Goal: Task Accomplishment & Management: Manage account settings

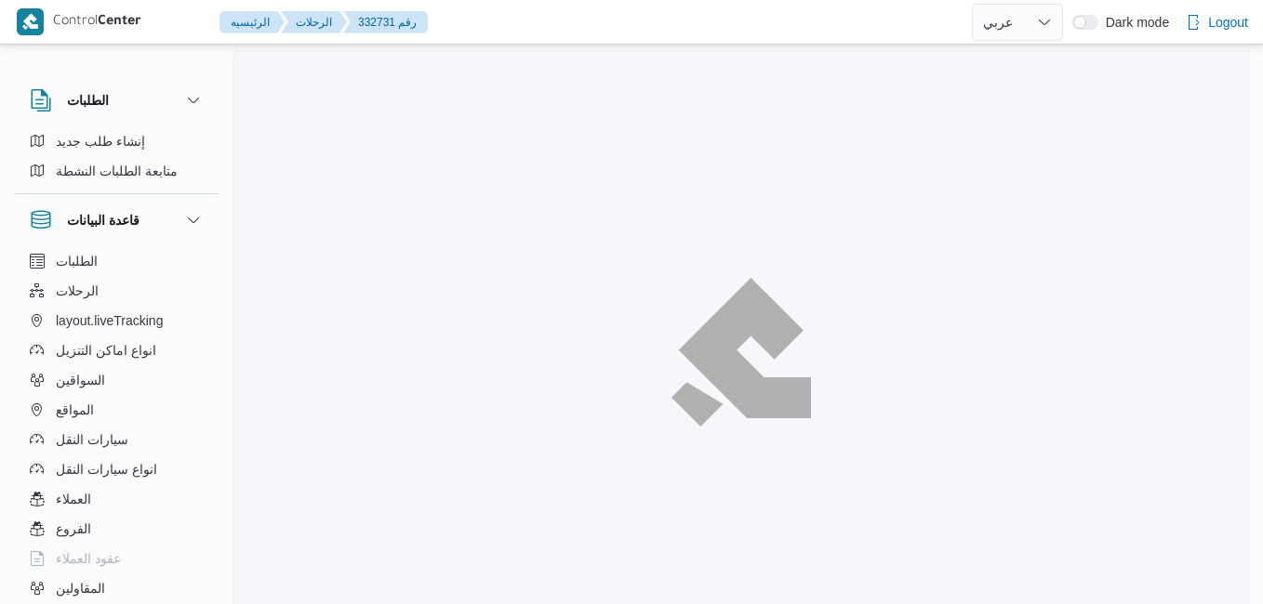
select select "ar"
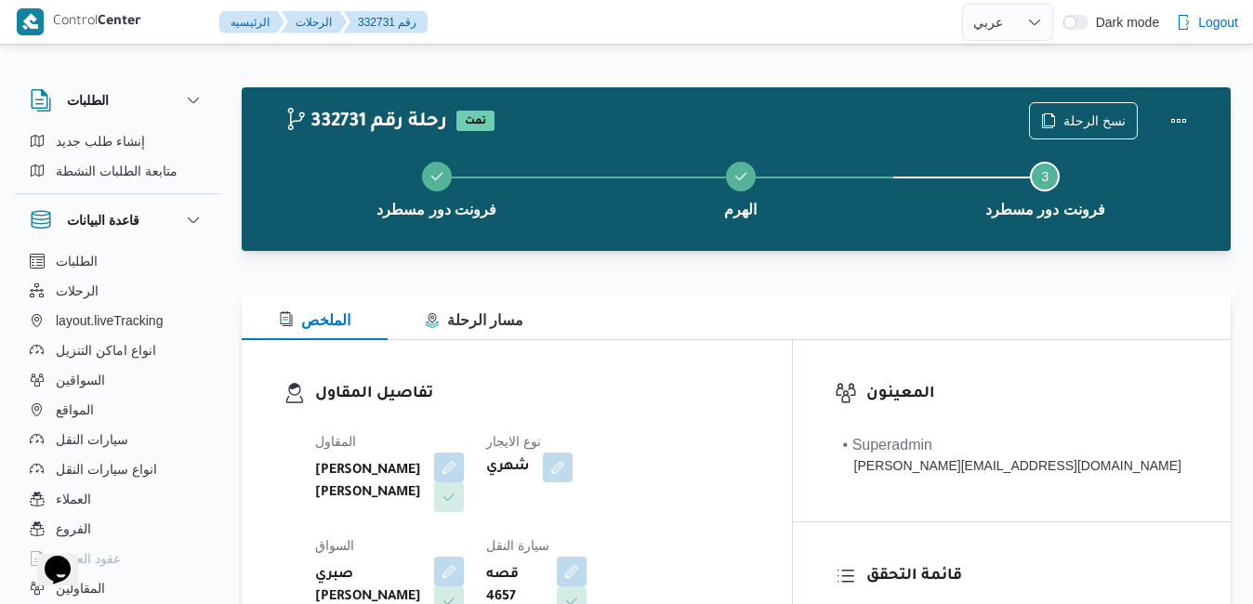
click at [784, 299] on div "الملخص مسار الرحلة" at bounding box center [736, 318] width 989 height 45
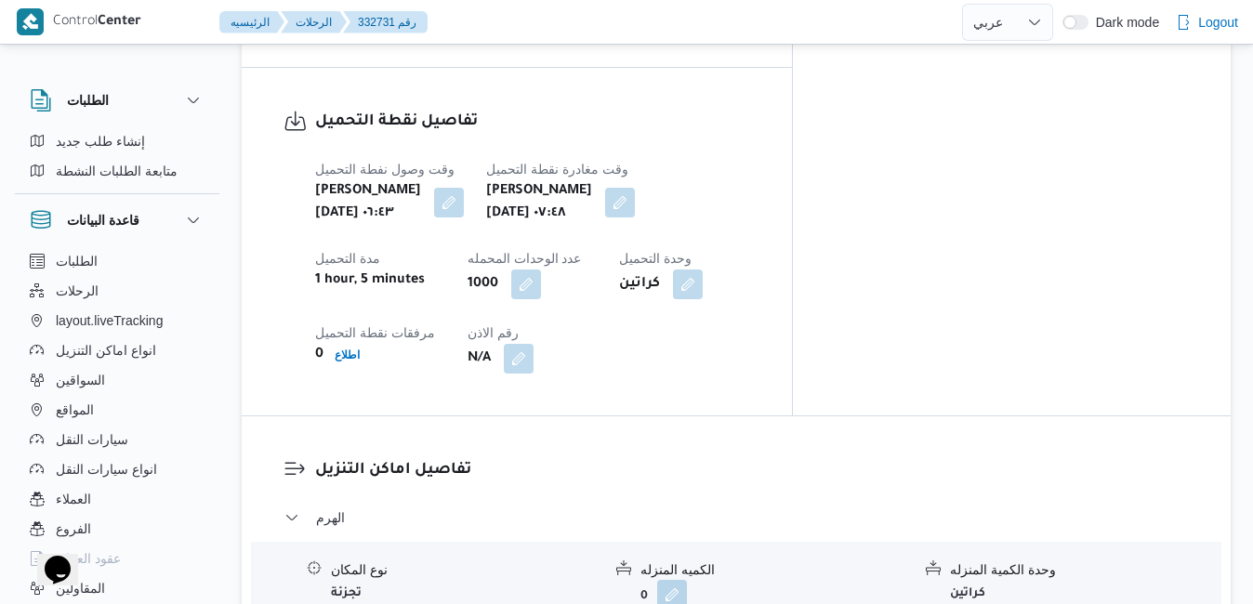
scroll to position [1525, 0]
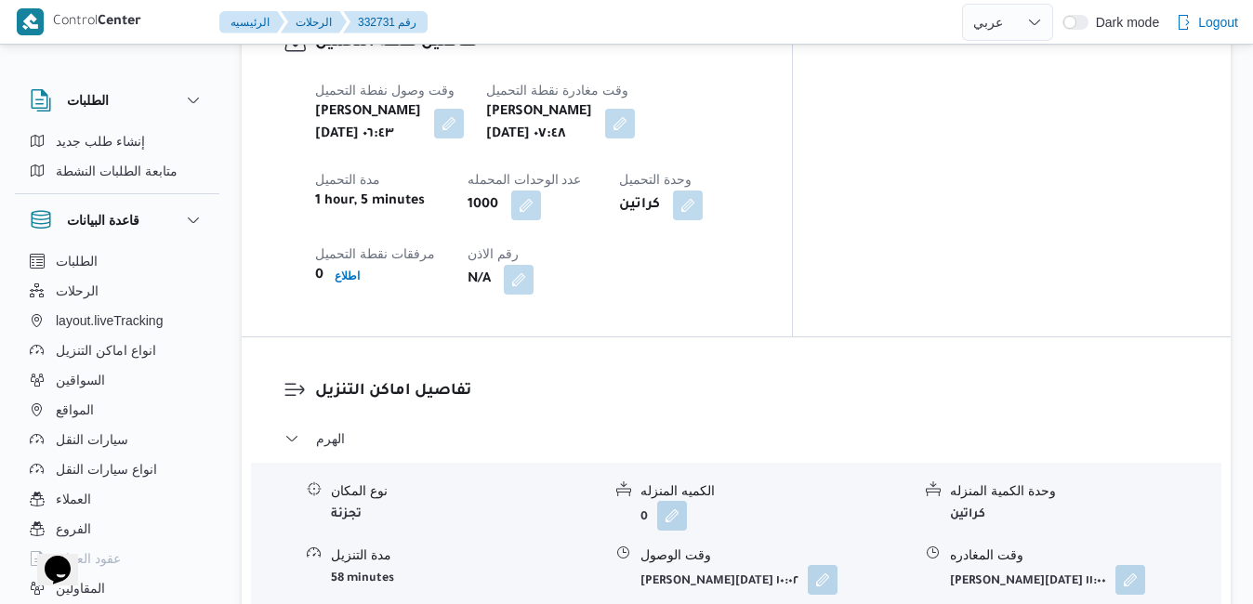
click at [829, 564] on button "button" at bounding box center [823, 579] width 30 height 30
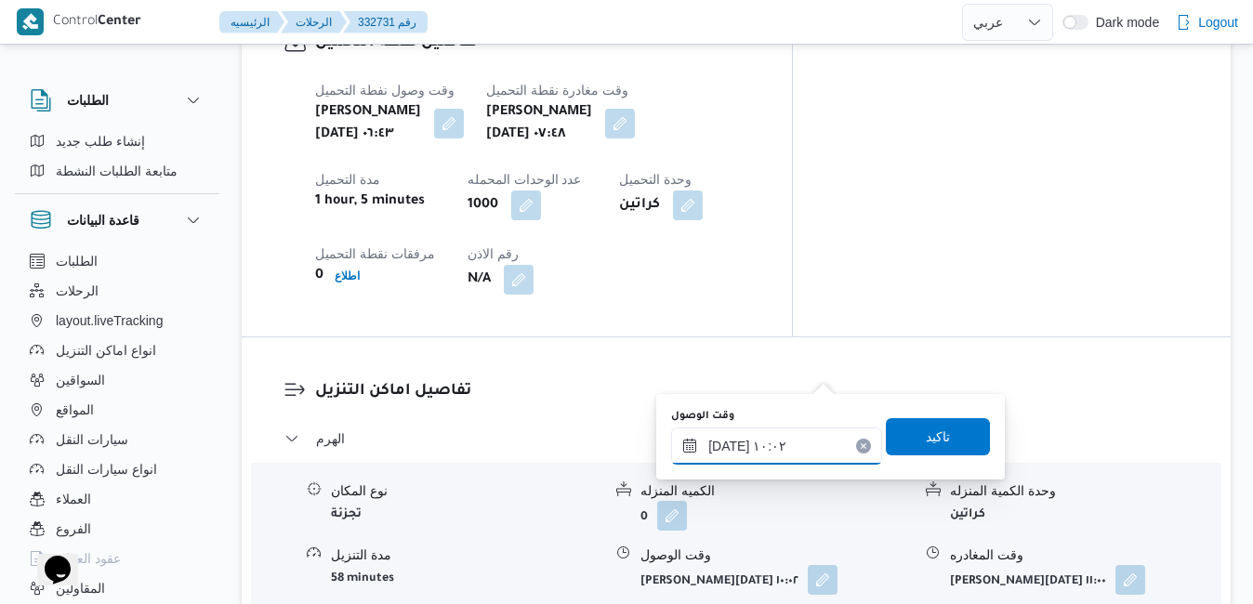
click at [738, 452] on input "٢٨/٠٨/٢٠٢٥ ١٠:٠٢" at bounding box center [776, 446] width 211 height 37
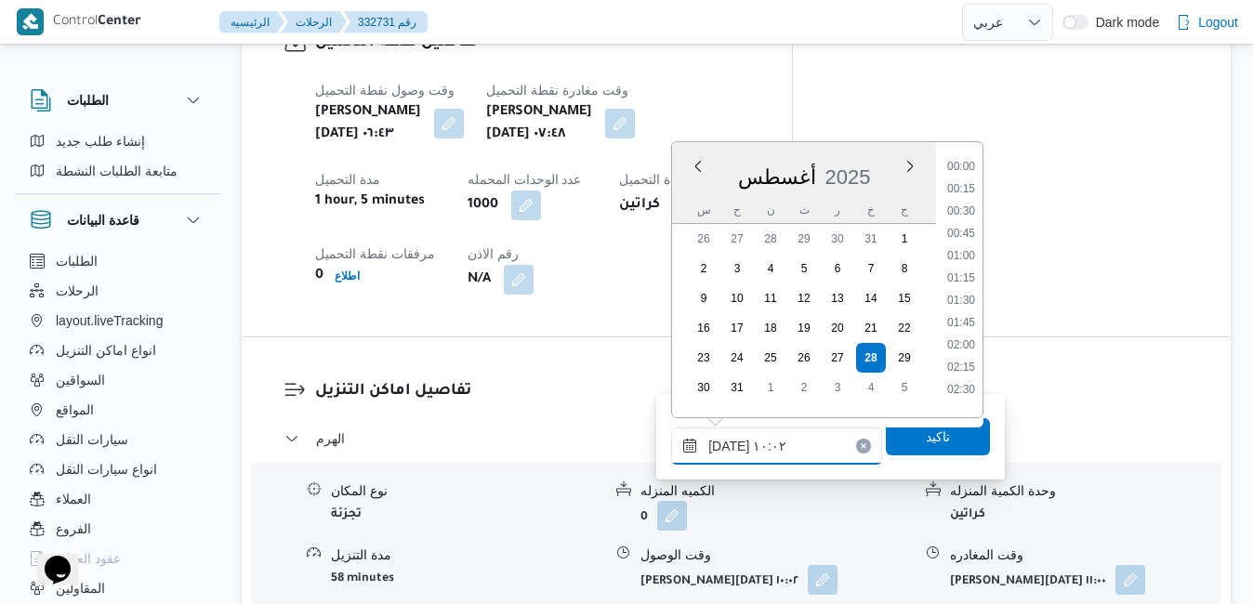
scroll to position [764, 0]
click at [964, 179] on li "08:45" at bounding box center [961, 183] width 43 height 19
type input "٢٨/٠٨/٢٠٢٥ ٠٨:٤٥"
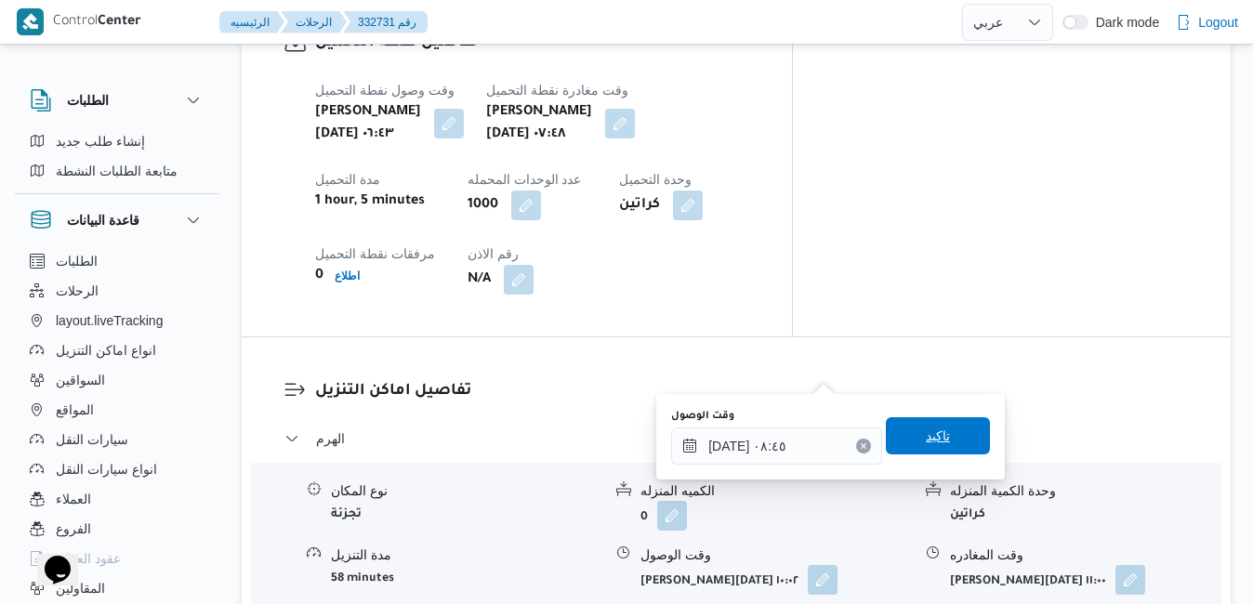
click at [909, 435] on span "تاكيد" at bounding box center [938, 436] width 104 height 37
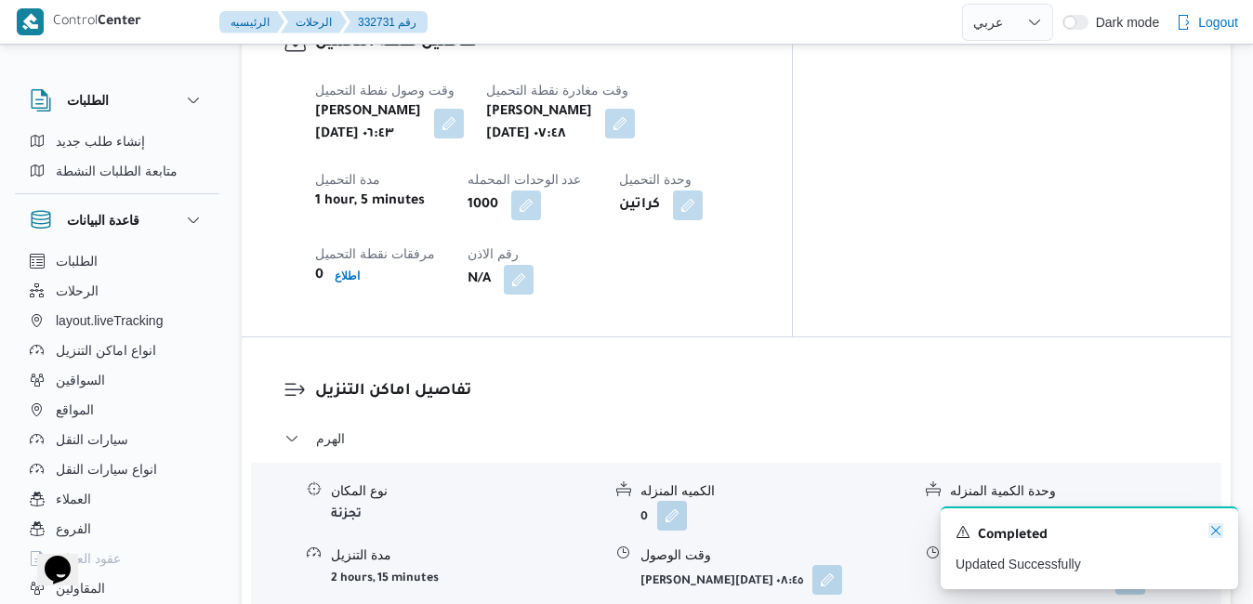
click at [1218, 535] on icon "Dismiss toast" at bounding box center [1216, 530] width 9 height 9
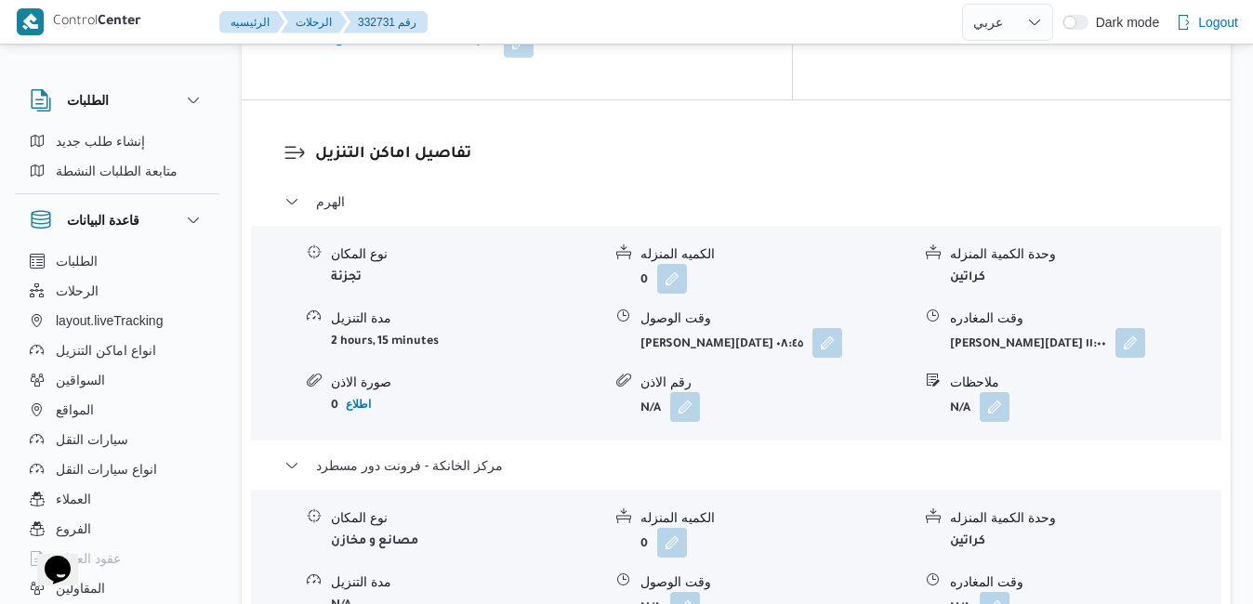
scroll to position [1822, 0]
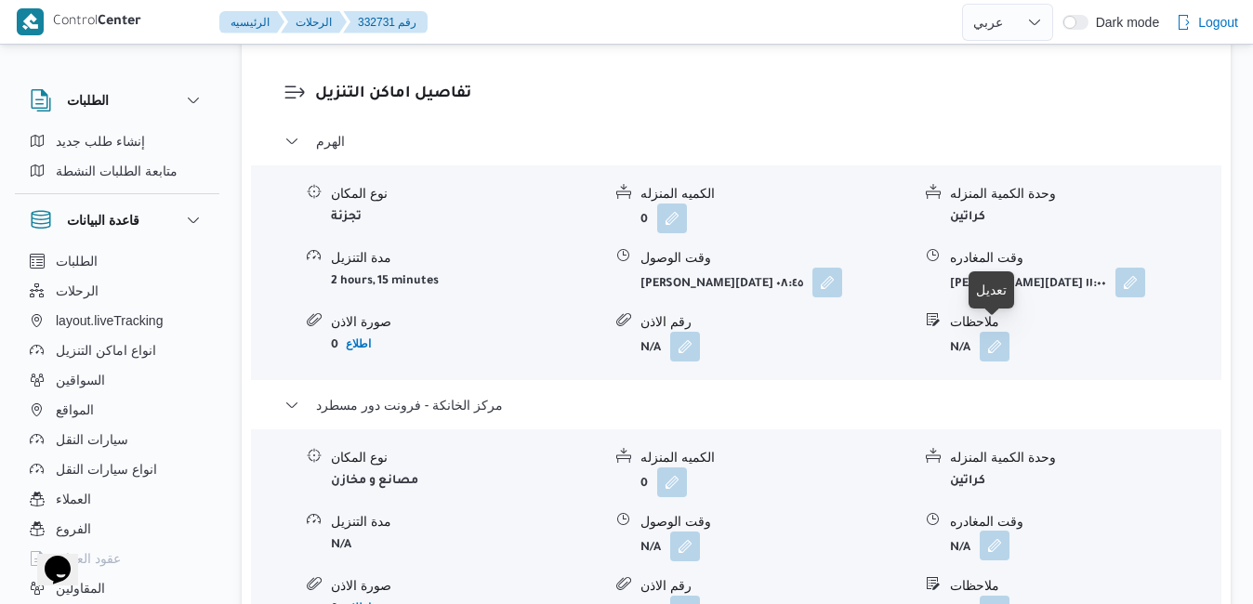
click at [1001, 531] on button "button" at bounding box center [995, 546] width 30 height 30
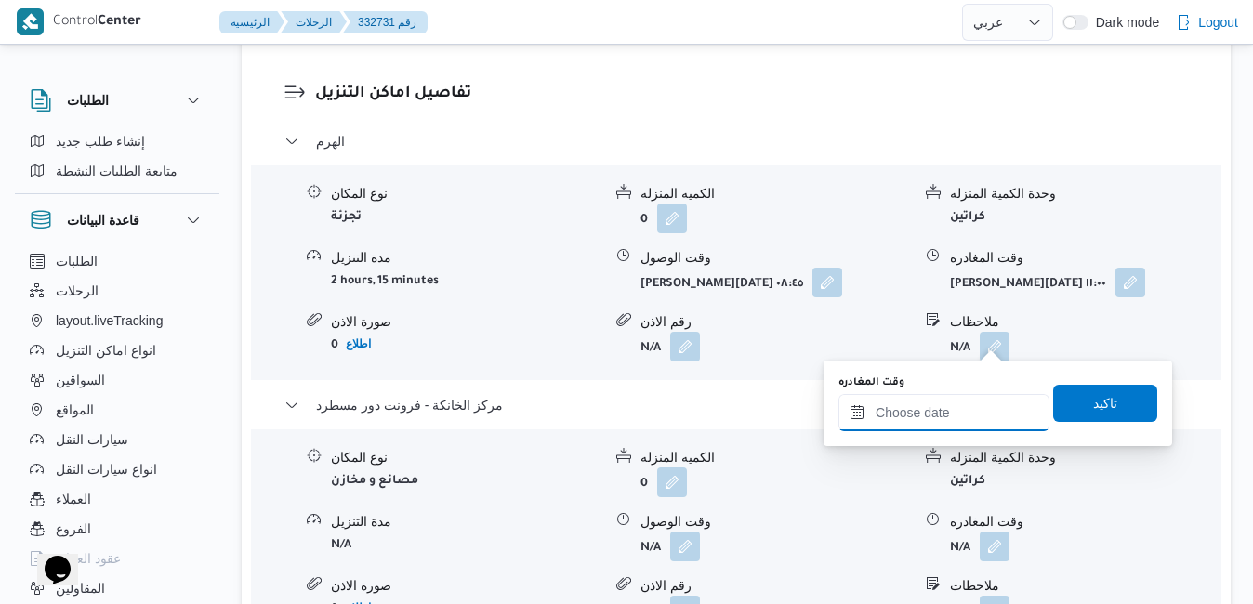
click at [922, 414] on input "وقت المغادره" at bounding box center [944, 412] width 211 height 37
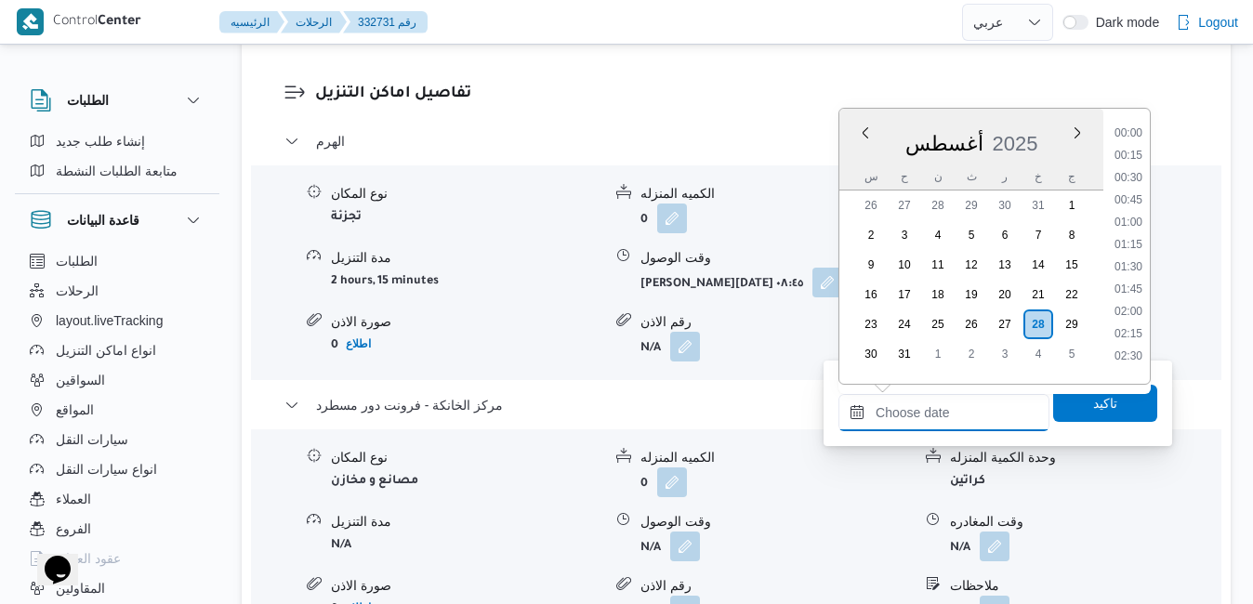
scroll to position [1345, 0]
click at [1048, 122] on div "أغسطس 2025" at bounding box center [972, 139] width 264 height 47
click at [1133, 242] on li "16:15" at bounding box center [1128, 239] width 43 height 19
type input "[DATE] ١٦:١٥"
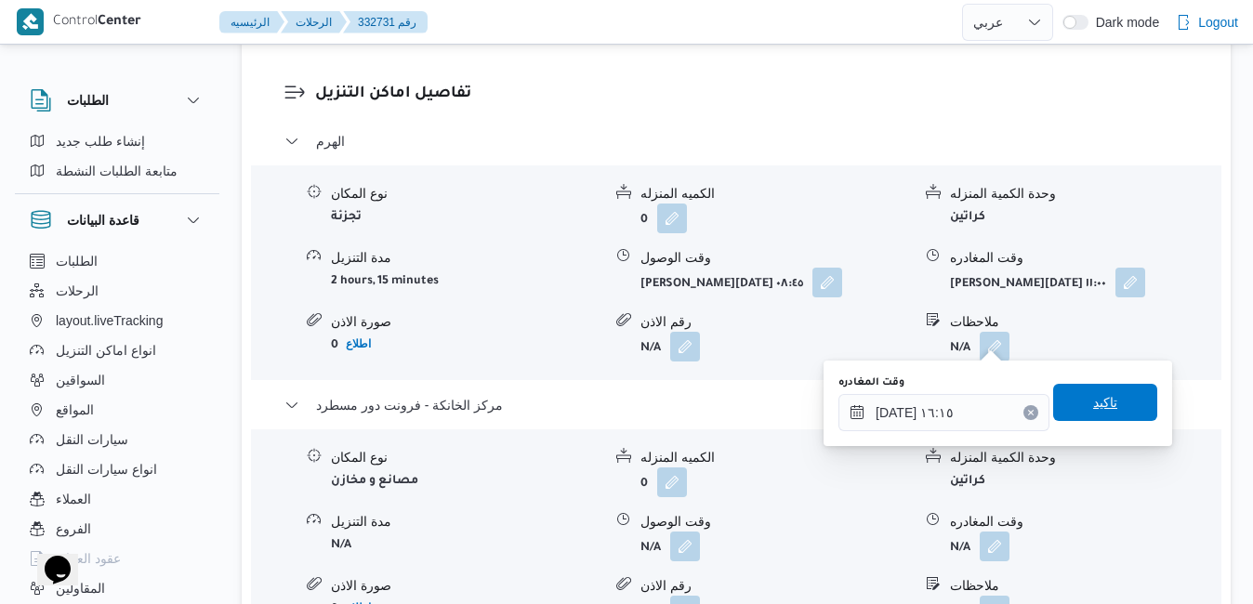
click at [1093, 402] on span "تاكيد" at bounding box center [1105, 402] width 24 height 22
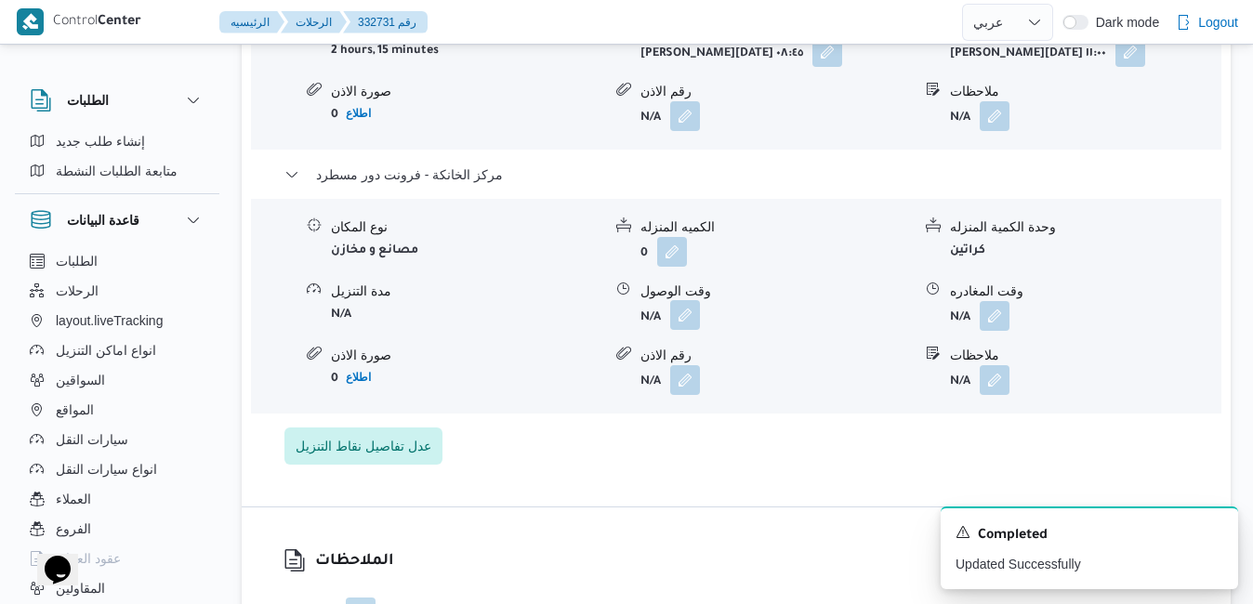
click at [689, 330] on button "button" at bounding box center [685, 315] width 30 height 30
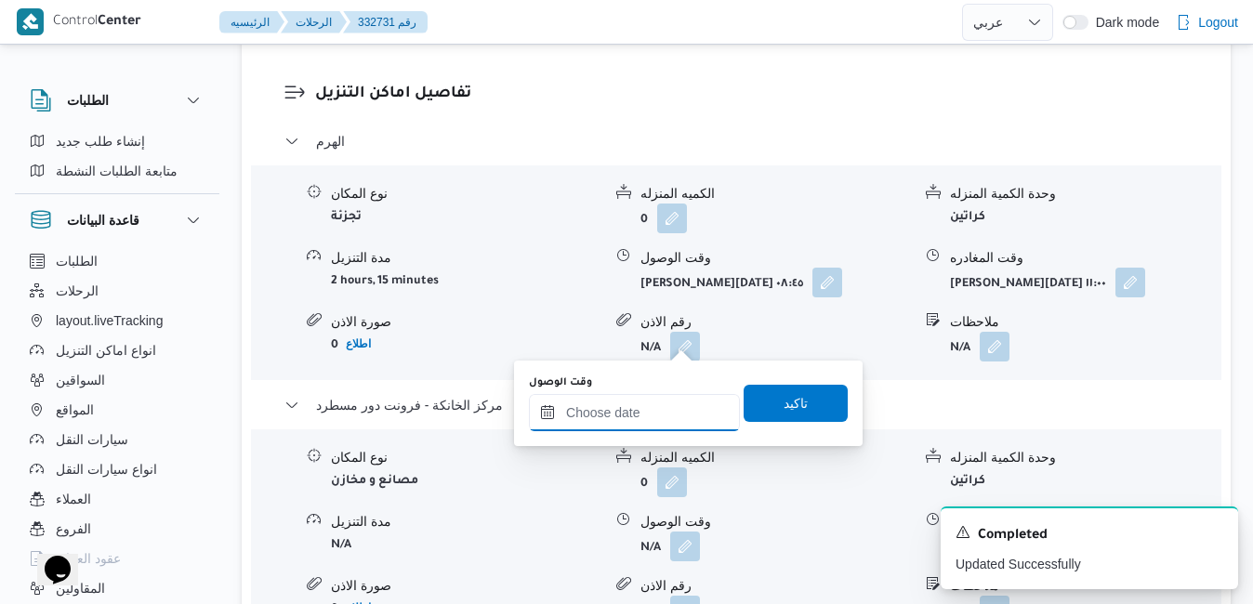
click at [623, 419] on input "وقت الوصول" at bounding box center [634, 412] width 211 height 37
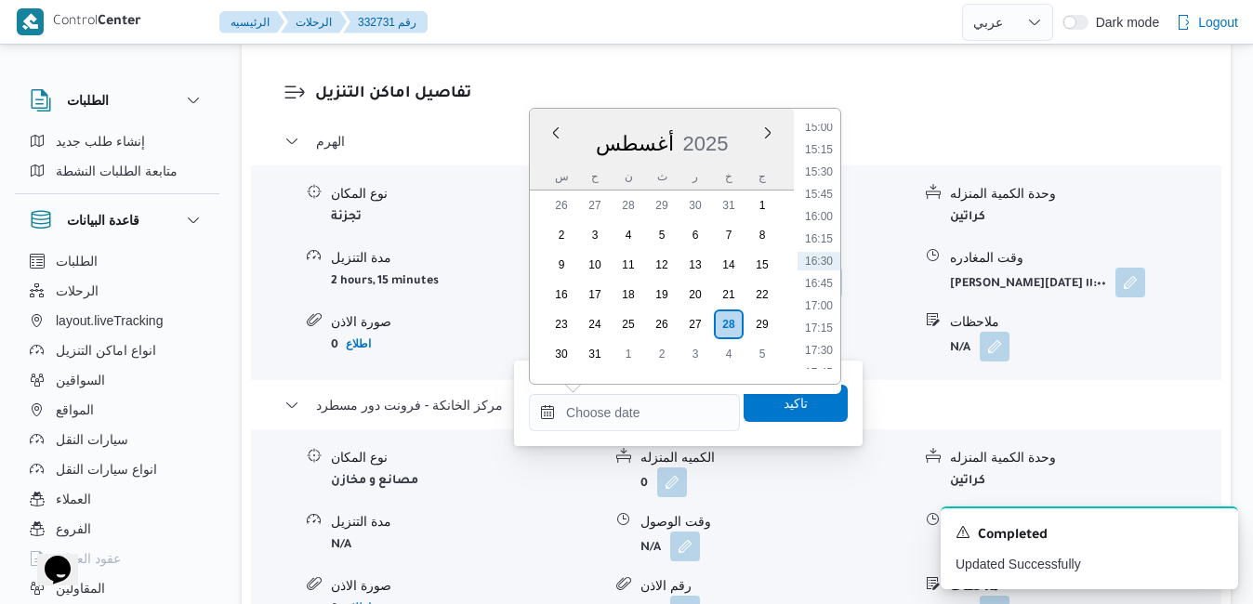
click at [724, 117] on div "أغسطس 2025" at bounding box center [662, 139] width 264 height 47
click at [824, 219] on li "16:00" at bounding box center [819, 216] width 43 height 19
type input "[DATE] ١٦:٠٠"
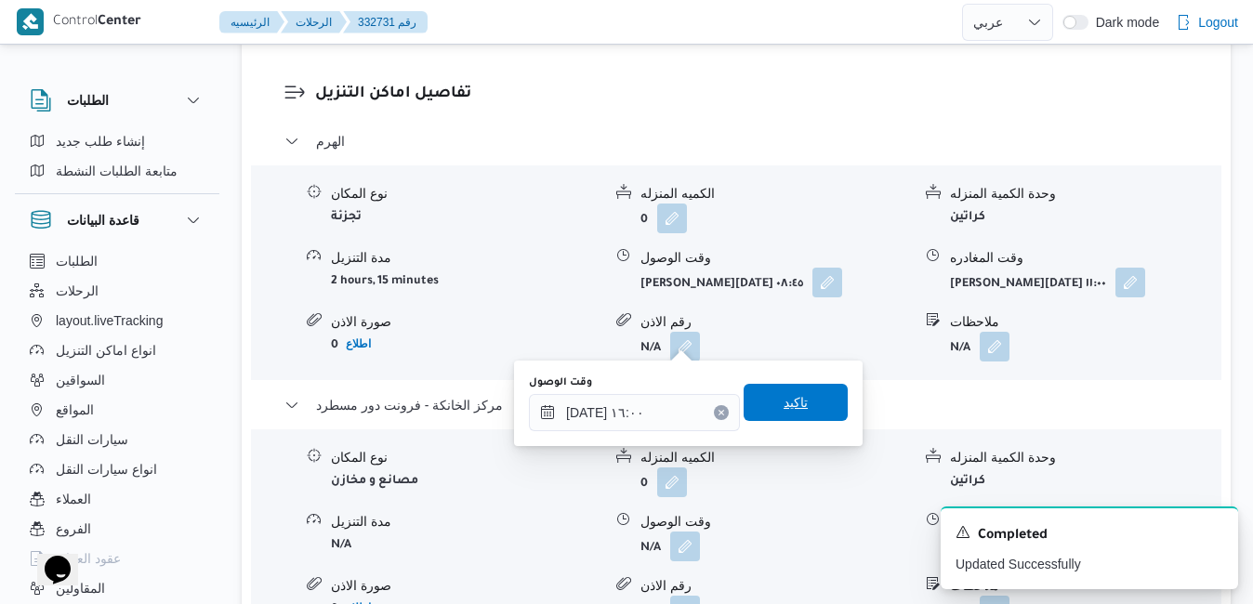
click at [784, 402] on span "تاكيد" at bounding box center [796, 402] width 24 height 22
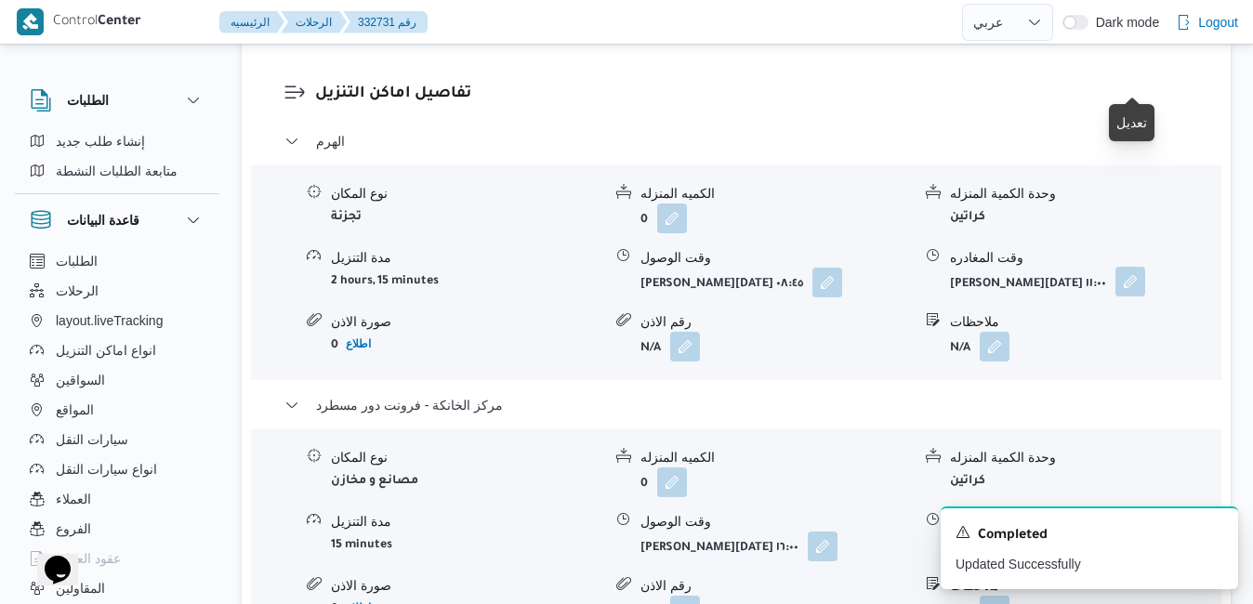
click at [1132, 267] on button "button" at bounding box center [1131, 282] width 30 height 30
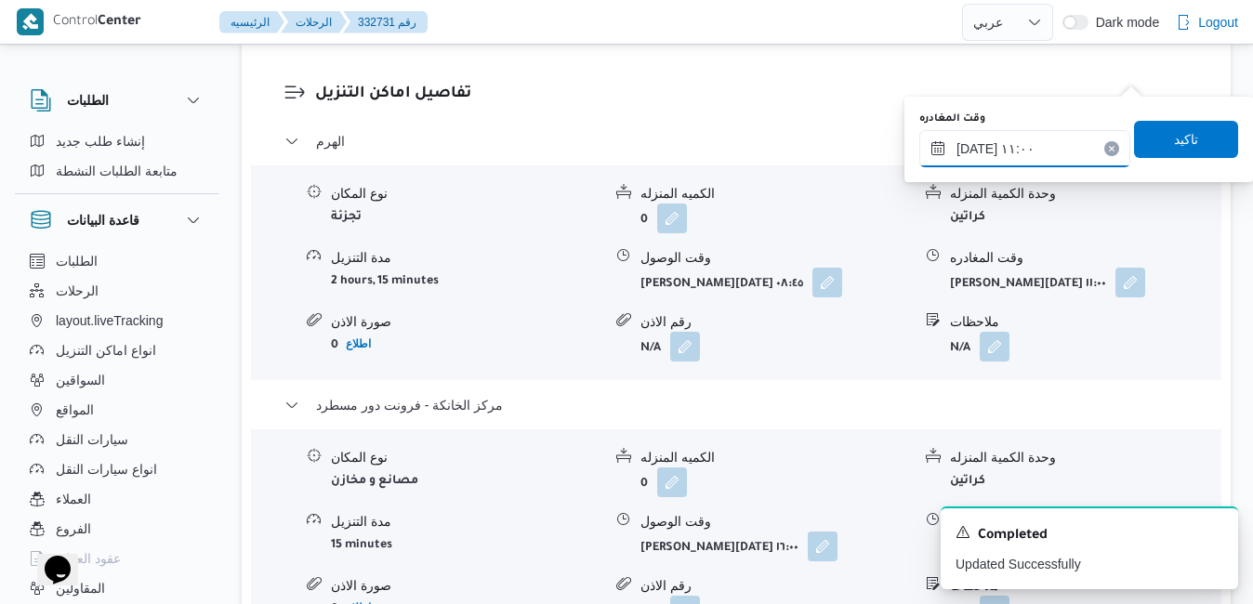
click at [1035, 152] on input "[DATE] ١١:٠٠" at bounding box center [1025, 148] width 211 height 37
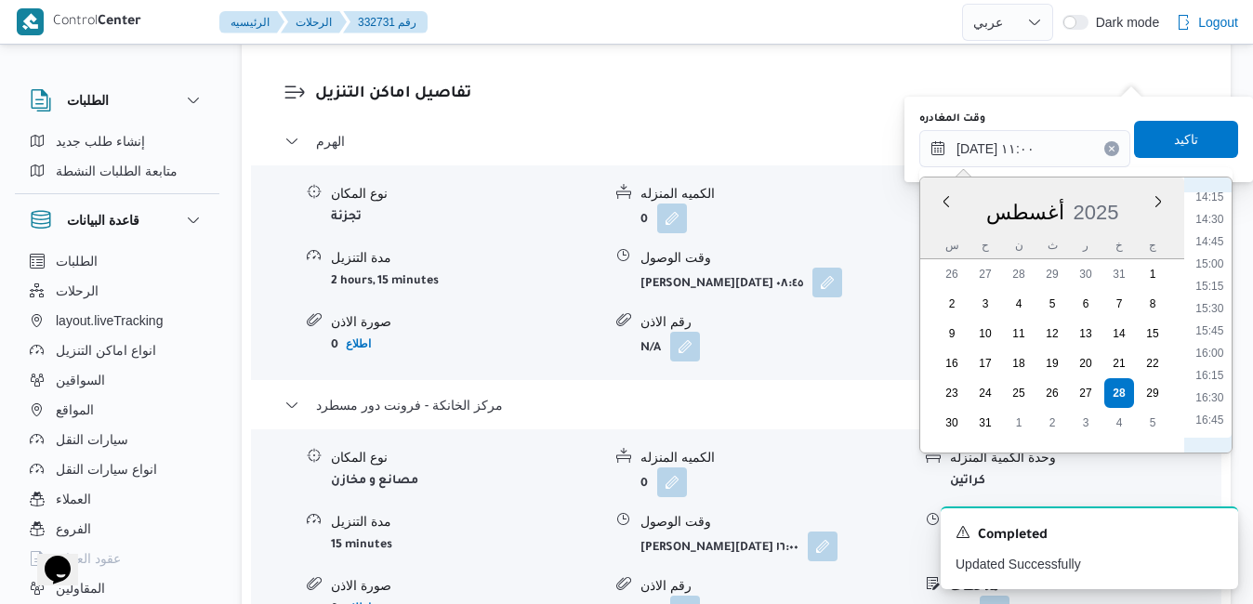
scroll to position [1283, 0]
click at [1216, 307] on li "15:30" at bounding box center [1209, 302] width 43 height 19
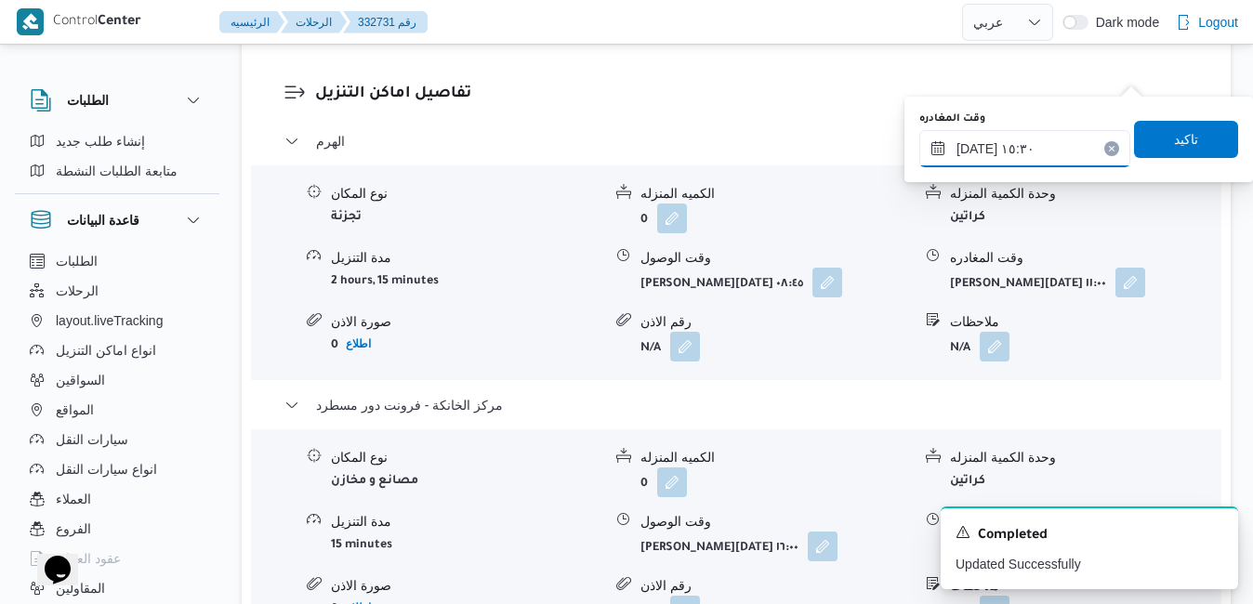
click at [979, 149] on input "٢٨/٠٨/٢٠٢٥ ١٥:٣٠" at bounding box center [1025, 148] width 211 height 37
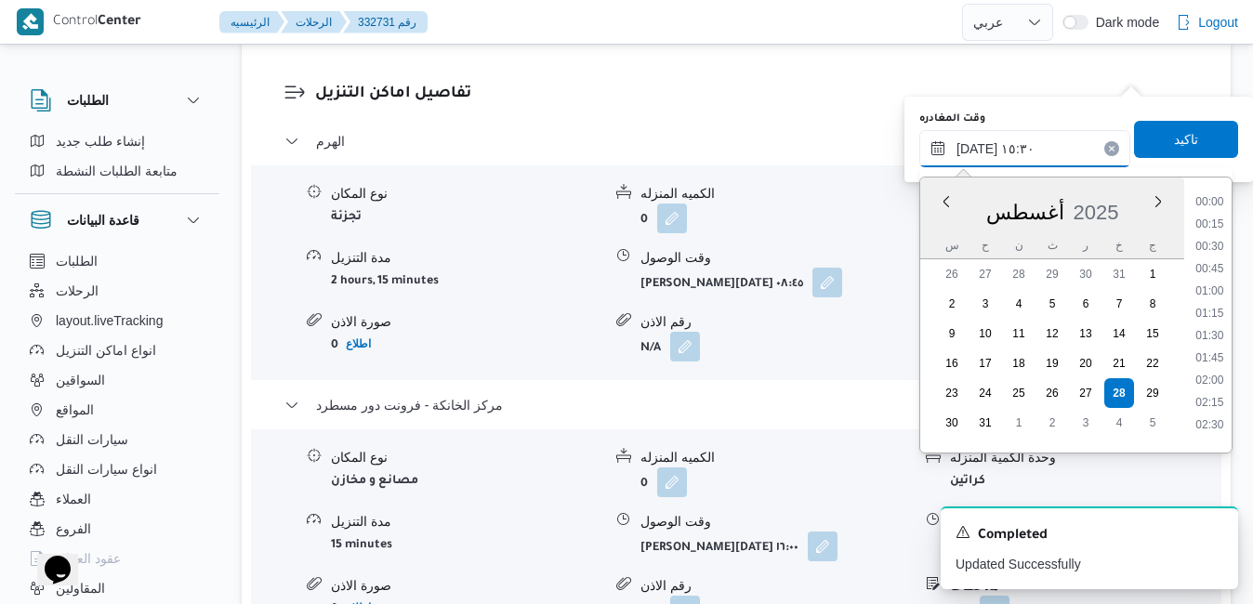
click at [979, 149] on input "٢٨/٠٨/٢٠٢٥ ١٥:٣٠" at bounding box center [1025, 148] width 211 height 37
type input "٢٨/٠٨/٢٠٢٥ ١٥:10"
click at [1174, 143] on span "تاكيد" at bounding box center [1186, 138] width 24 height 22
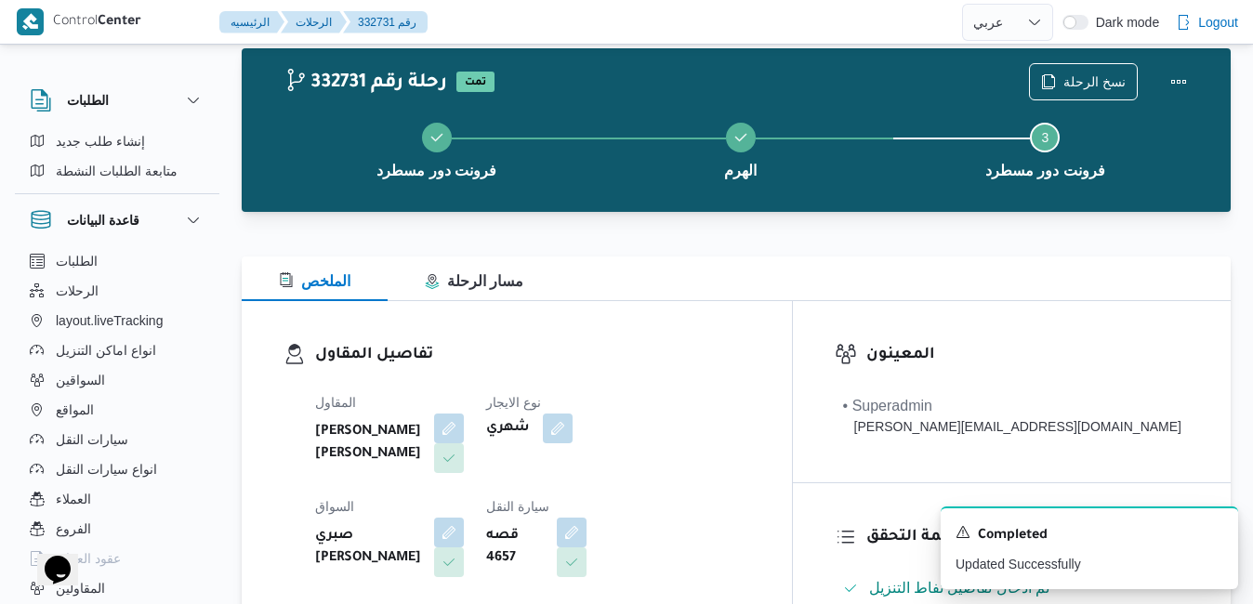
scroll to position [0, 0]
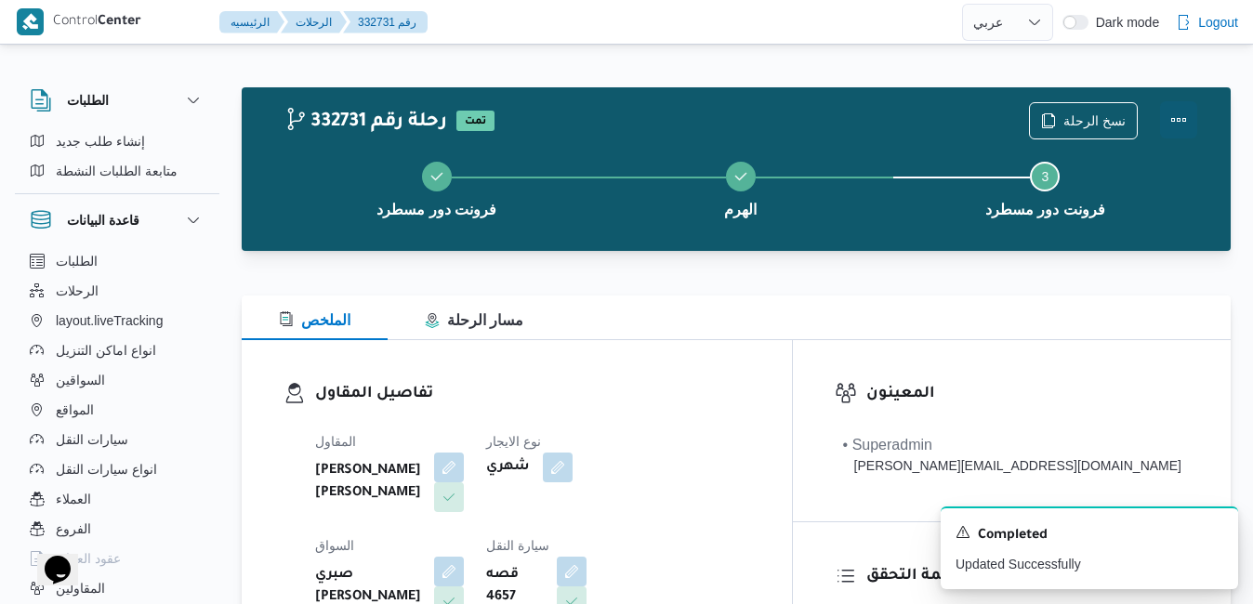
click at [1178, 126] on button "Actions" at bounding box center [1178, 119] width 37 height 37
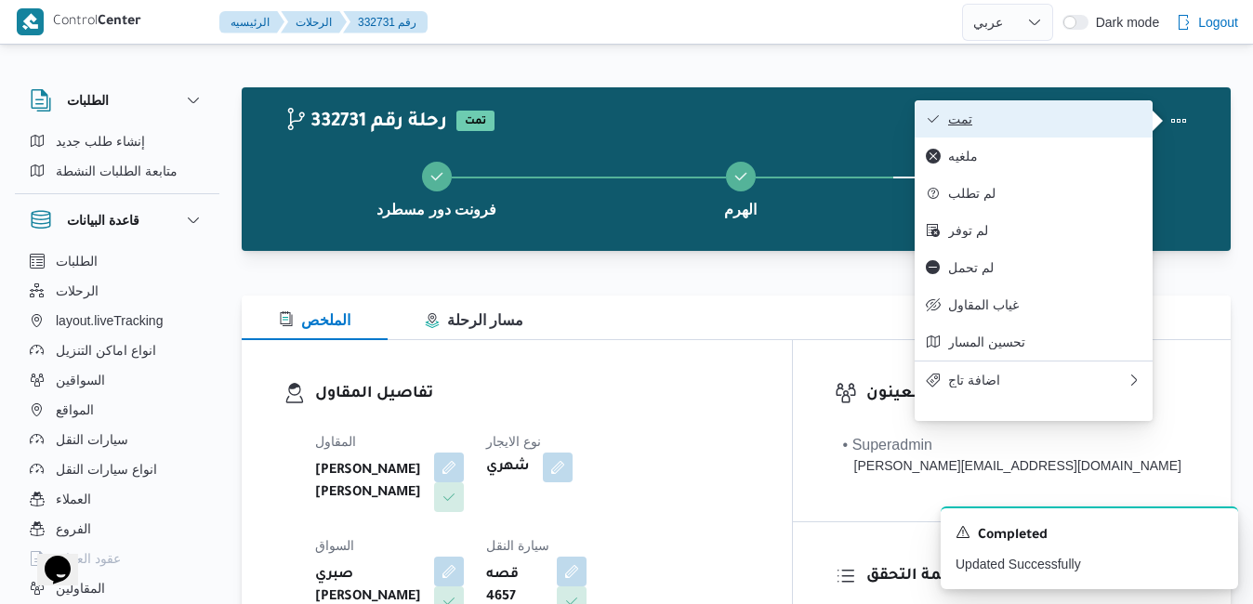
click at [1058, 113] on span "تمت" at bounding box center [1044, 119] width 193 height 15
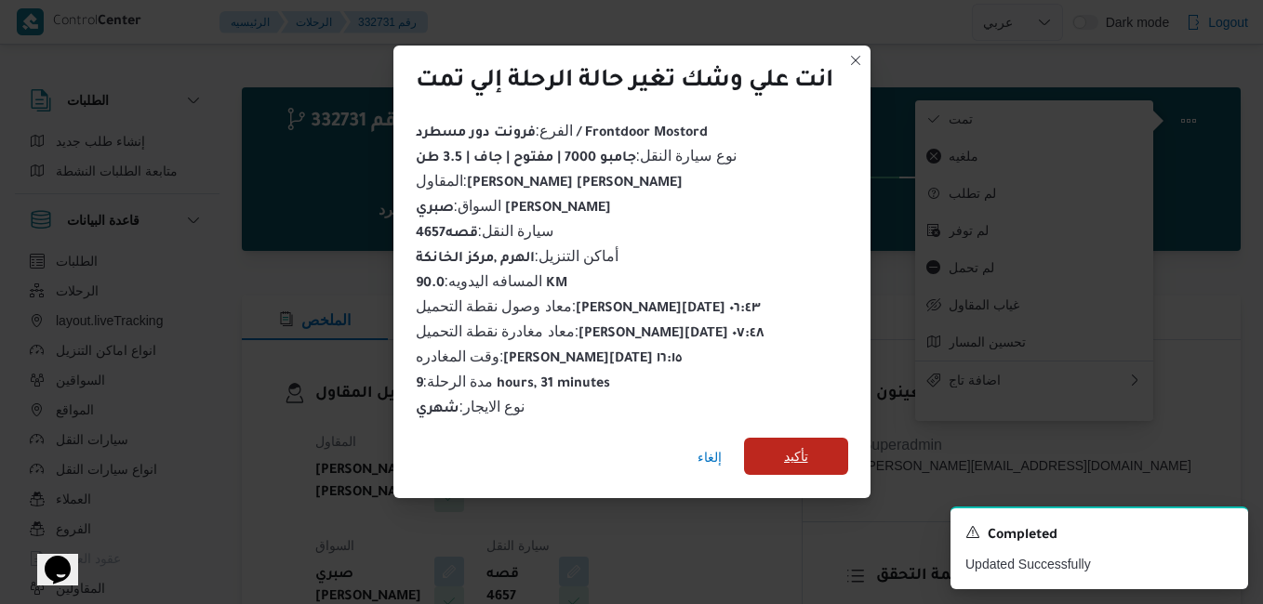
click at [795, 445] on span "تأكيد" at bounding box center [796, 456] width 24 height 22
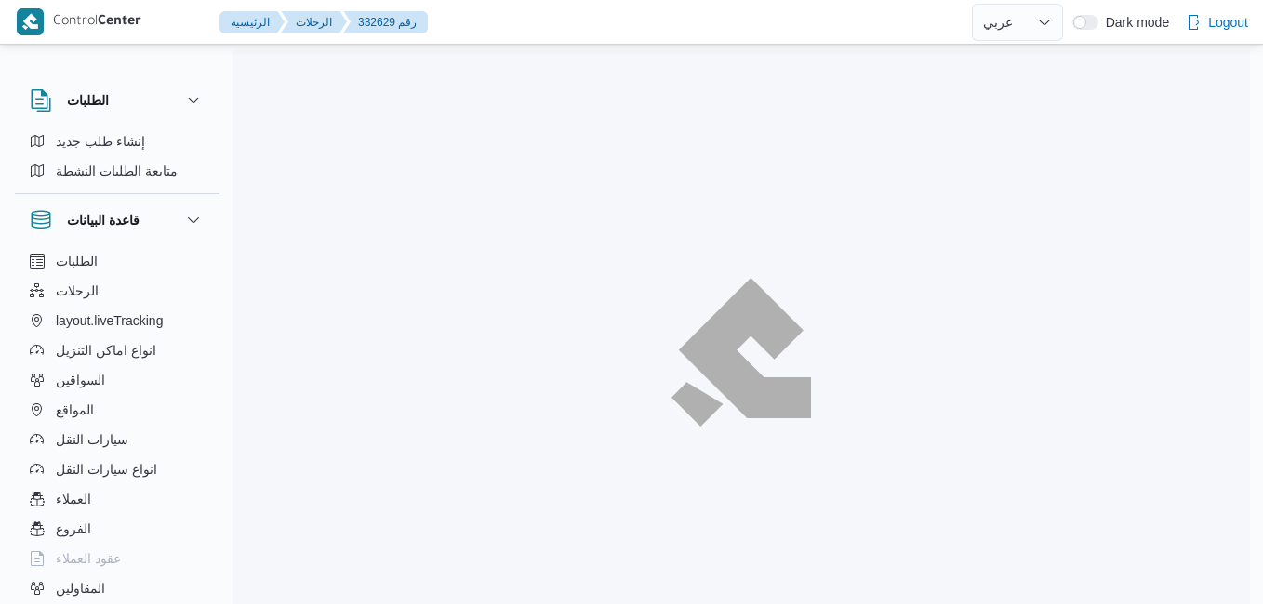
select select "ar"
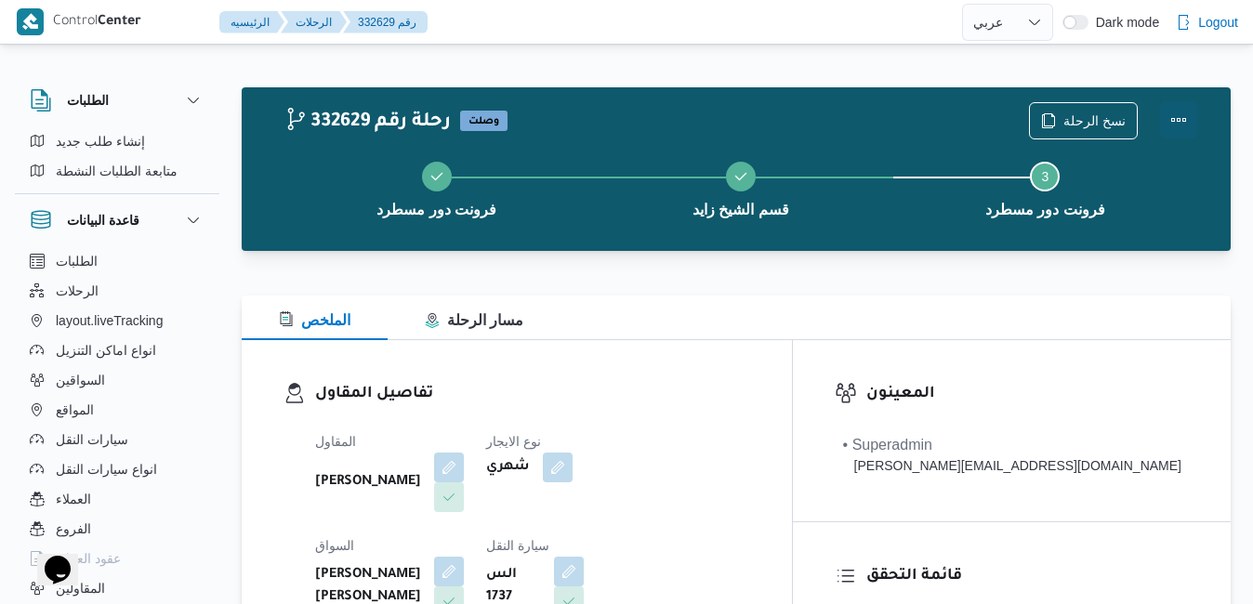
click at [1188, 113] on button "Actions" at bounding box center [1178, 119] width 37 height 37
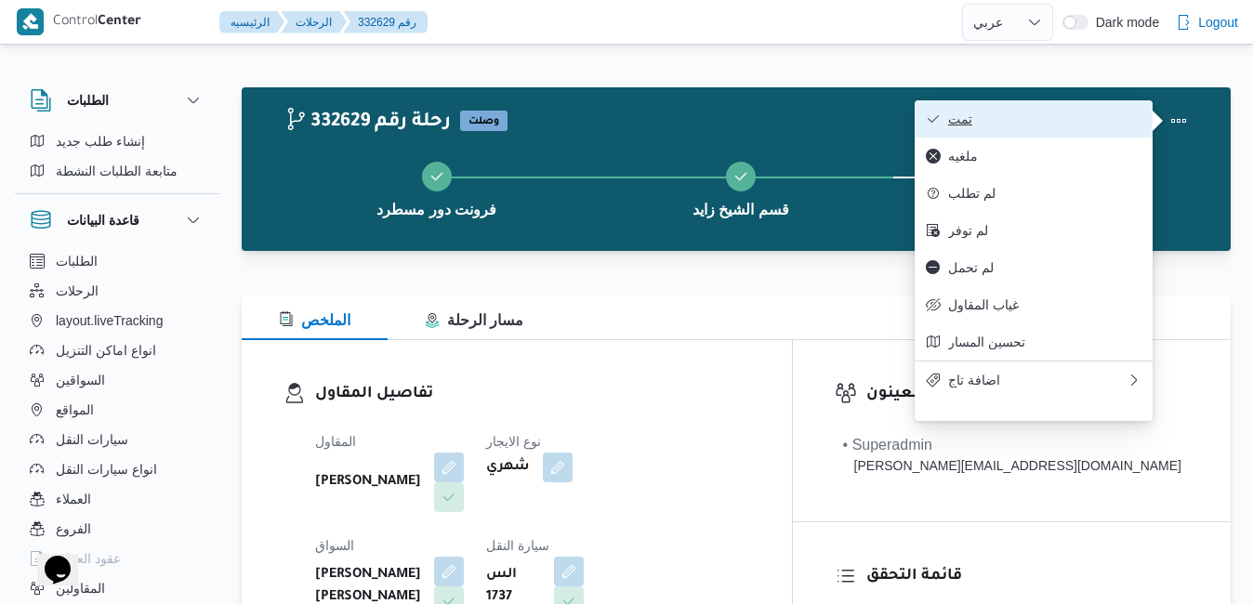
click at [1038, 110] on button "تمت" at bounding box center [1034, 118] width 238 height 37
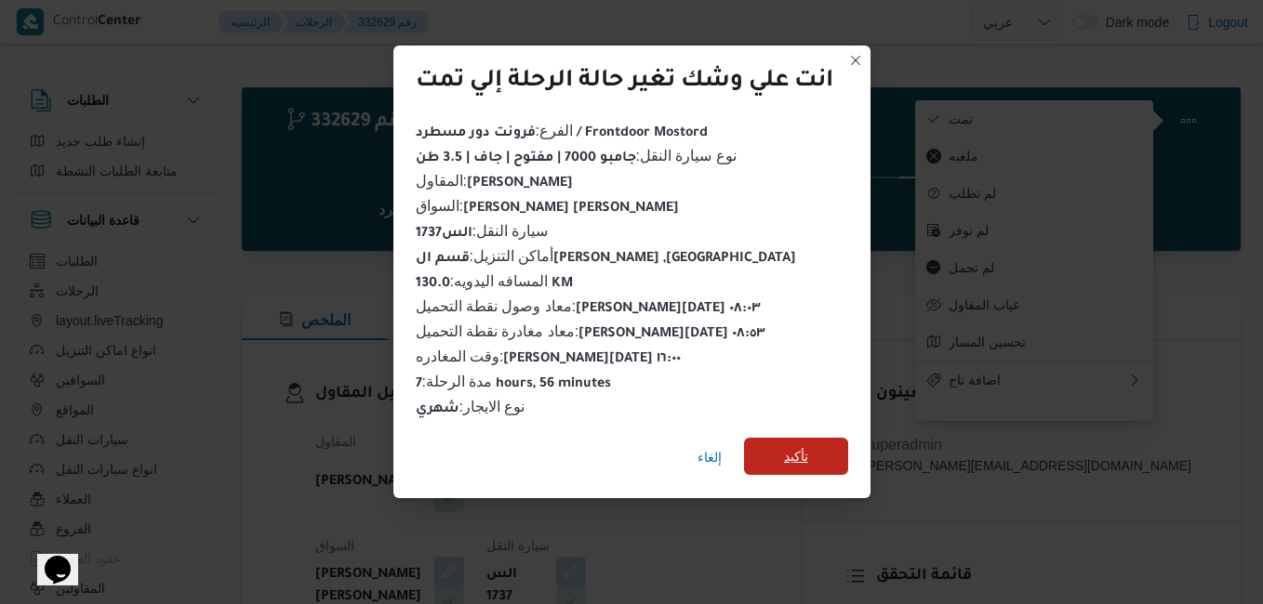
click at [794, 447] on span "تأكيد" at bounding box center [796, 456] width 24 height 22
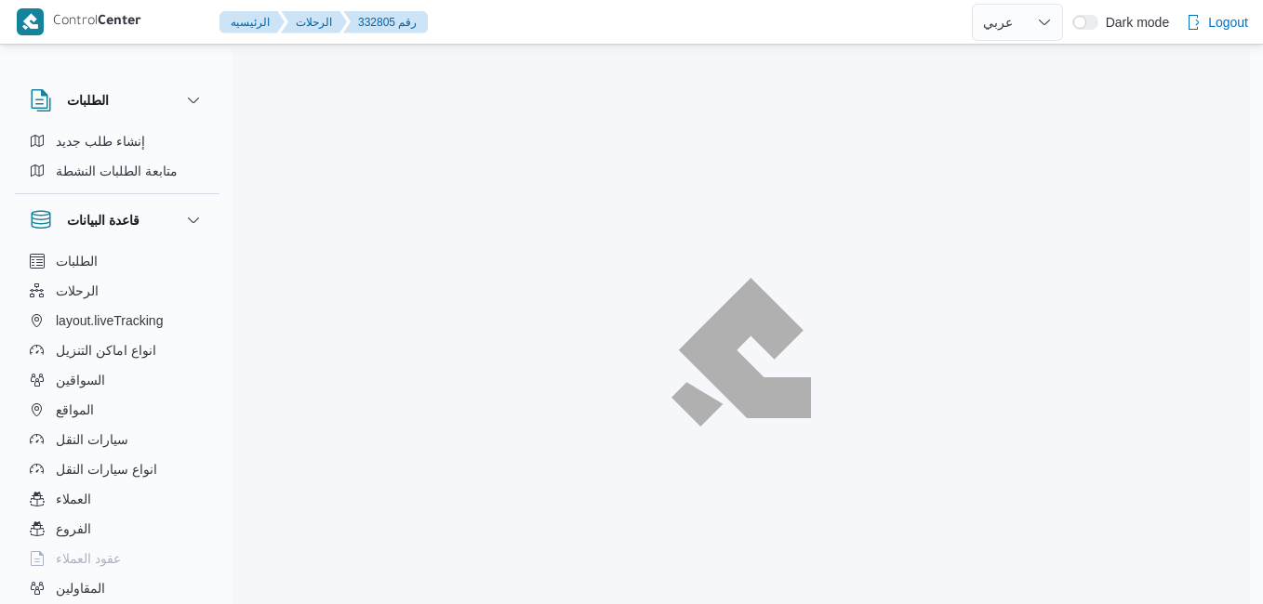
select select "ar"
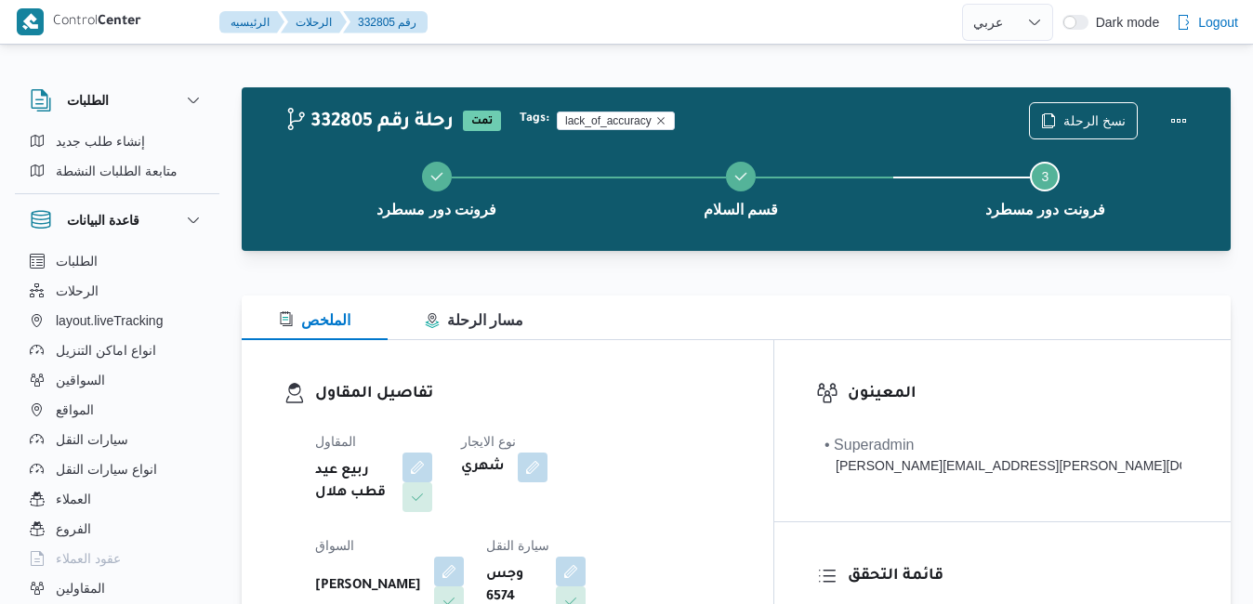
click at [732, 389] on h3 "تفاصيل المقاول" at bounding box center [523, 394] width 417 height 25
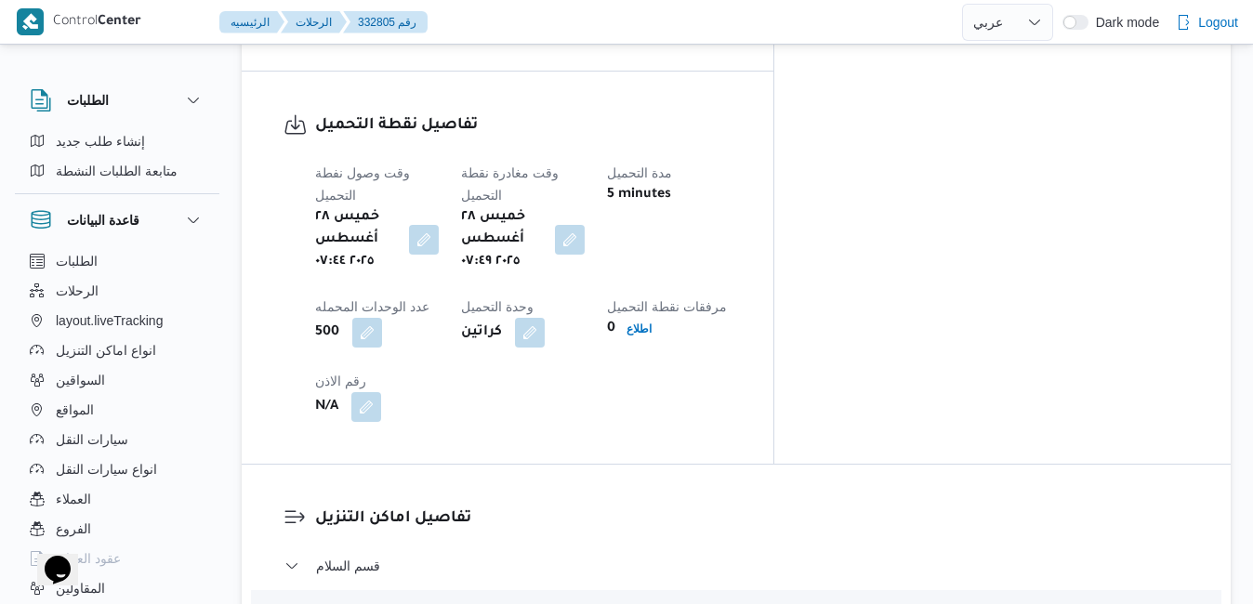
scroll to position [1488, 0]
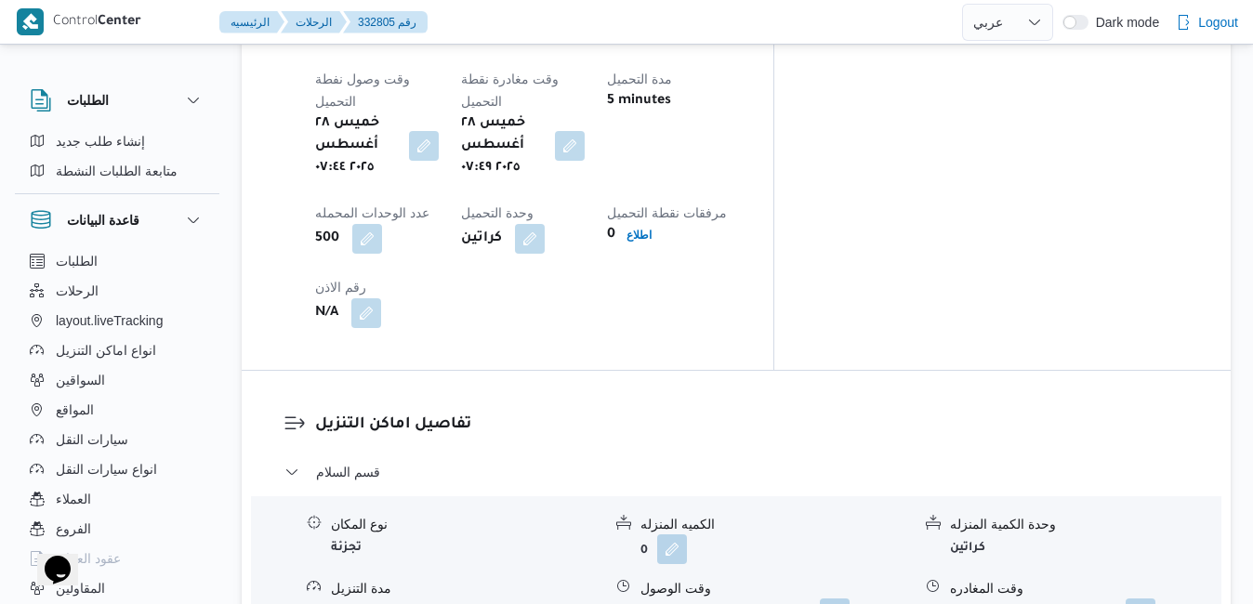
scroll to position [1860, 0]
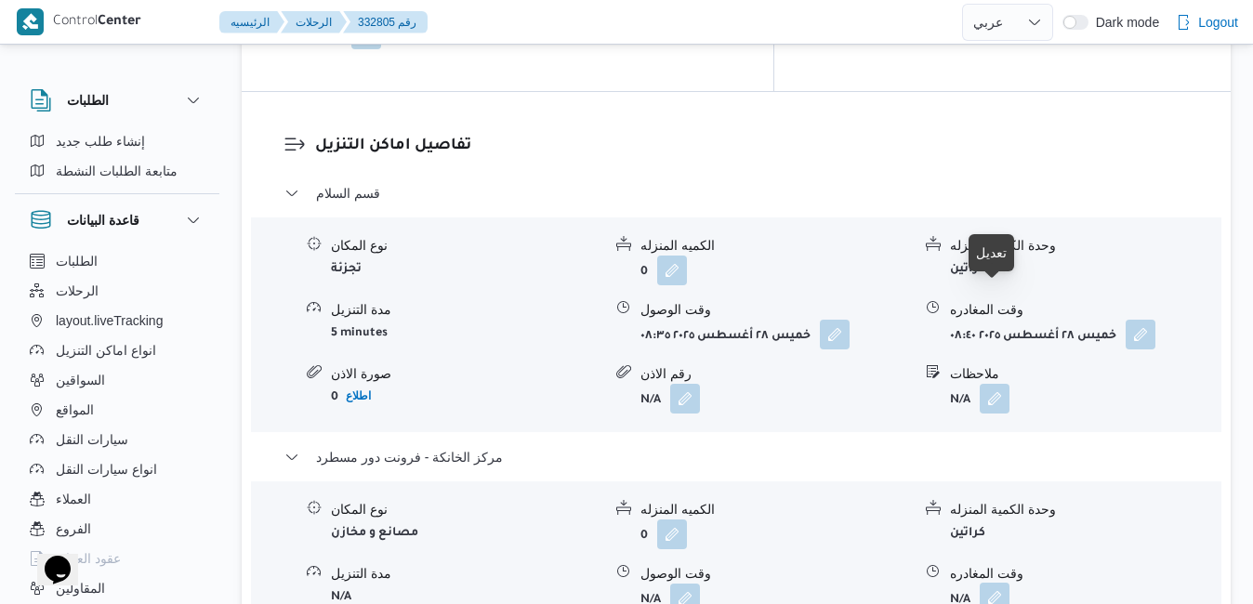
click at [991, 583] on button "button" at bounding box center [995, 598] width 30 height 30
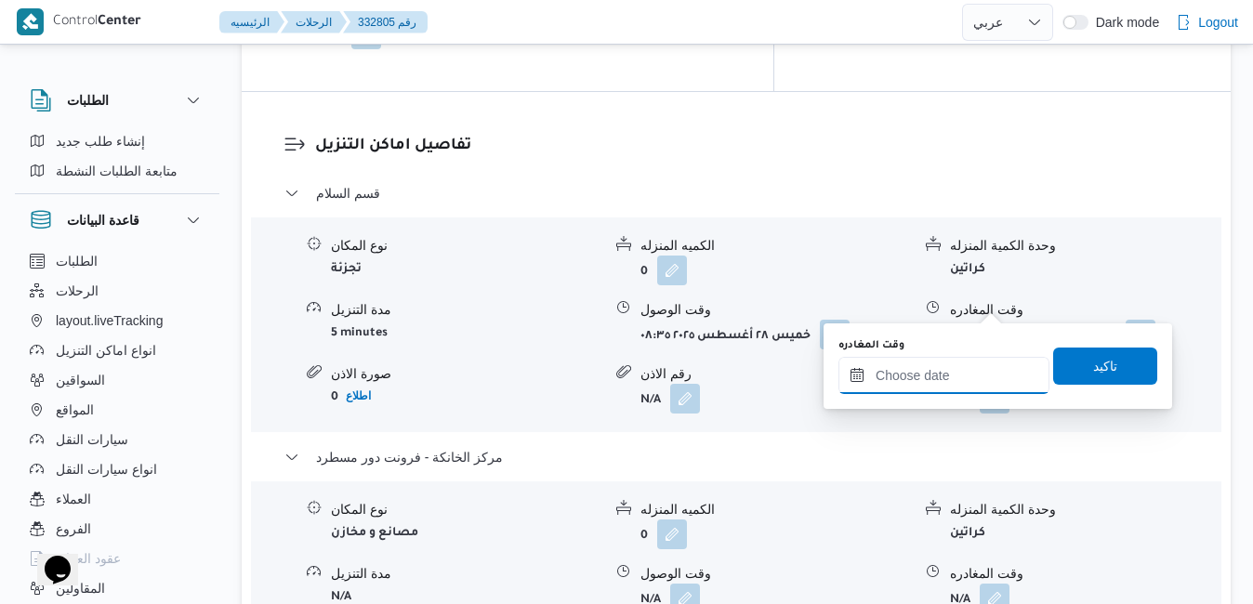
click at [915, 376] on input "وقت المغادره" at bounding box center [944, 375] width 211 height 37
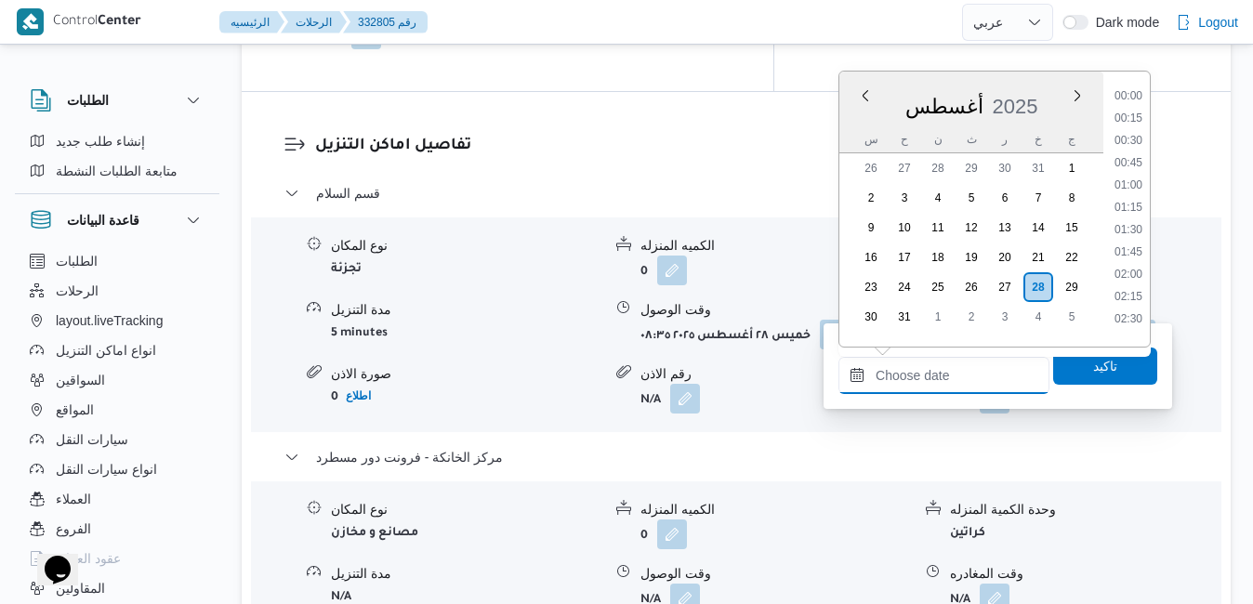
scroll to position [1345, 0]
click at [1044, 91] on div "أغسطس 2025" at bounding box center [972, 102] width 264 height 47
click at [1124, 156] on li "15:45" at bounding box center [1128, 157] width 43 height 19
type input "٢٨/٠٨/٢٠٢٥ ١٥:٤٥"
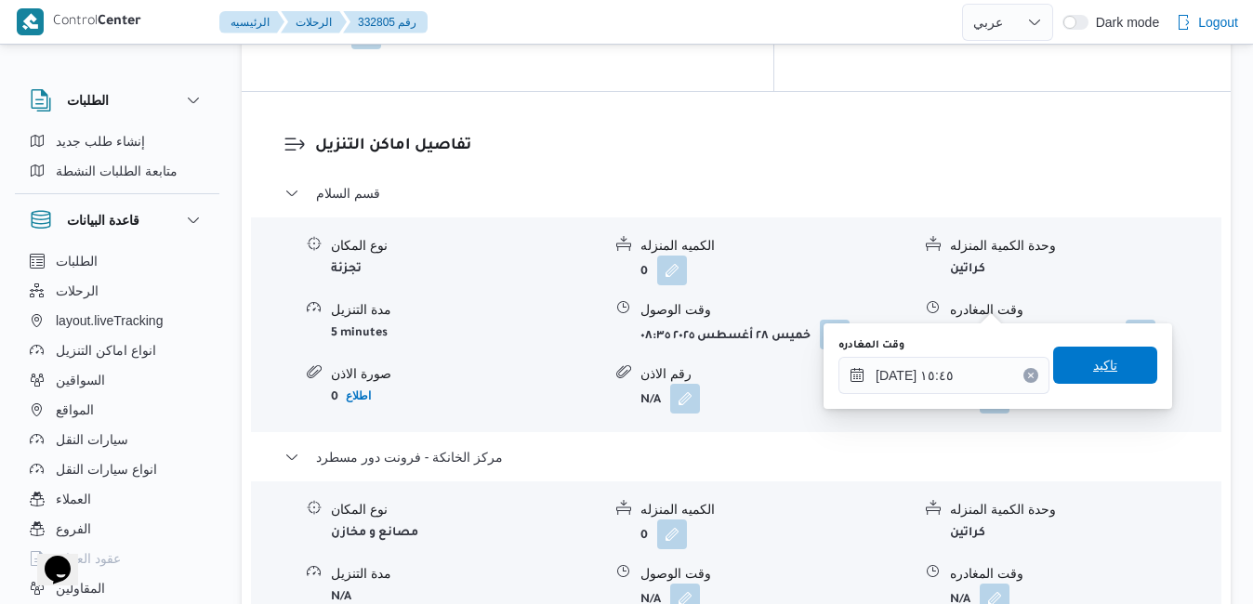
click at [1068, 366] on span "تاكيد" at bounding box center [1106, 365] width 104 height 37
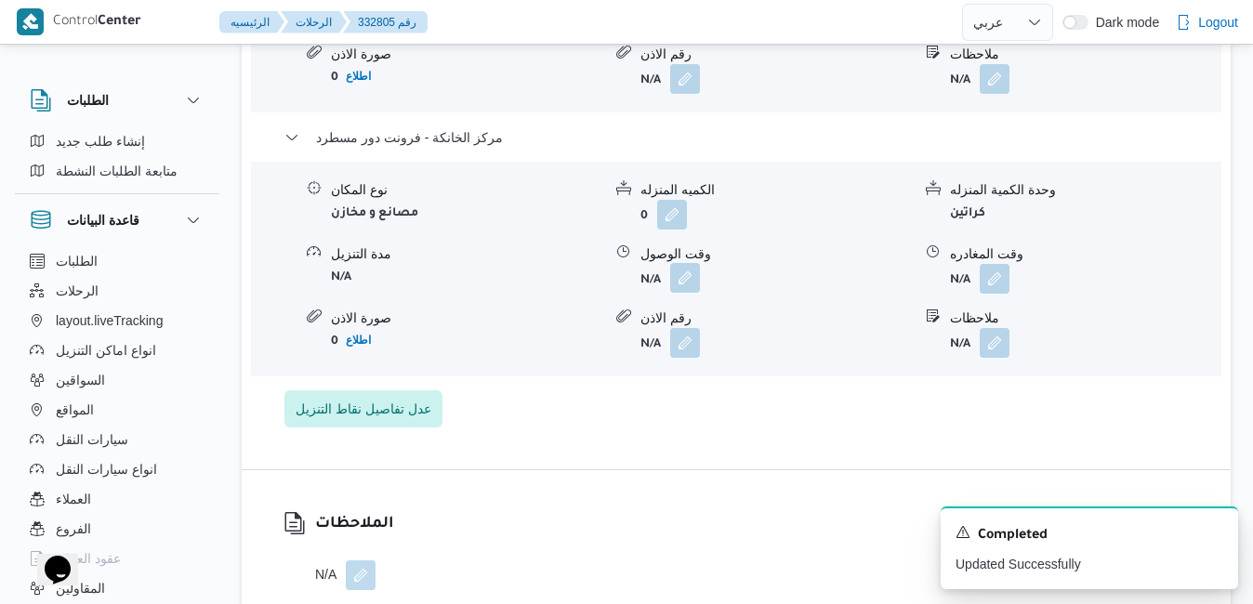
click at [684, 293] on button "button" at bounding box center [685, 278] width 30 height 30
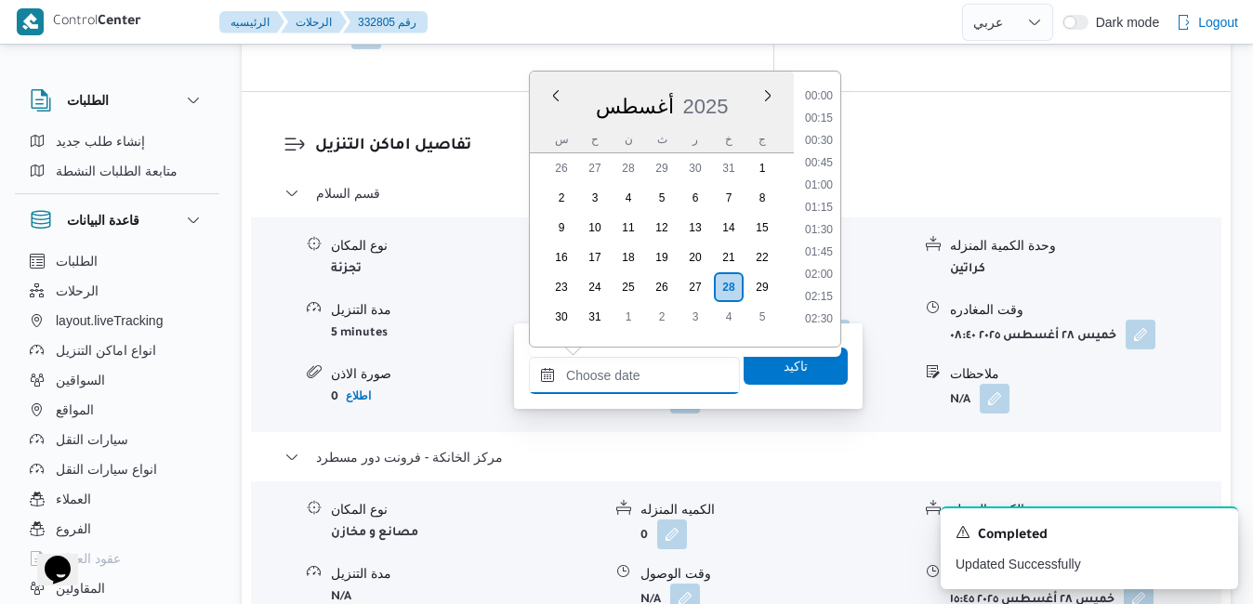
click at [665, 378] on input "وقت الوصول" at bounding box center [634, 375] width 211 height 37
click at [744, 86] on div "أغسطس 2025" at bounding box center [662, 102] width 264 height 47
click at [829, 139] on li "15:30" at bounding box center [819, 135] width 43 height 19
type input "٢٨/٠٨/٢٠٢٥ ١٥:٣٠"
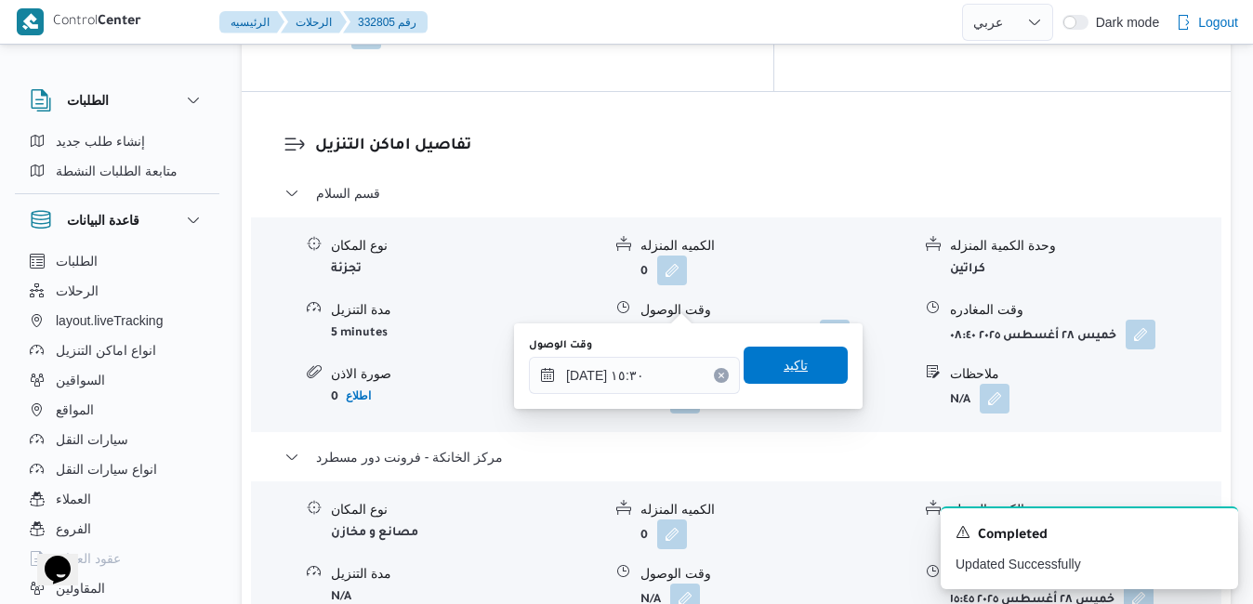
click at [784, 372] on span "تاكيد" at bounding box center [796, 365] width 24 height 22
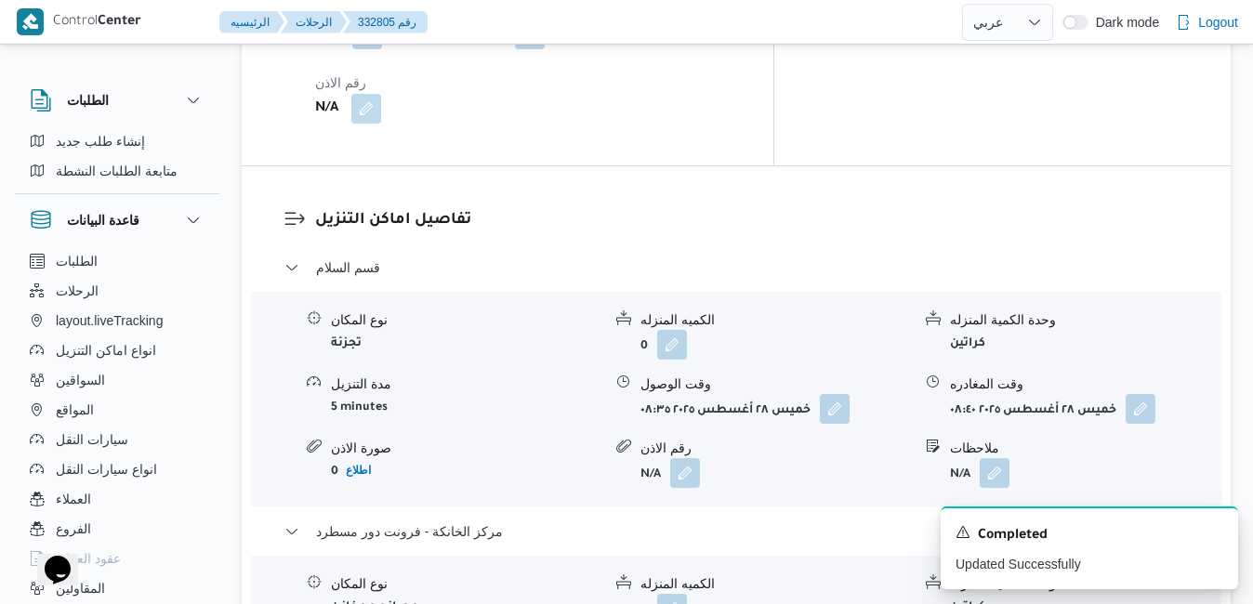
scroll to position [1748, 0]
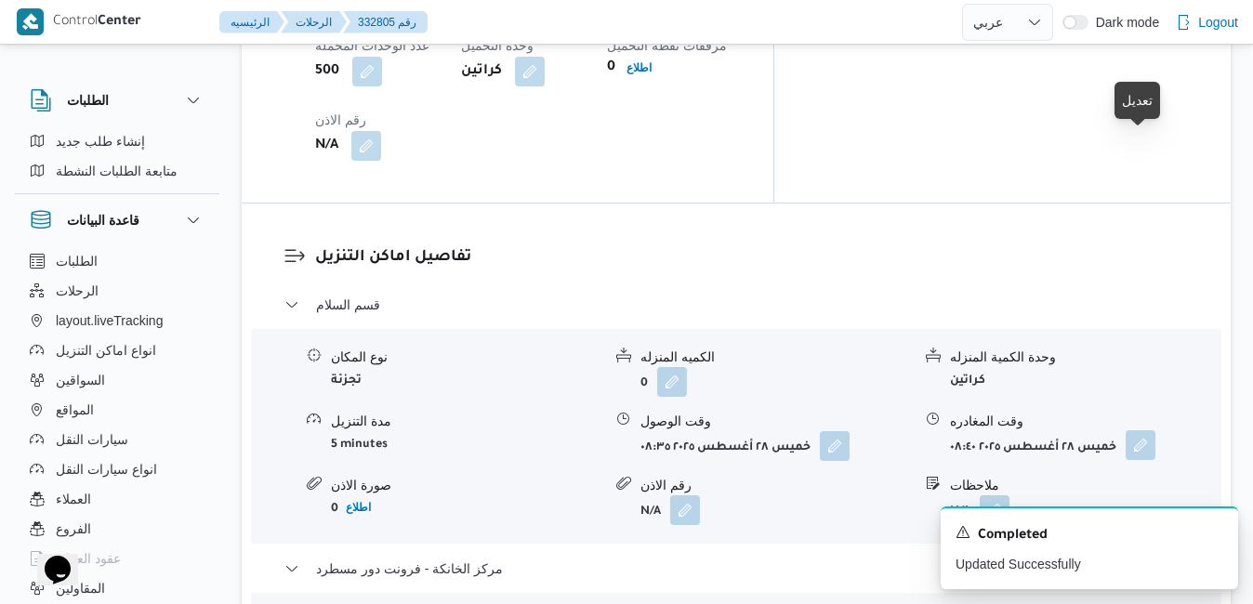
click at [1139, 431] on button "button" at bounding box center [1141, 446] width 30 height 30
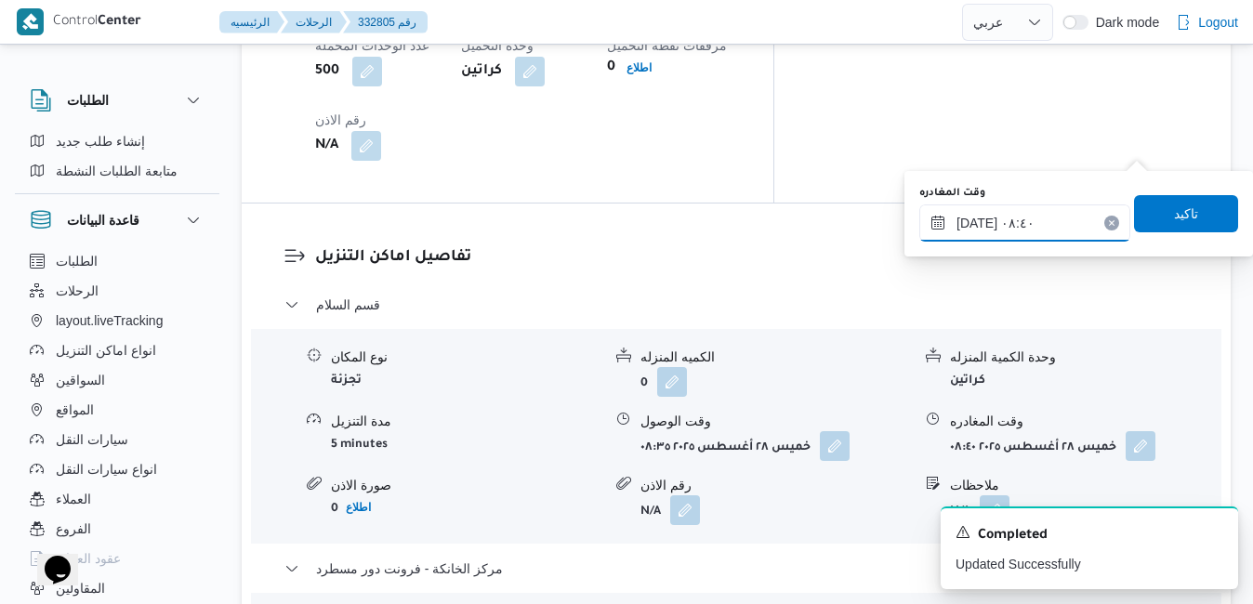
click at [1027, 221] on input "٢٨/٠٨/٢٠٢٥ ٠٨:٤٠" at bounding box center [1025, 223] width 211 height 37
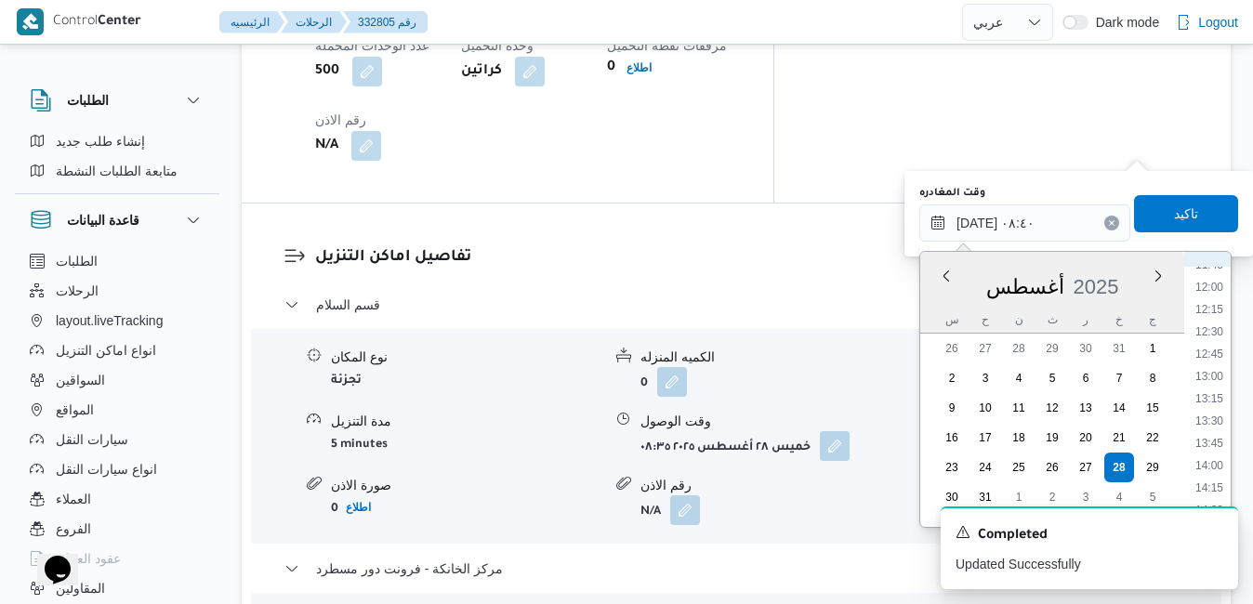
scroll to position [1275, 0]
click at [1212, 340] on li "15:00" at bounding box center [1209, 340] width 43 height 19
type input "٢٨/٠٨/٢٠٢٥ ١٥:٠٠"
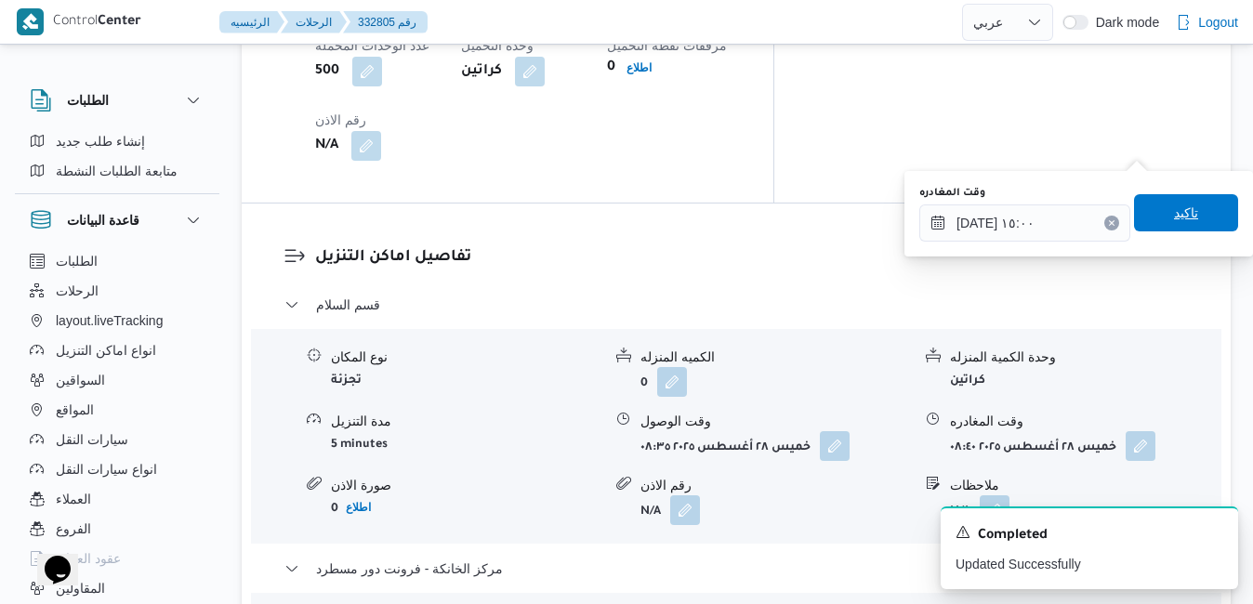
click at [1180, 211] on span "تاكيد" at bounding box center [1186, 213] width 24 height 22
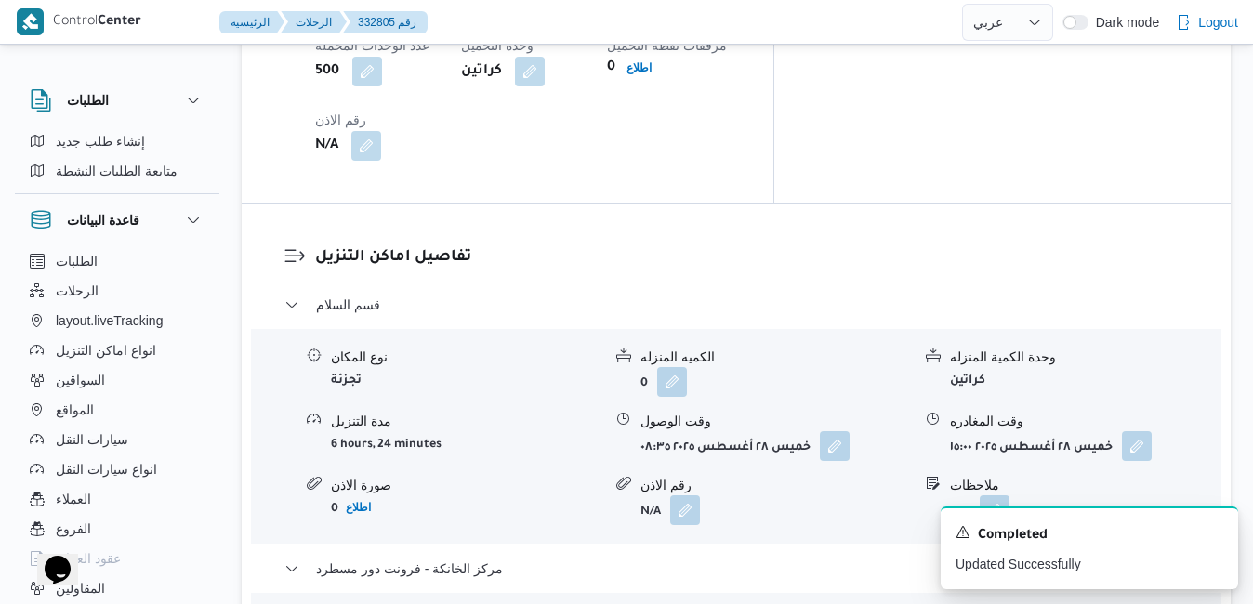
scroll to position [0, 0]
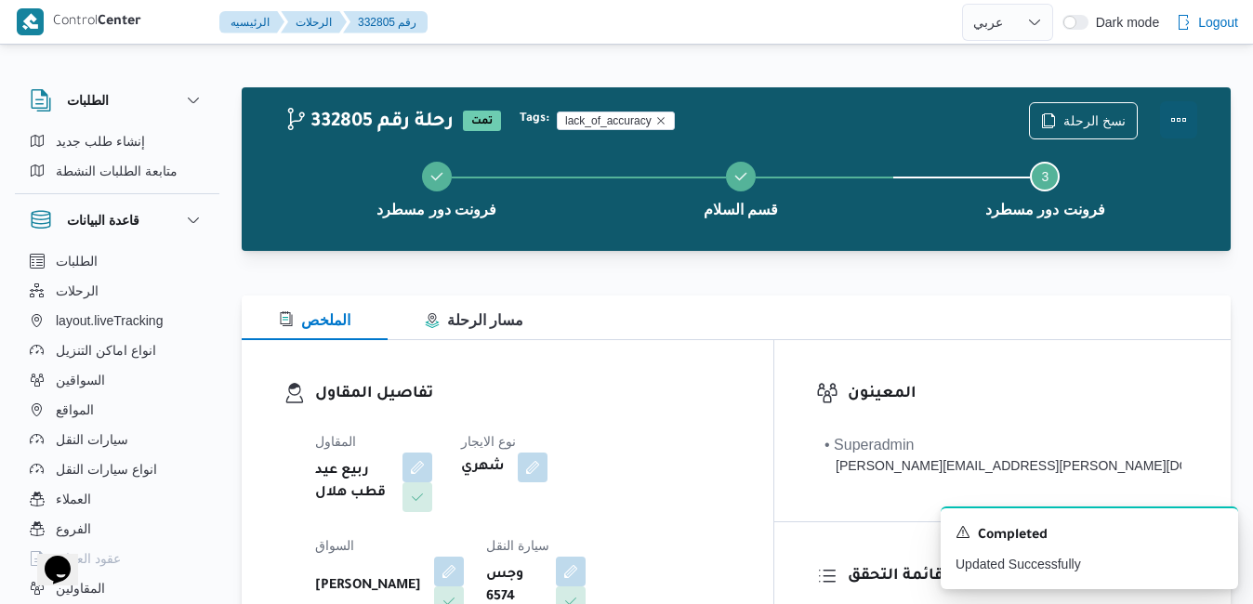
click at [1180, 118] on button "Actions" at bounding box center [1178, 119] width 37 height 37
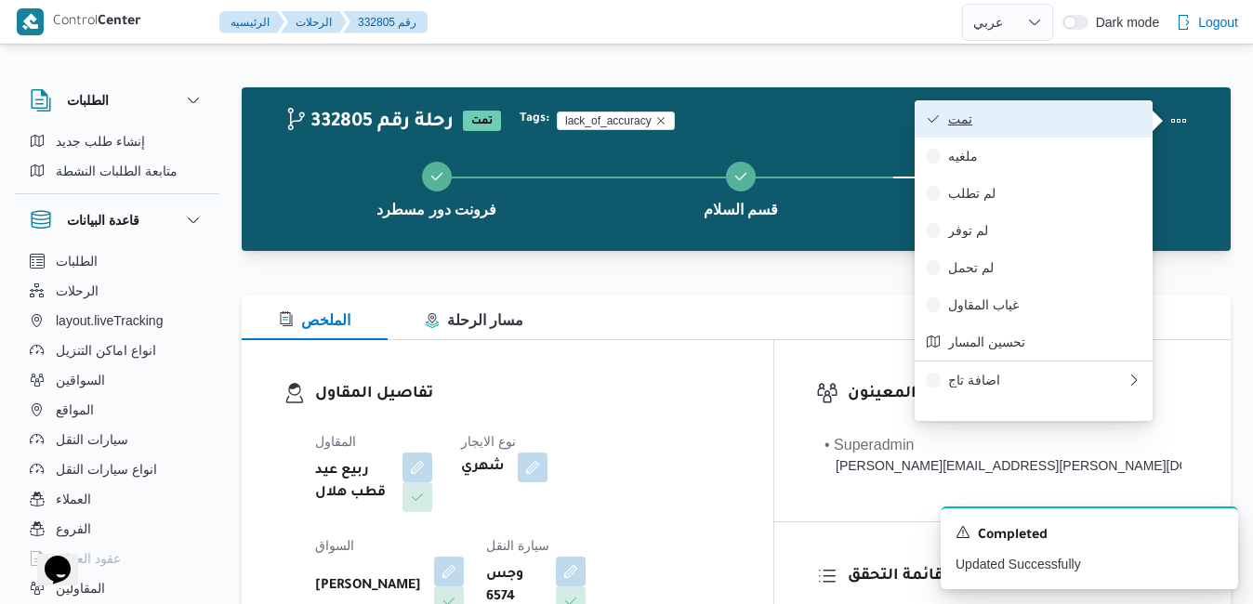
click at [1021, 117] on span "تمت" at bounding box center [1044, 119] width 193 height 15
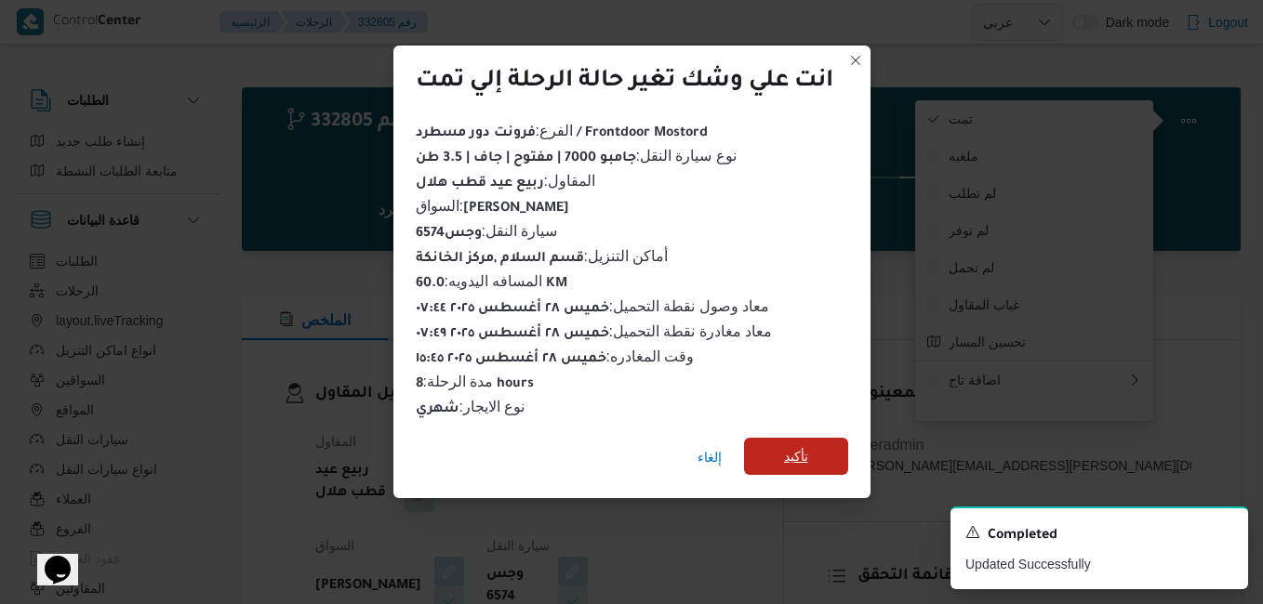
click at [818, 459] on span "تأكيد" at bounding box center [796, 456] width 104 height 37
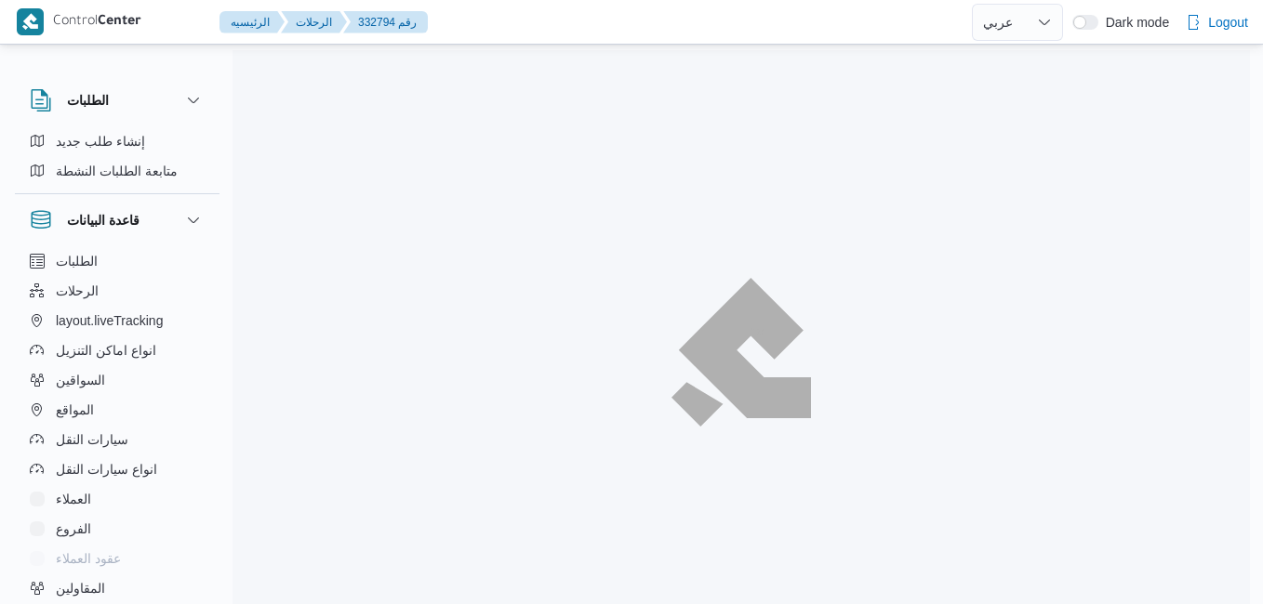
select select "ar"
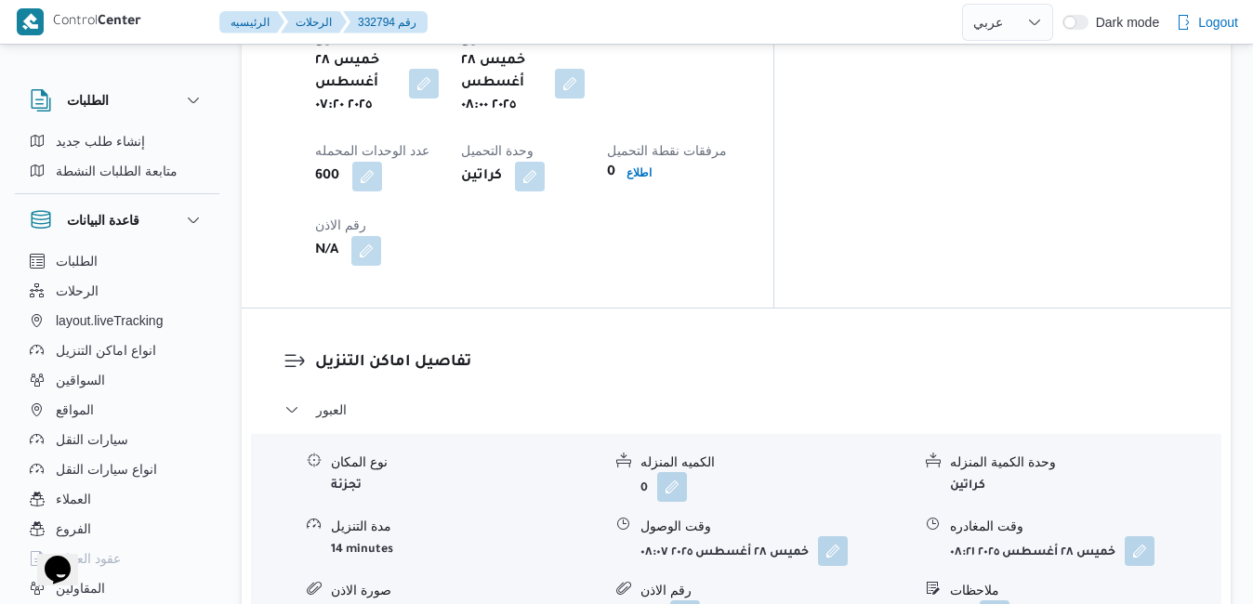
scroll to position [1674, 0]
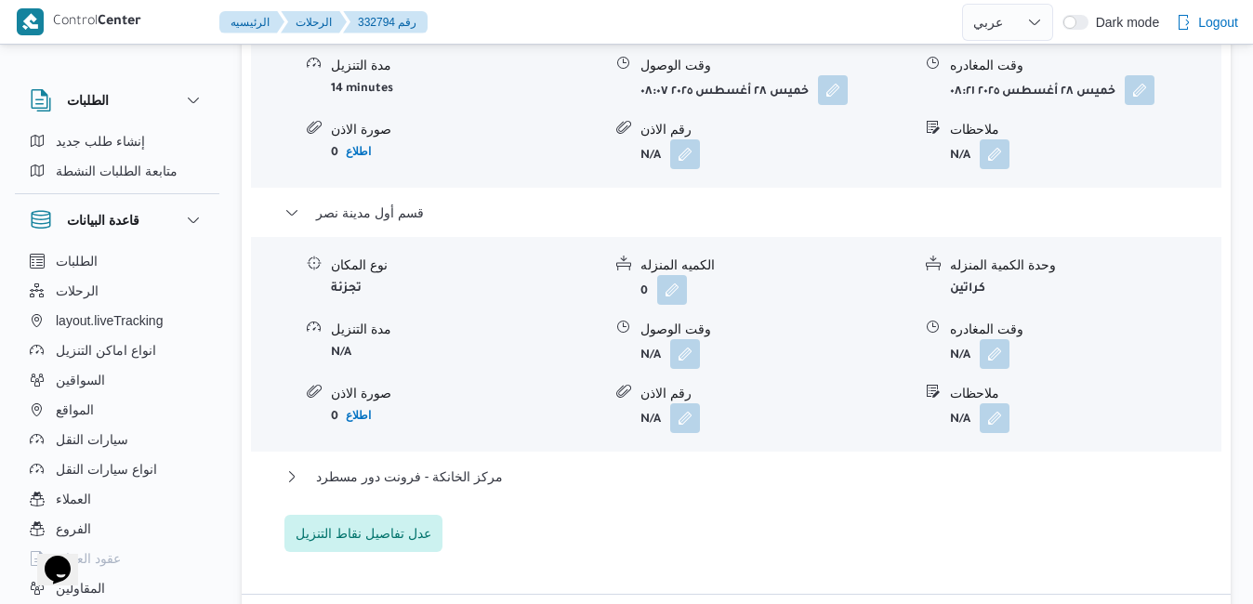
scroll to position [2083, 0]
click at [860, 465] on button "مركز الخانكة - فرونت دور مسطرد" at bounding box center [737, 476] width 905 height 22
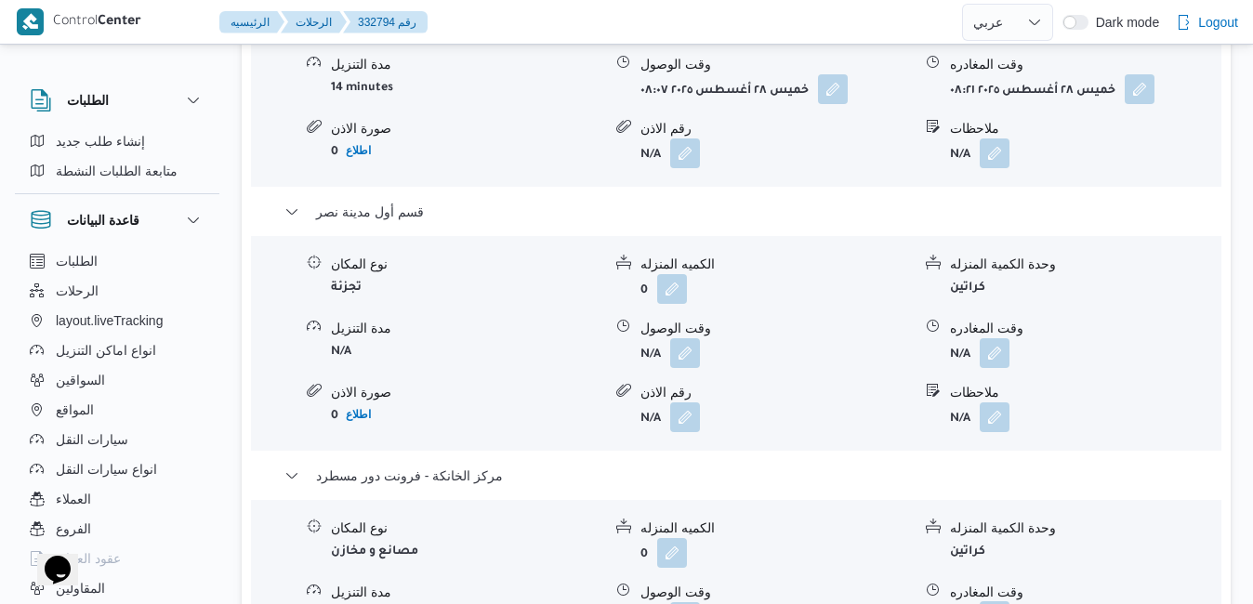
click at [997, 602] on button "button" at bounding box center [995, 617] width 30 height 30
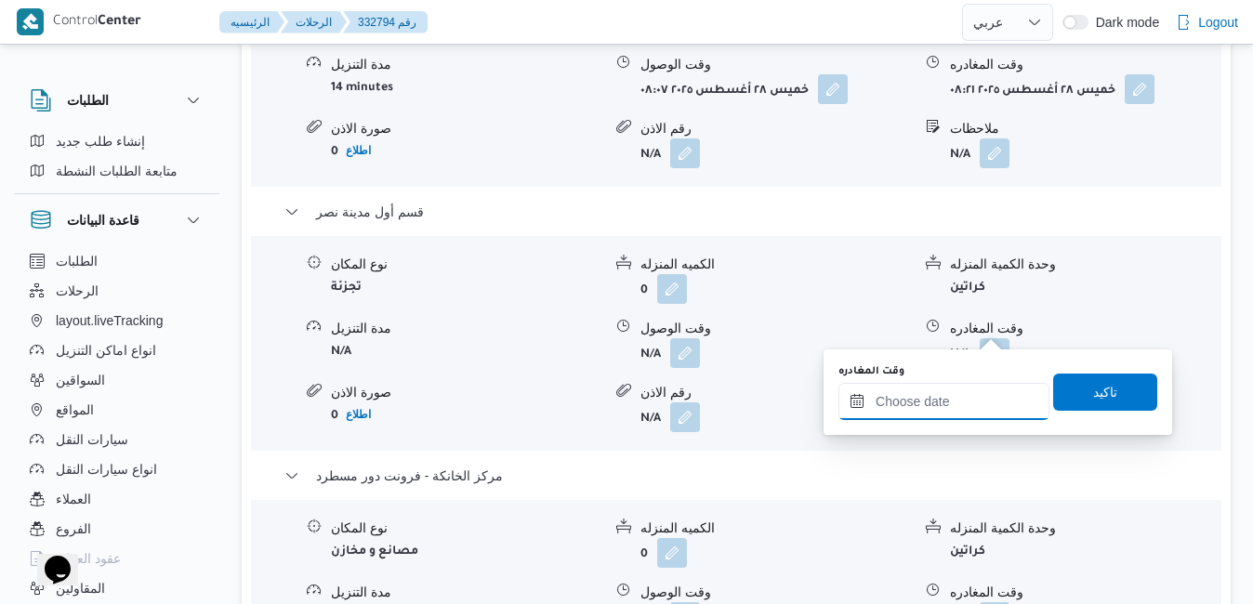
click at [971, 383] on div at bounding box center [944, 401] width 211 height 37
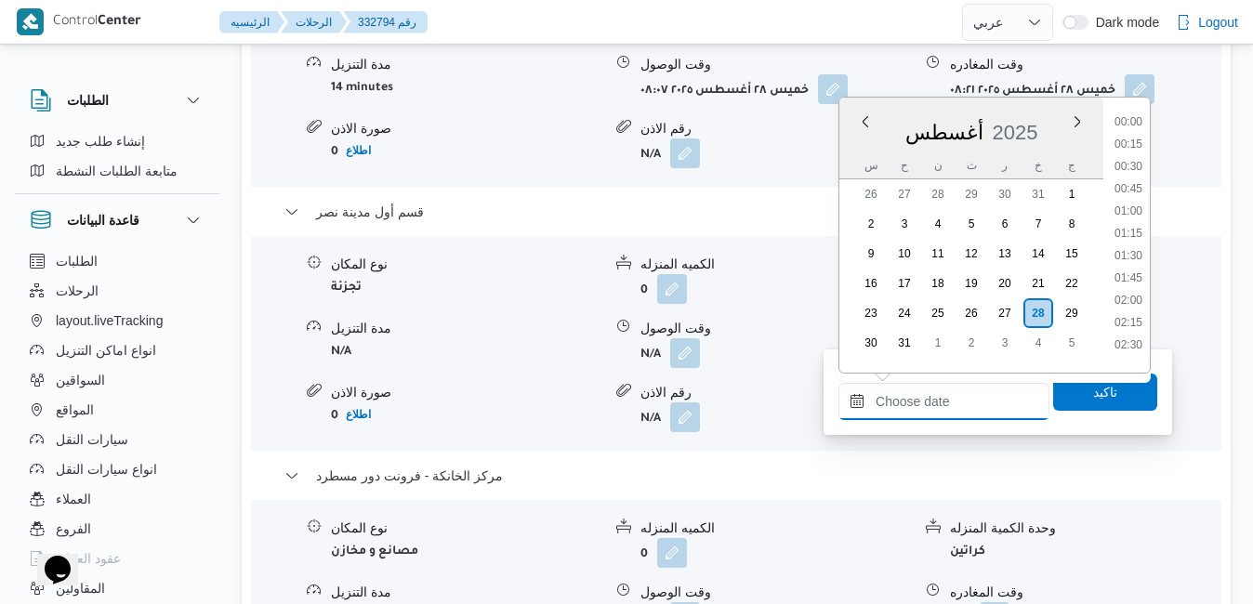
scroll to position [1345, 0]
click at [978, 400] on input "وقت المغادره" at bounding box center [944, 401] width 211 height 37
click at [1062, 107] on div "أغسطس 2025" at bounding box center [972, 128] width 264 height 47
click at [1137, 224] on li "16:15" at bounding box center [1128, 228] width 43 height 19
type input "٢٨/٠٨/٢٠٢٥ ١٦:١٥"
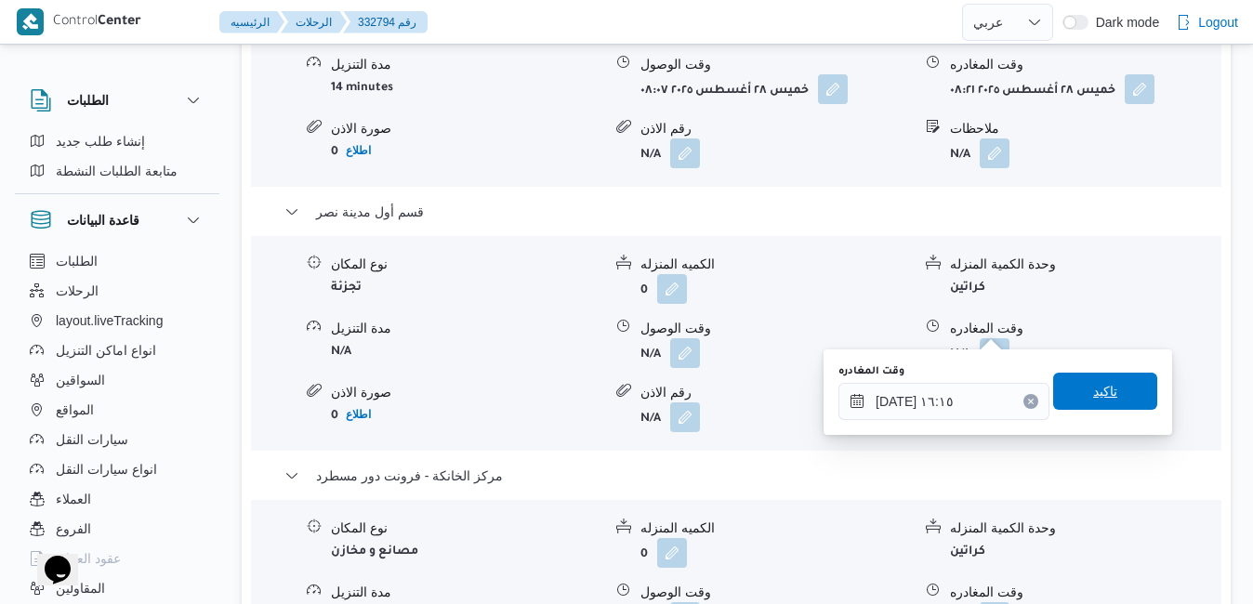
click at [1077, 386] on span "تاكيد" at bounding box center [1106, 391] width 104 height 37
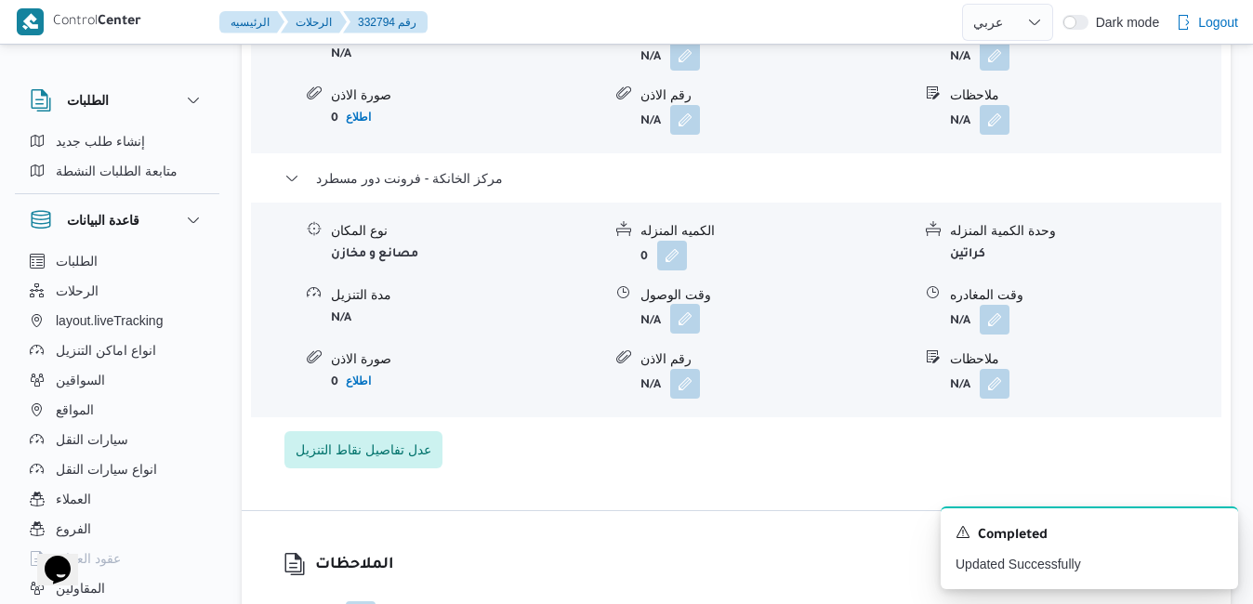
click at [686, 330] on button "button" at bounding box center [685, 319] width 30 height 30
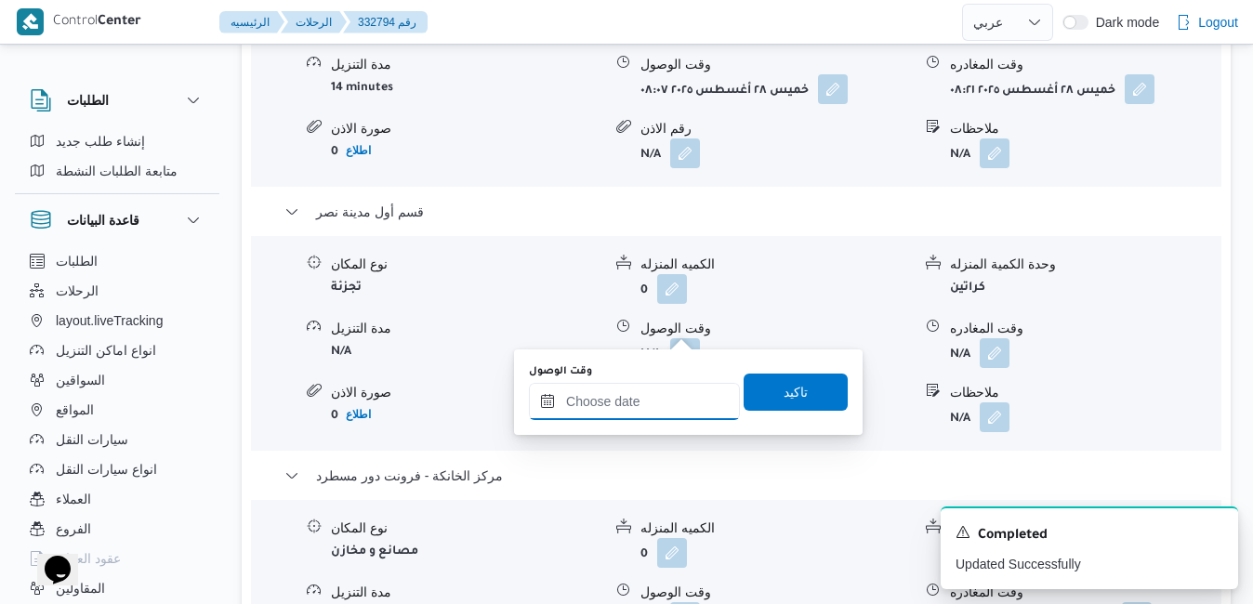
click at [637, 404] on input "وقت الوصول" at bounding box center [634, 401] width 211 height 37
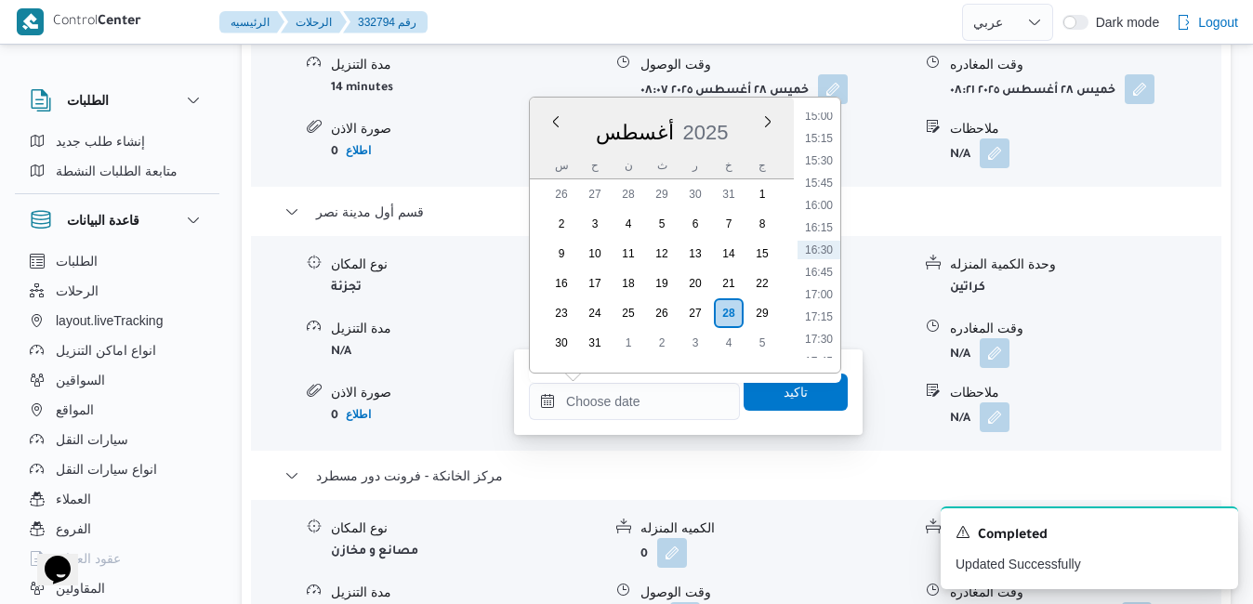
click at [735, 110] on div "أغسطس 2025" at bounding box center [662, 128] width 264 height 47
click at [820, 208] on li "16:00" at bounding box center [819, 205] width 43 height 19
type input "٢٨/٠٨/٢٠٢٥ ١٦:٠٠"
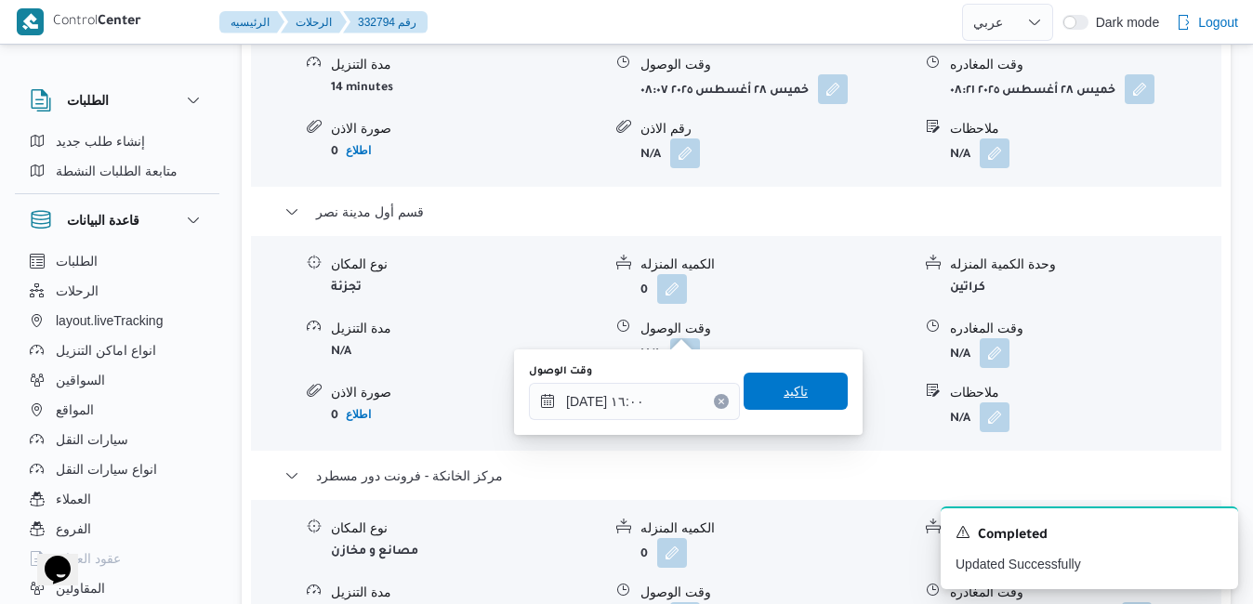
click at [784, 384] on span "تاكيد" at bounding box center [796, 391] width 24 height 22
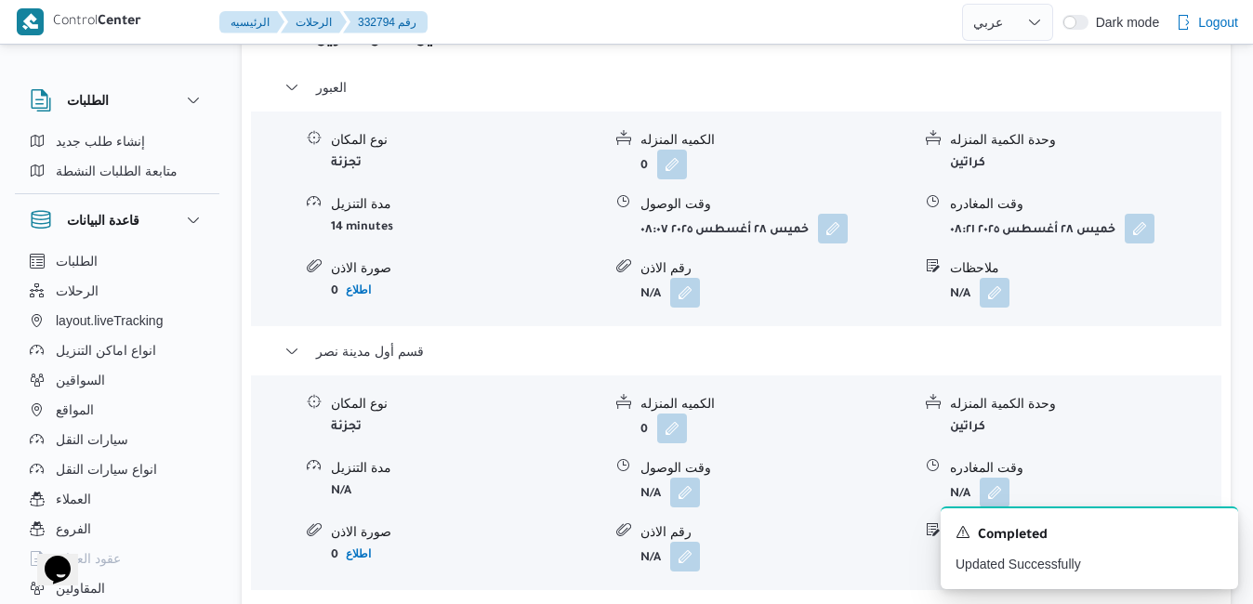
scroll to position [1934, 0]
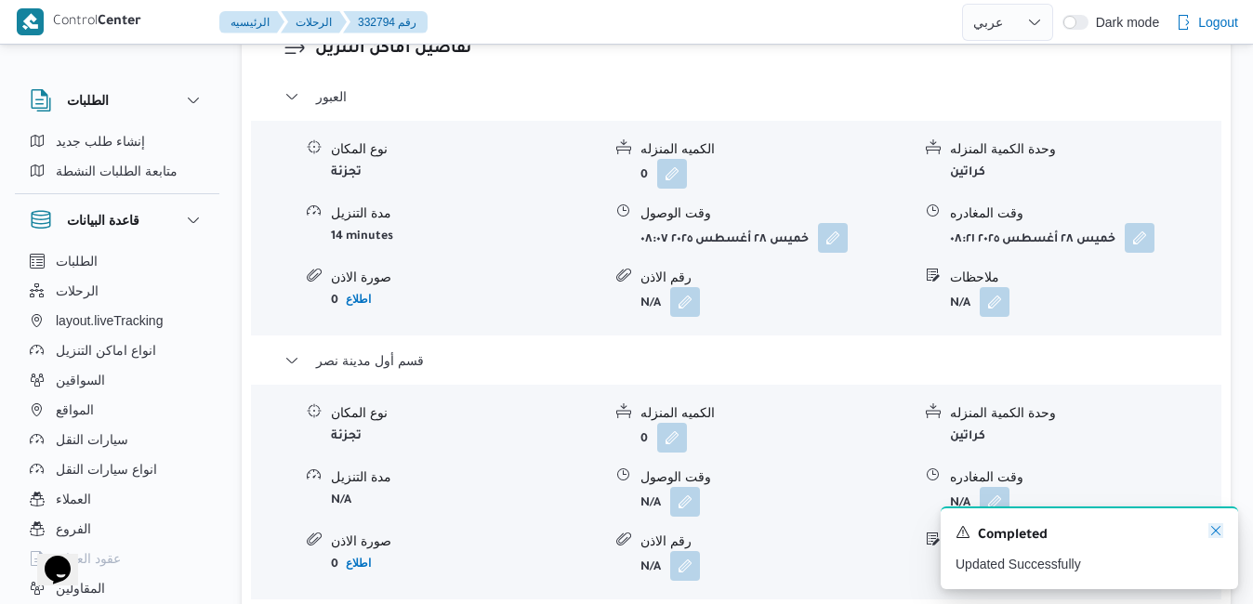
click at [1220, 530] on icon "Dismiss toast" at bounding box center [1216, 531] width 15 height 15
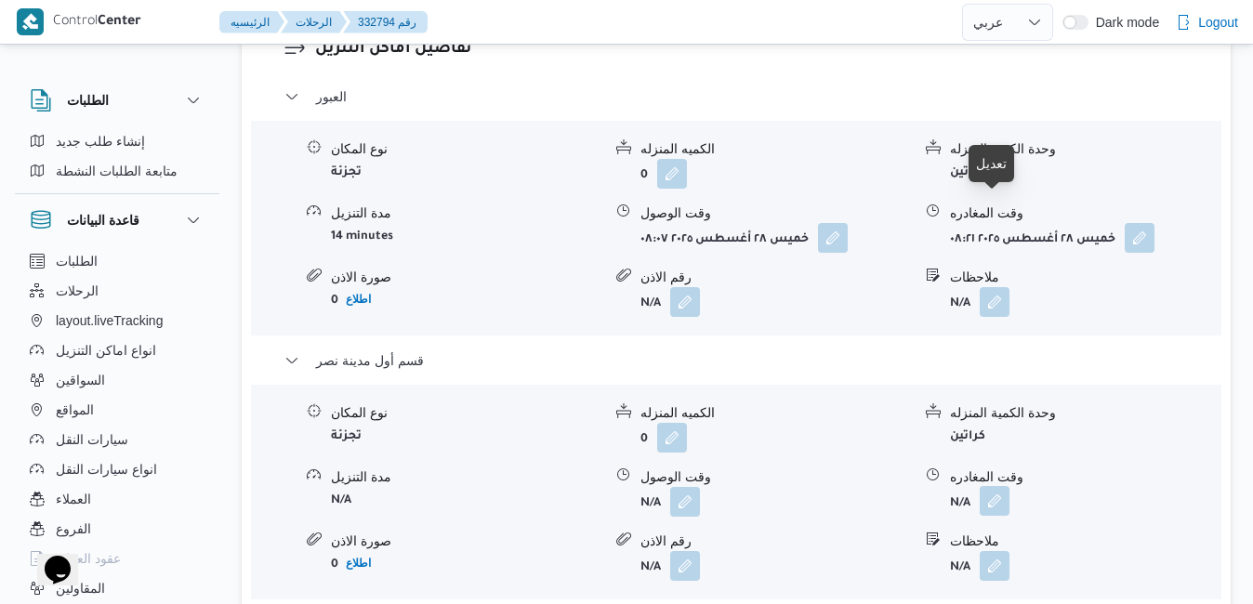
click at [991, 486] on button "button" at bounding box center [995, 501] width 30 height 30
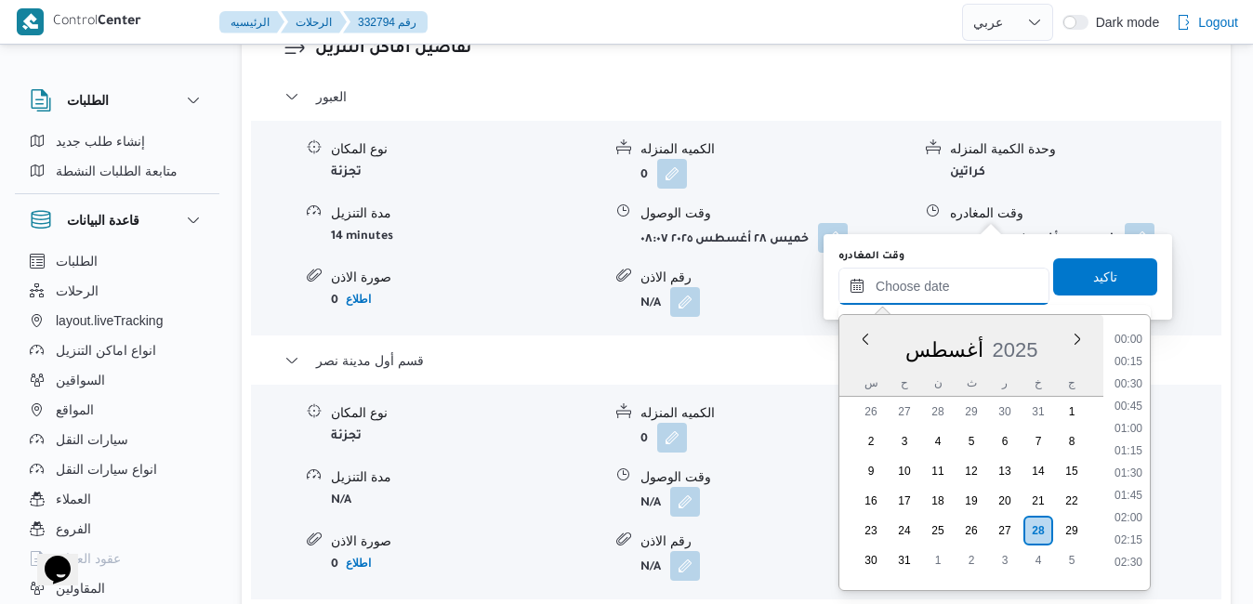
click at [942, 276] on input "وقت المغادره" at bounding box center [944, 286] width 211 height 37
click at [855, 358] on div "أغسطس 2025" at bounding box center [972, 346] width 264 height 47
click at [1132, 380] on li "15:30" at bounding box center [1128, 378] width 43 height 19
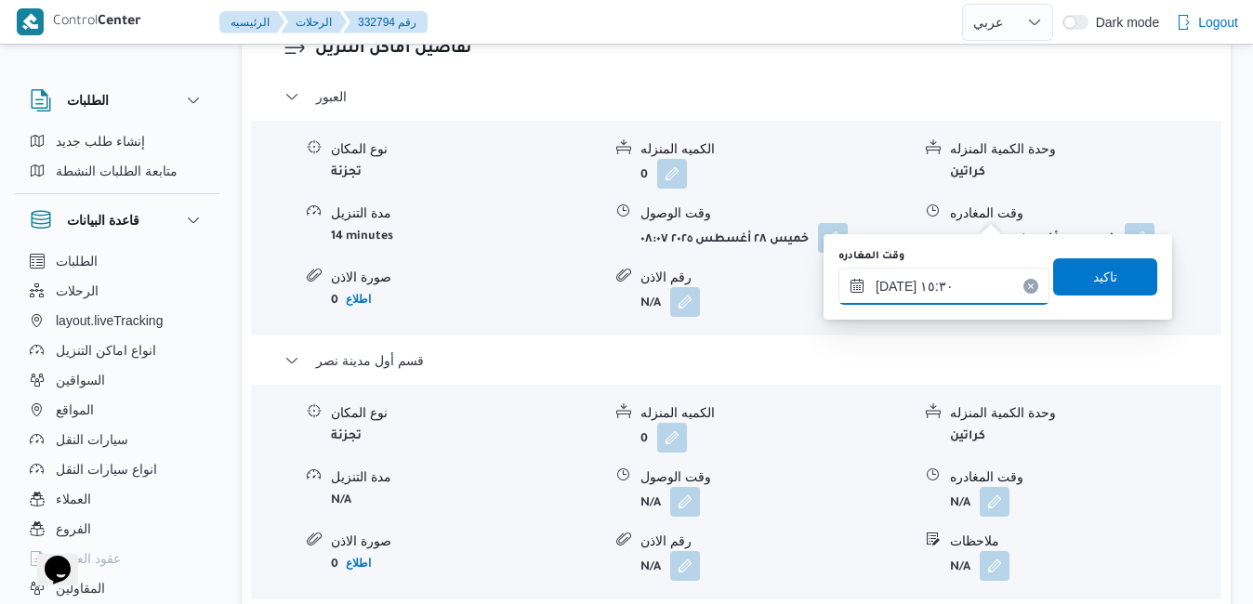
click at [896, 288] on input "٢٨/٠٨/٢٠٢٥ ١٥:٣٠" at bounding box center [944, 286] width 211 height 37
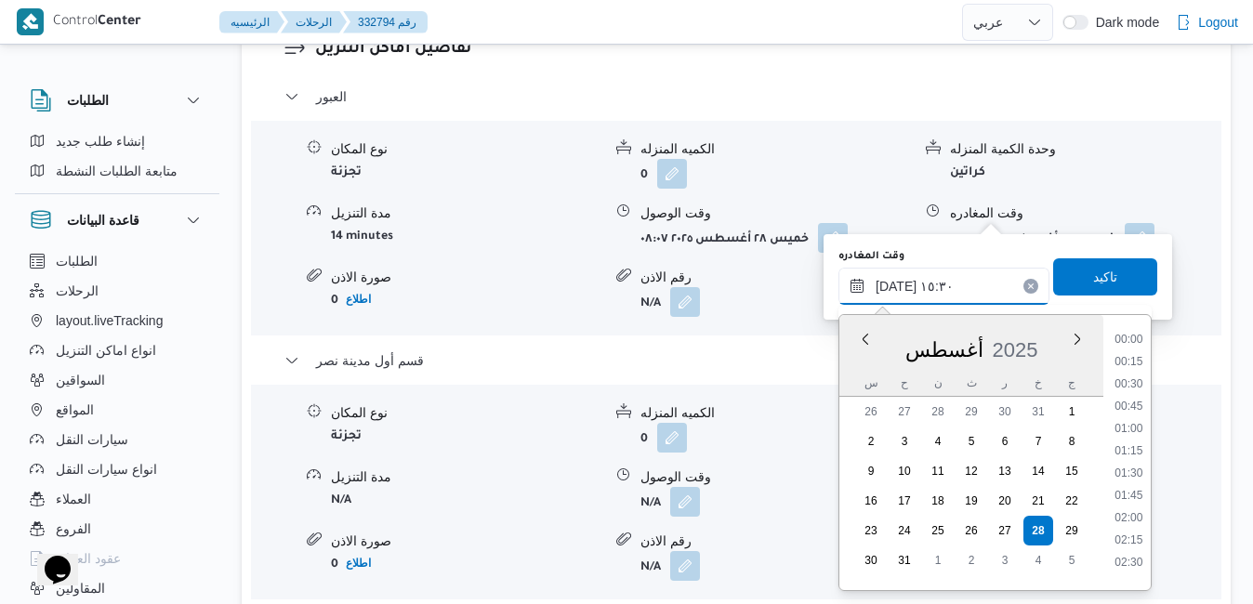
click at [896, 288] on input "٢٨/٠٨/٢٠٢٥ ١٥:٣٠" at bounding box center [944, 286] width 211 height 37
type input "٢٨/٠٨/٢٠٢٥ ١٥:20"
click at [1093, 280] on span "تاكيد" at bounding box center [1105, 276] width 24 height 22
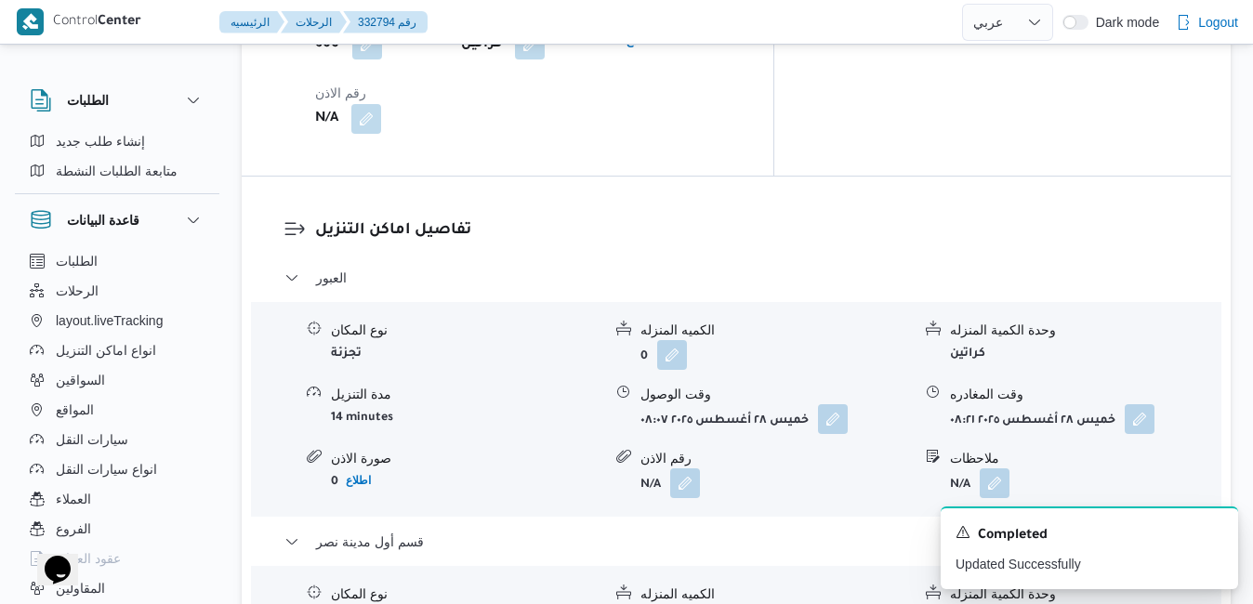
scroll to position [1711, 0]
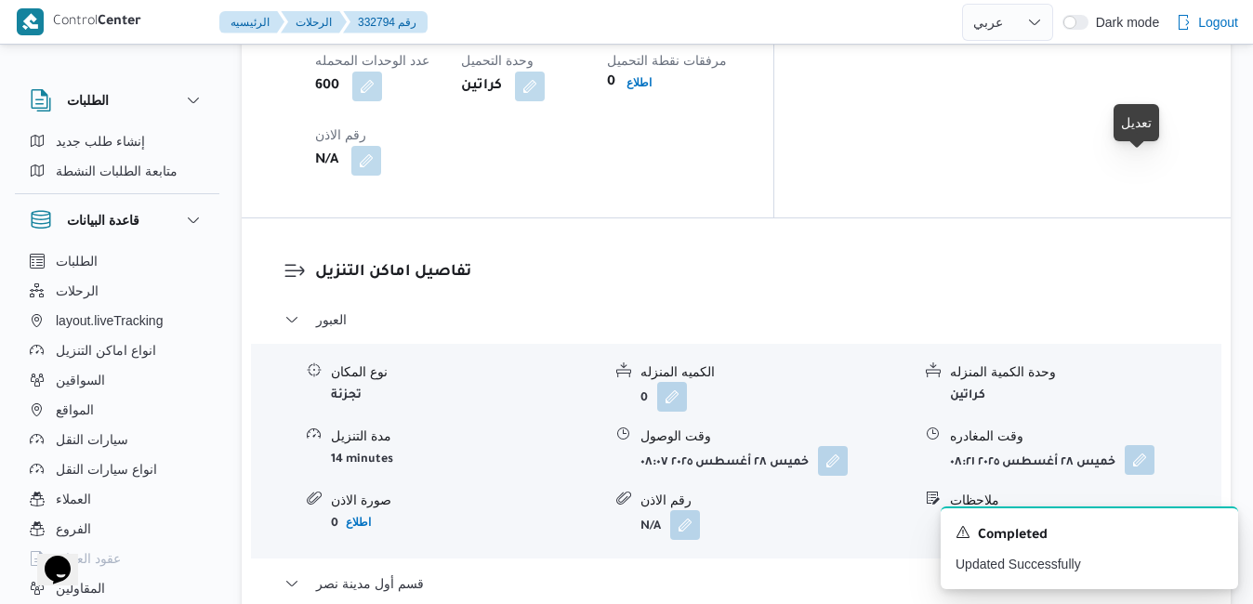
click at [1146, 445] on button "button" at bounding box center [1140, 460] width 30 height 30
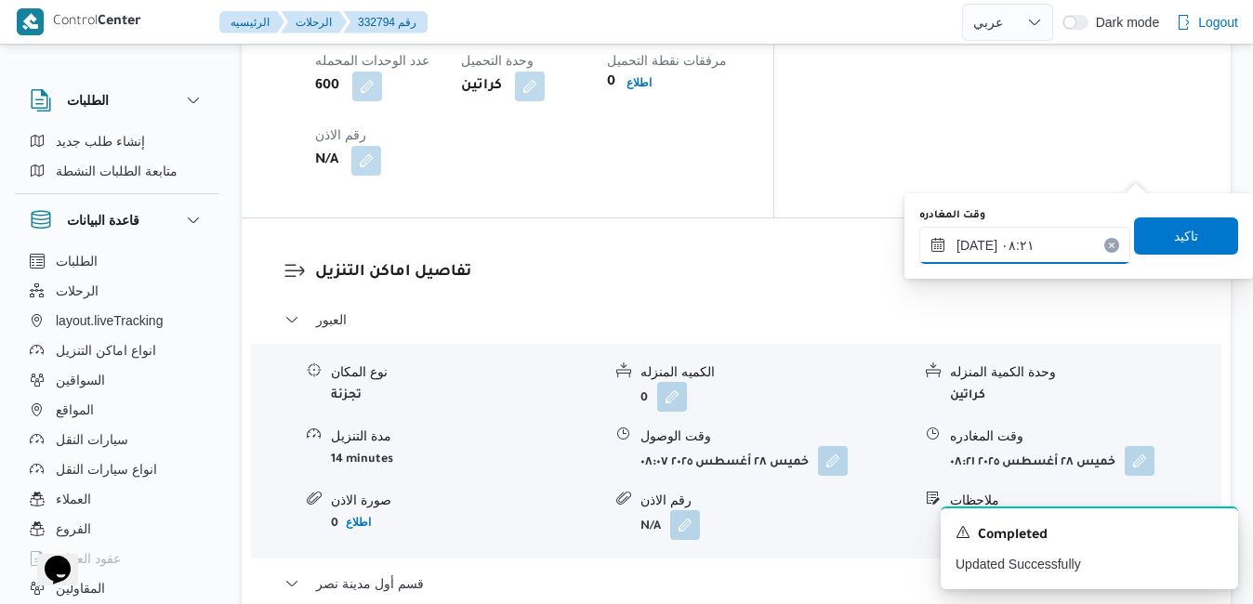
click at [1029, 242] on input "٢٨/٠٨/٢٠٢٥ ٠٨:٢١" at bounding box center [1025, 245] width 211 height 37
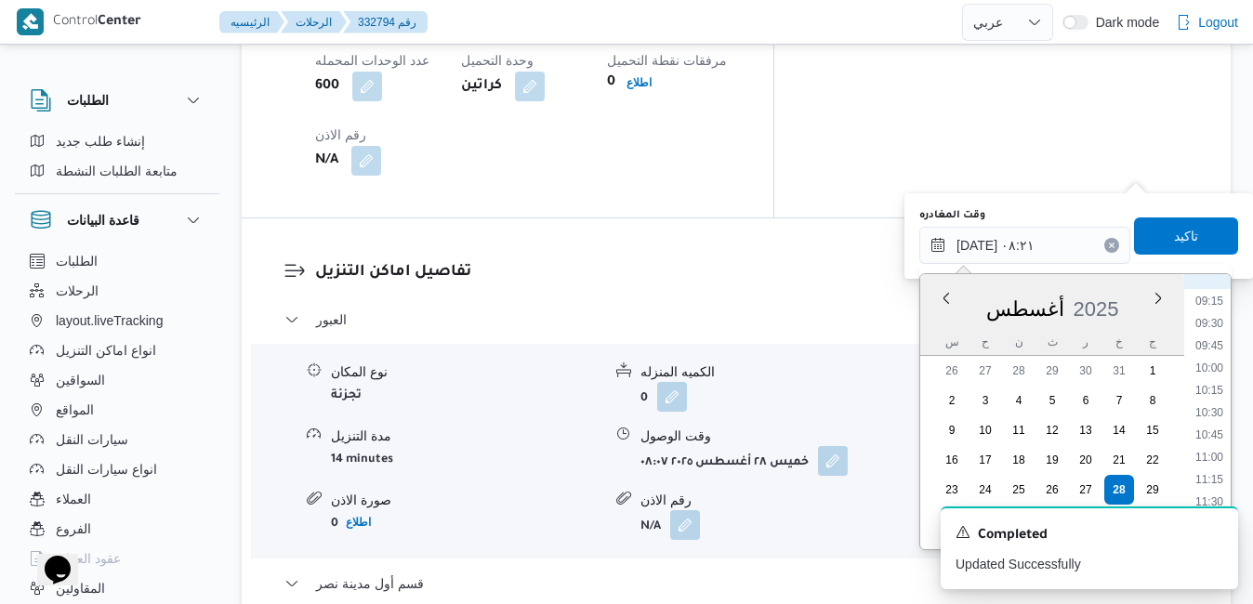
scroll to position [1038, 0]
click at [1202, 329] on li "12:00" at bounding box center [1209, 332] width 43 height 19
type input "٢٨/٠٨/٢٠٢٥ ١٢:٠٠"
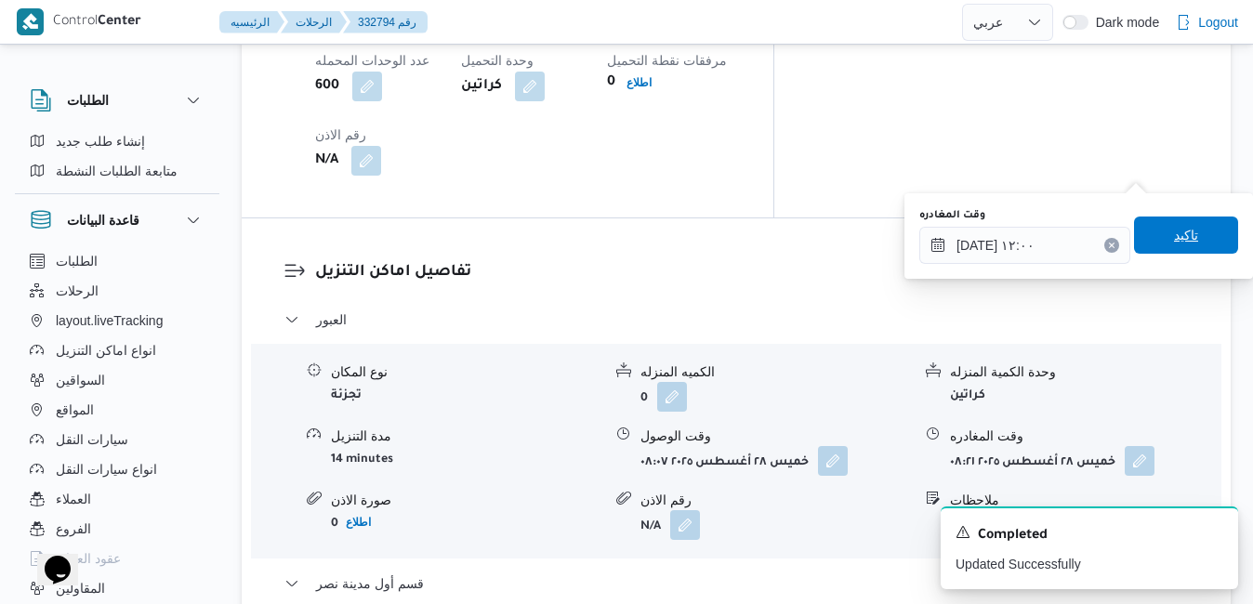
click at [1194, 233] on span "تاكيد" at bounding box center [1186, 235] width 104 height 37
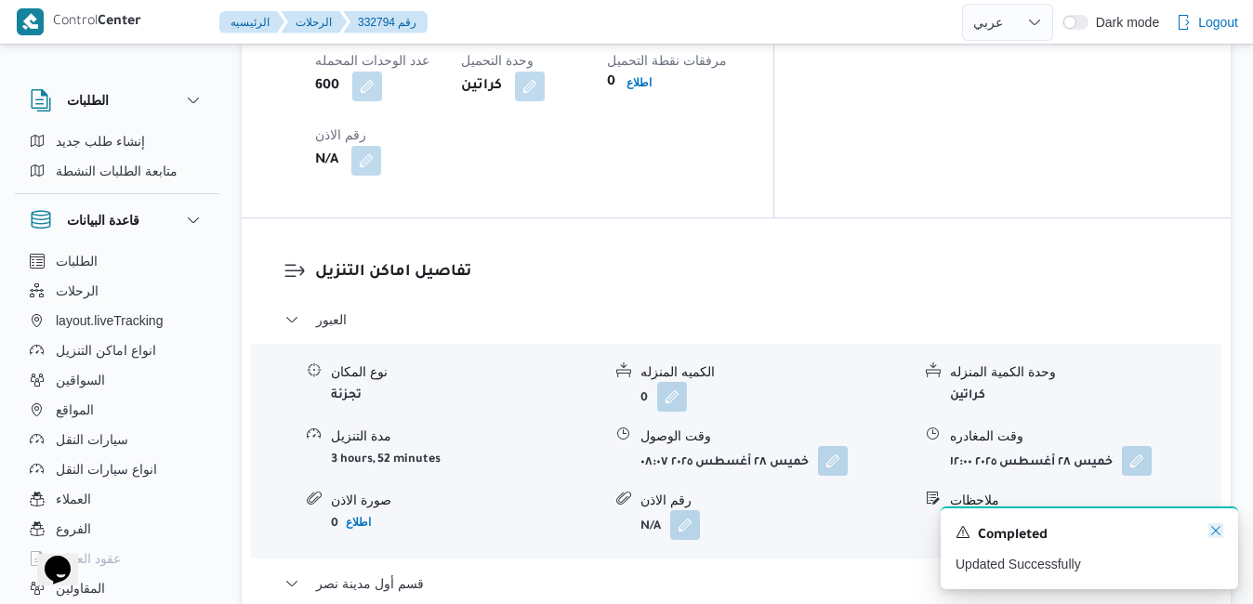
click at [1220, 534] on icon "Dismiss toast" at bounding box center [1216, 531] width 15 height 15
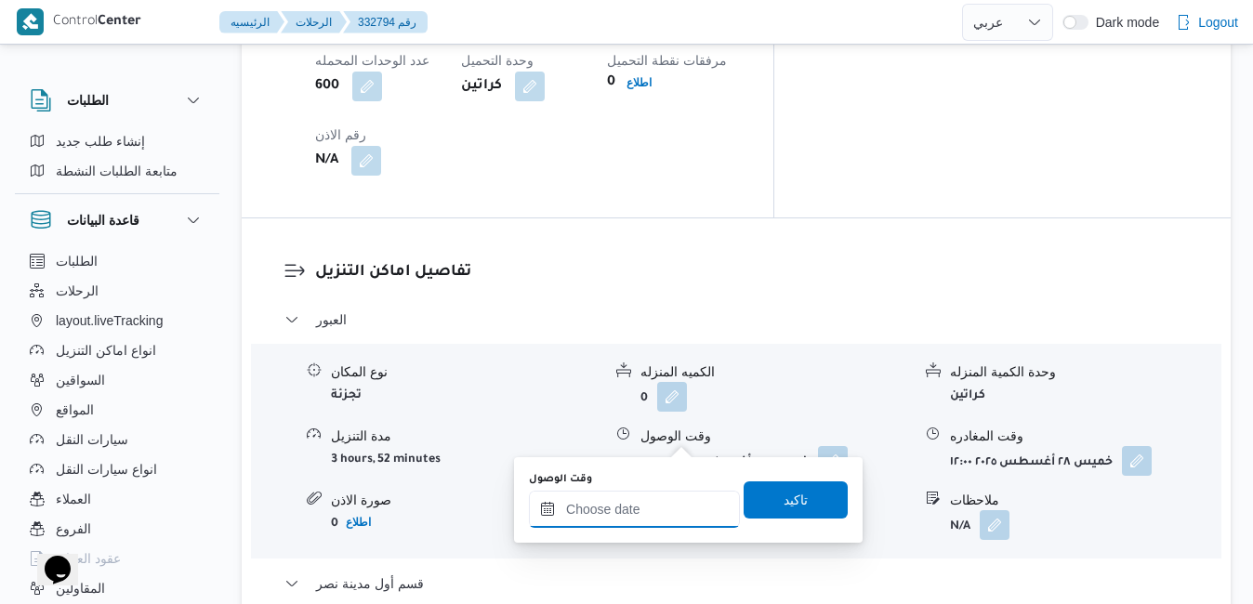
click at [645, 517] on input "وقت الوصول" at bounding box center [634, 509] width 211 height 37
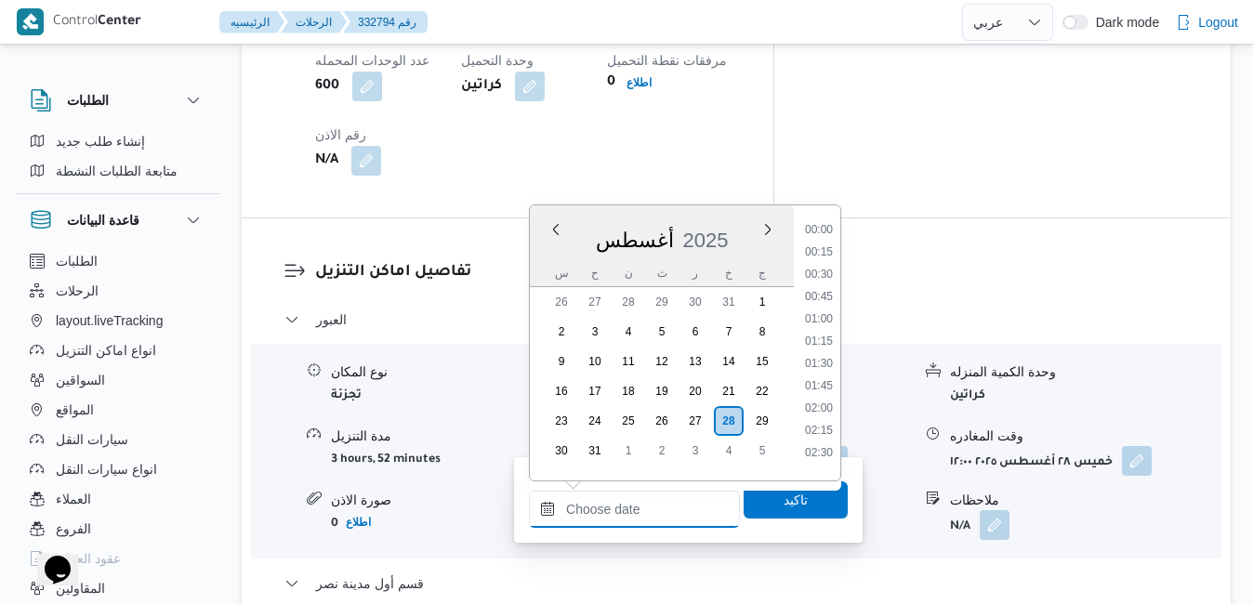
scroll to position [1345, 0]
click at [741, 216] on div "أغسطس 2025" at bounding box center [662, 236] width 264 height 47
click at [815, 426] on li "12:30" at bounding box center [819, 430] width 43 height 19
type input "٢٨/٠٨/٢٠٢٥ ١٢:٣٠"
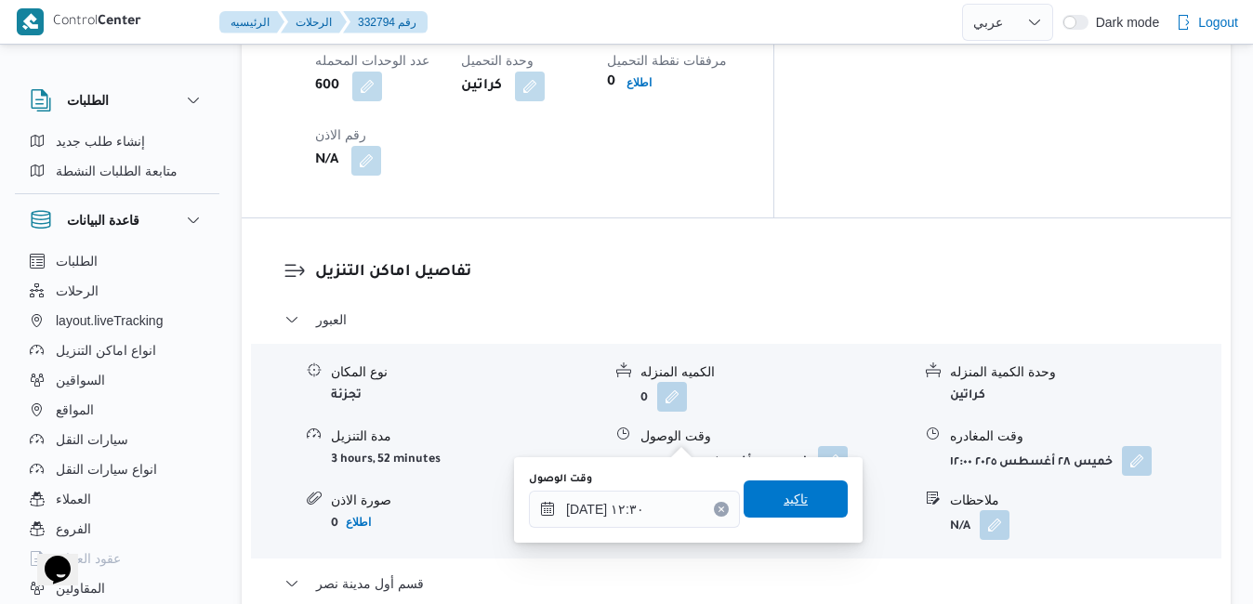
click at [794, 497] on span "تاكيد" at bounding box center [796, 499] width 104 height 37
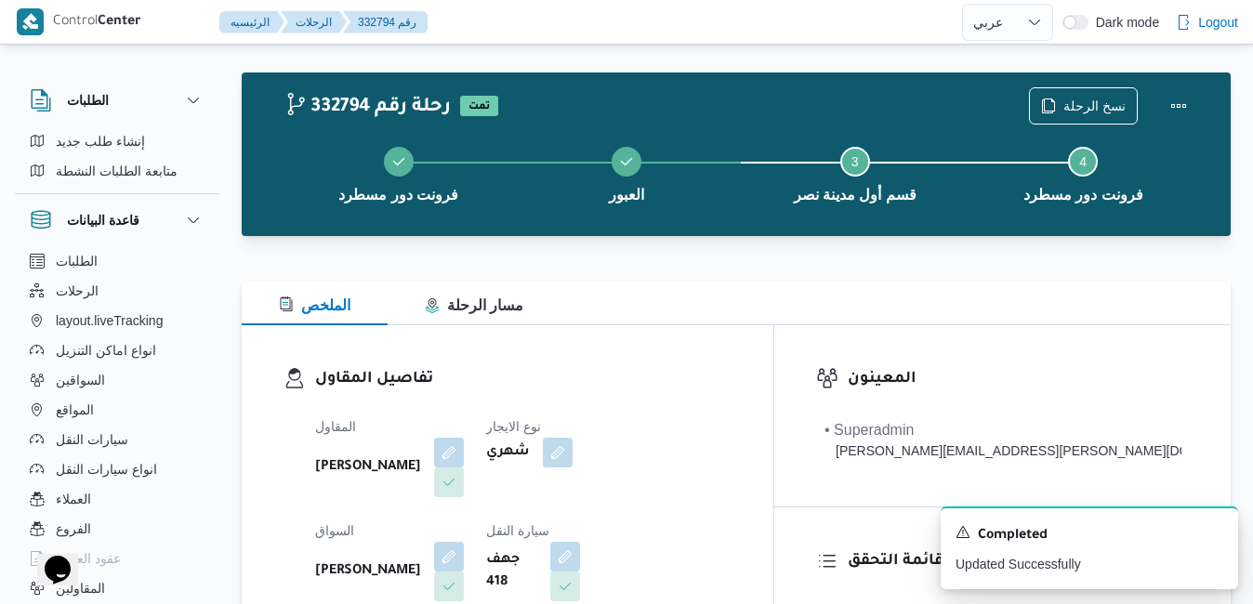
scroll to position [0, 0]
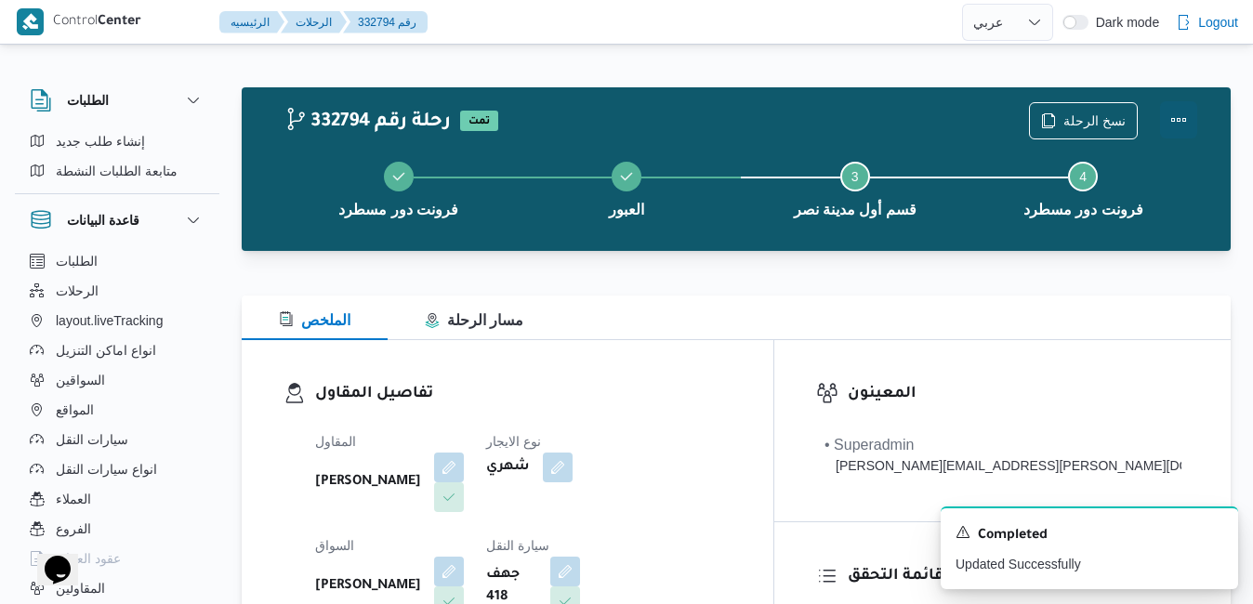
click at [1182, 126] on button "Actions" at bounding box center [1178, 119] width 37 height 37
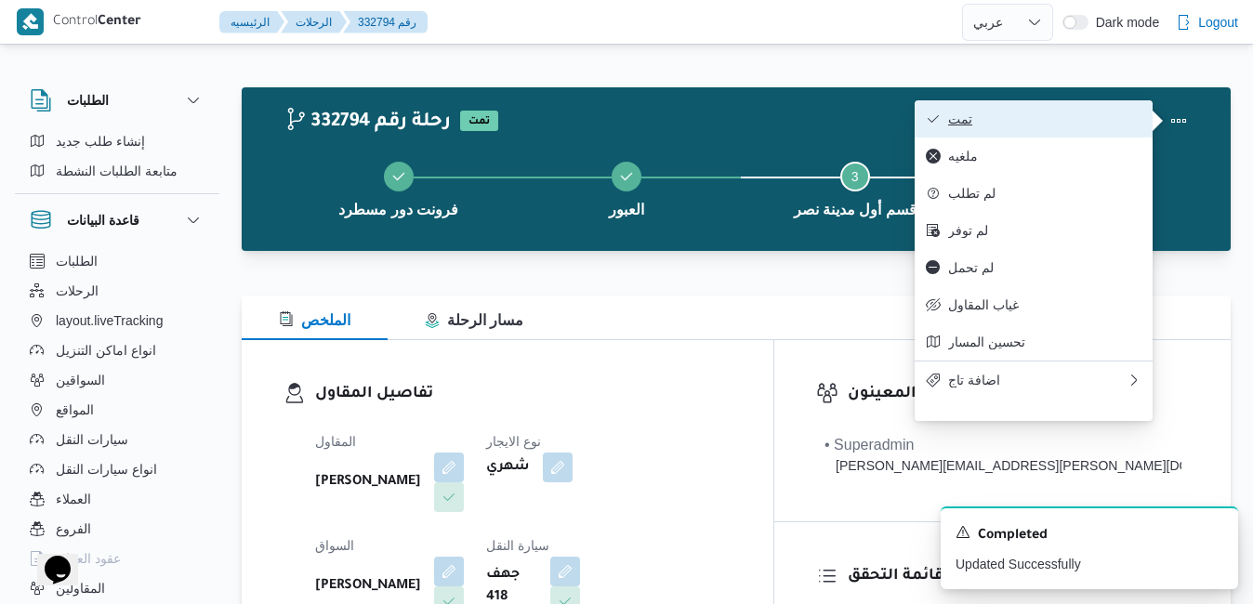
click at [1042, 125] on span "تمت" at bounding box center [1044, 119] width 193 height 15
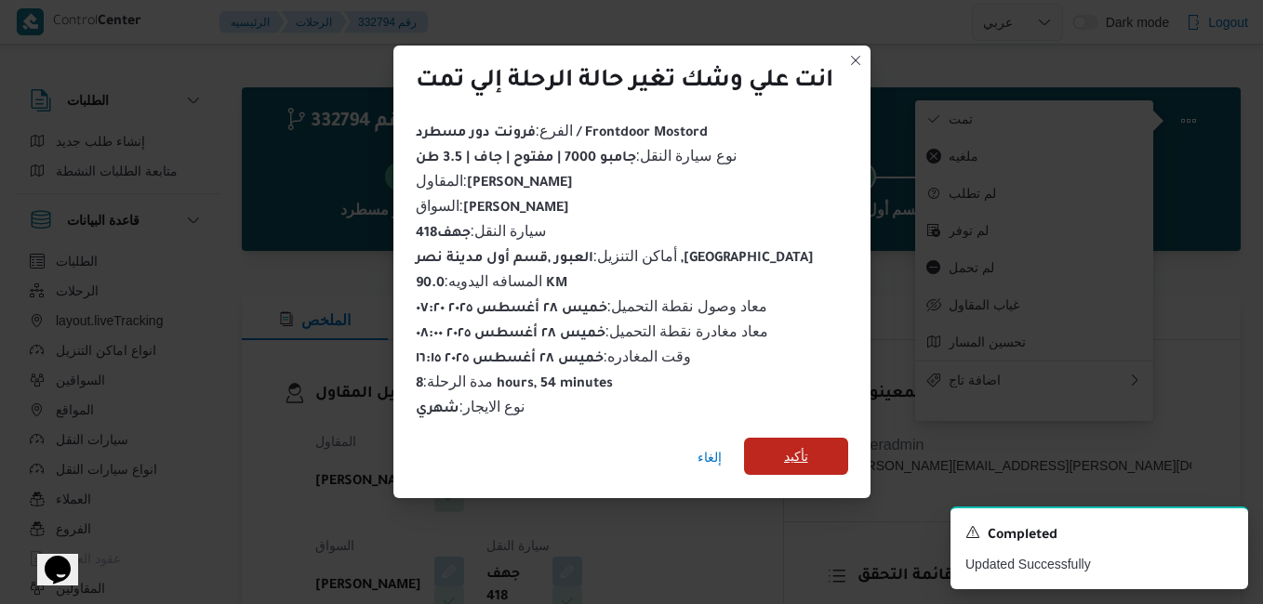
click at [788, 449] on span "تأكيد" at bounding box center [796, 456] width 24 height 22
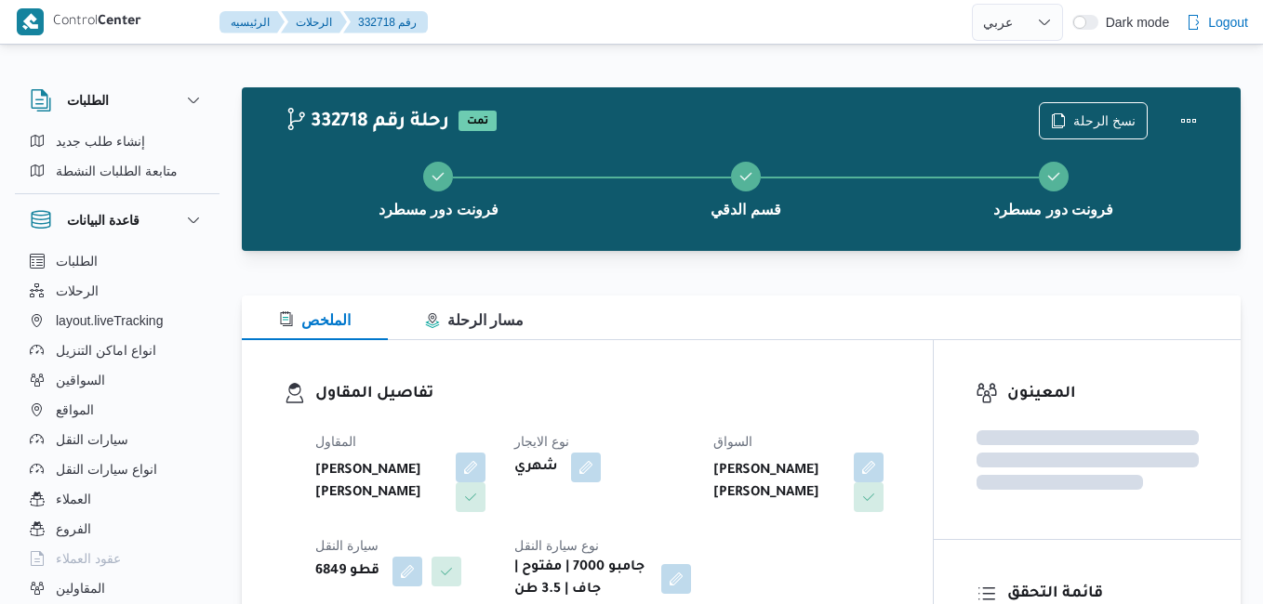
select select "ar"
click at [757, 324] on div "الملخص مسار الرحلة" at bounding box center [736, 318] width 989 height 45
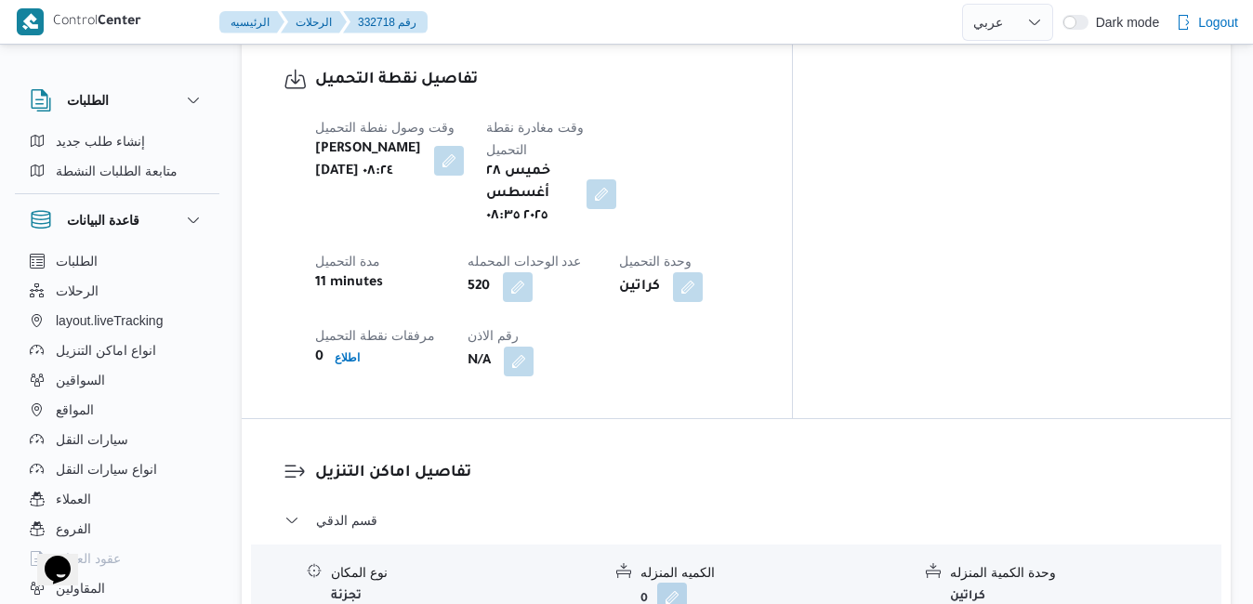
scroll to position [1525, 0]
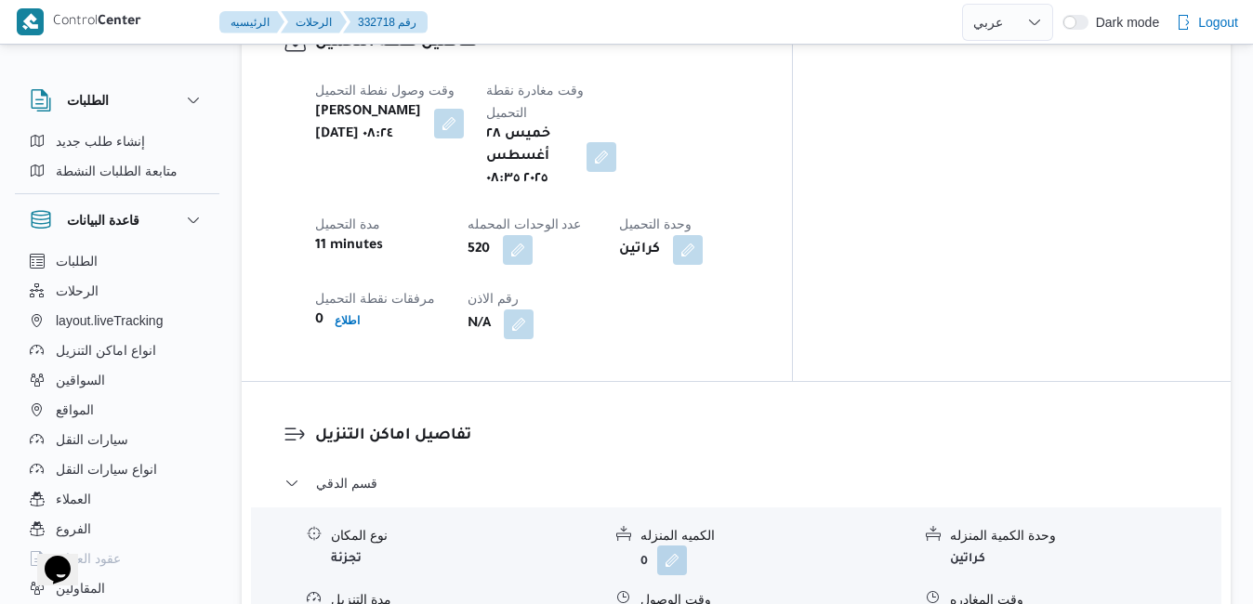
drag, startPoint x: 655, startPoint y: 502, endPoint x: 686, endPoint y: 495, distance: 32.5
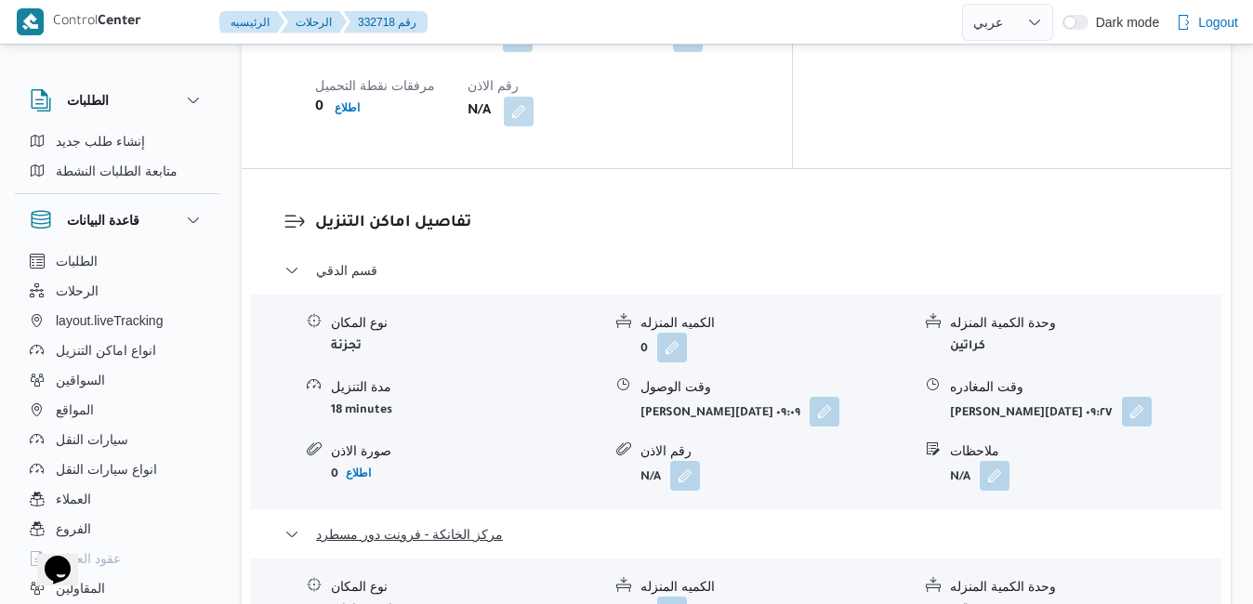
scroll to position [1822, 0]
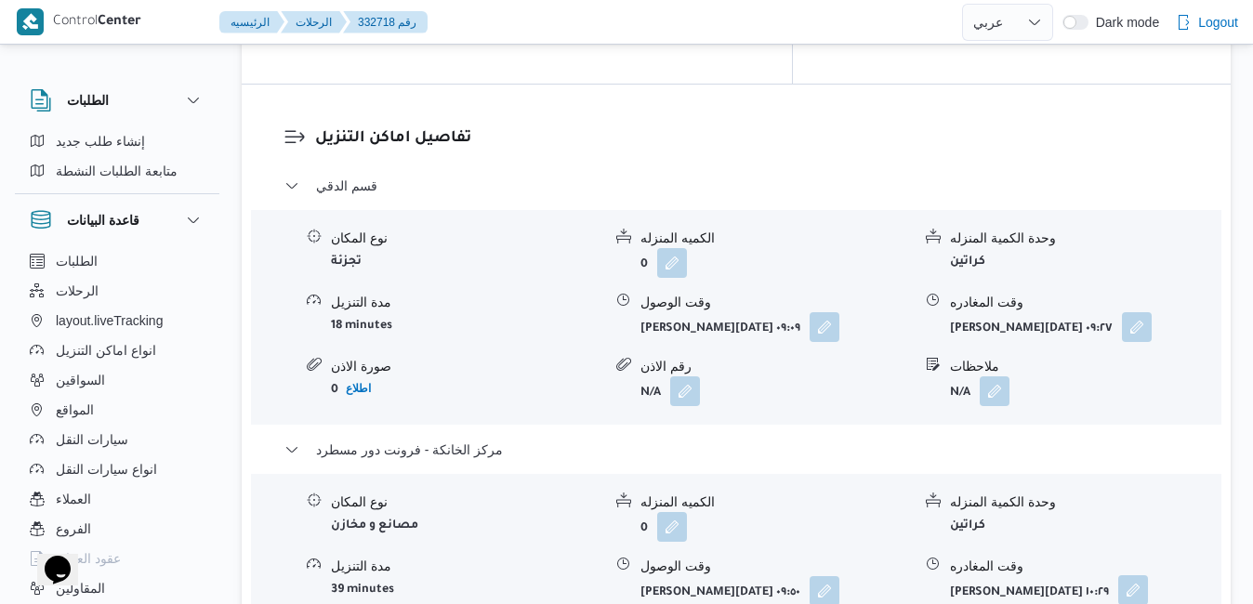
click at [1139, 576] on button "button" at bounding box center [1134, 591] width 30 height 30
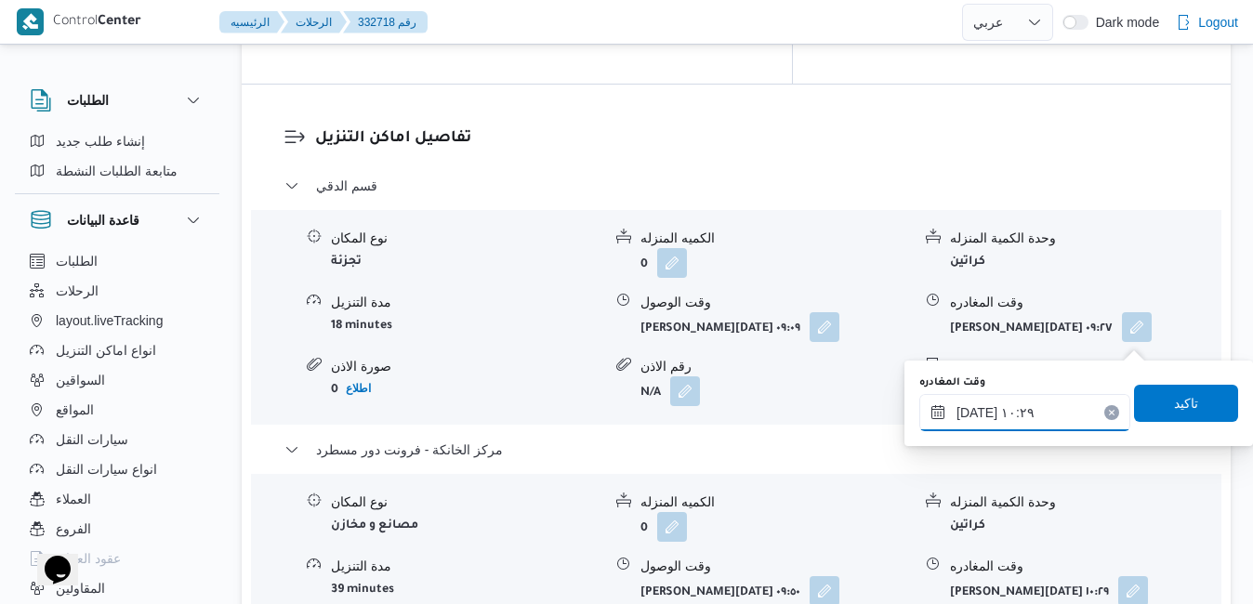
click at [1025, 404] on div "٢٨/٠٨/٢٠٢٥ ١٠:٢٩" at bounding box center [1025, 412] width 211 height 37
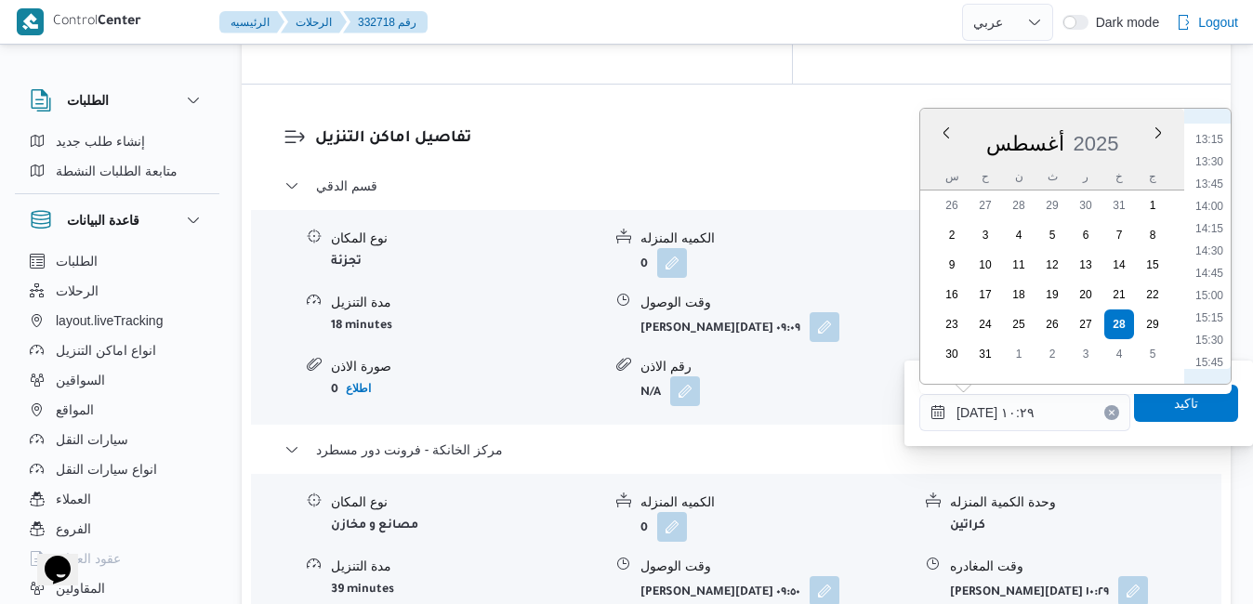
scroll to position [1216, 0]
click at [1213, 313] on li "15:45" at bounding box center [1209, 322] width 43 height 19
type input "[DATE] ١٥:٤٥"
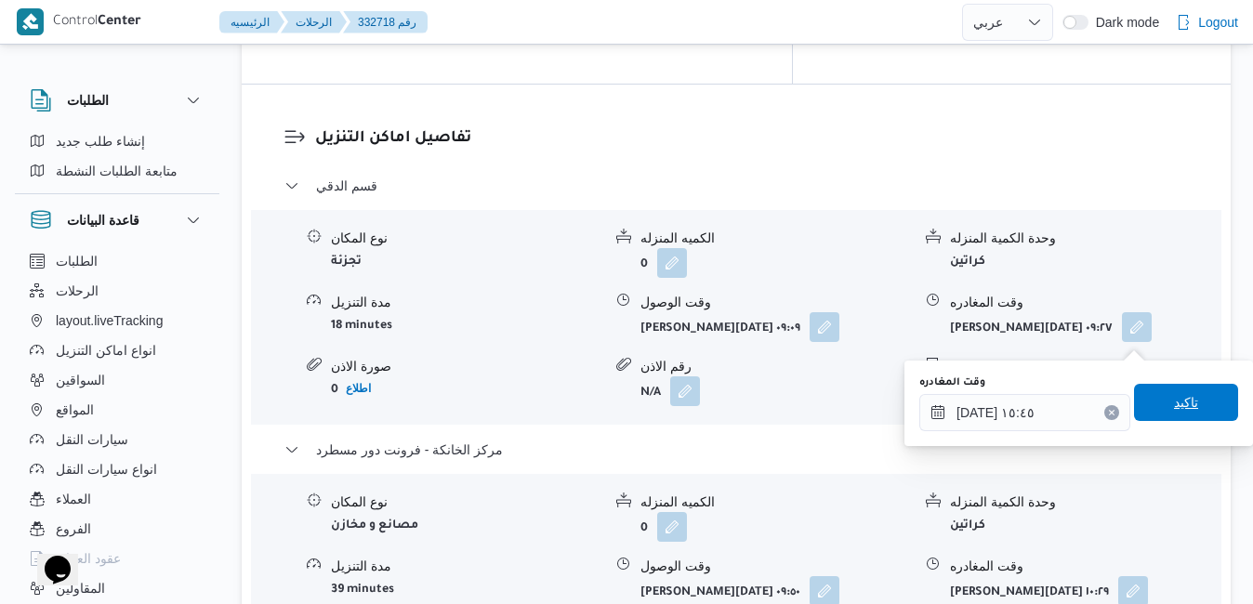
click at [1174, 399] on span "تاكيد" at bounding box center [1186, 402] width 24 height 22
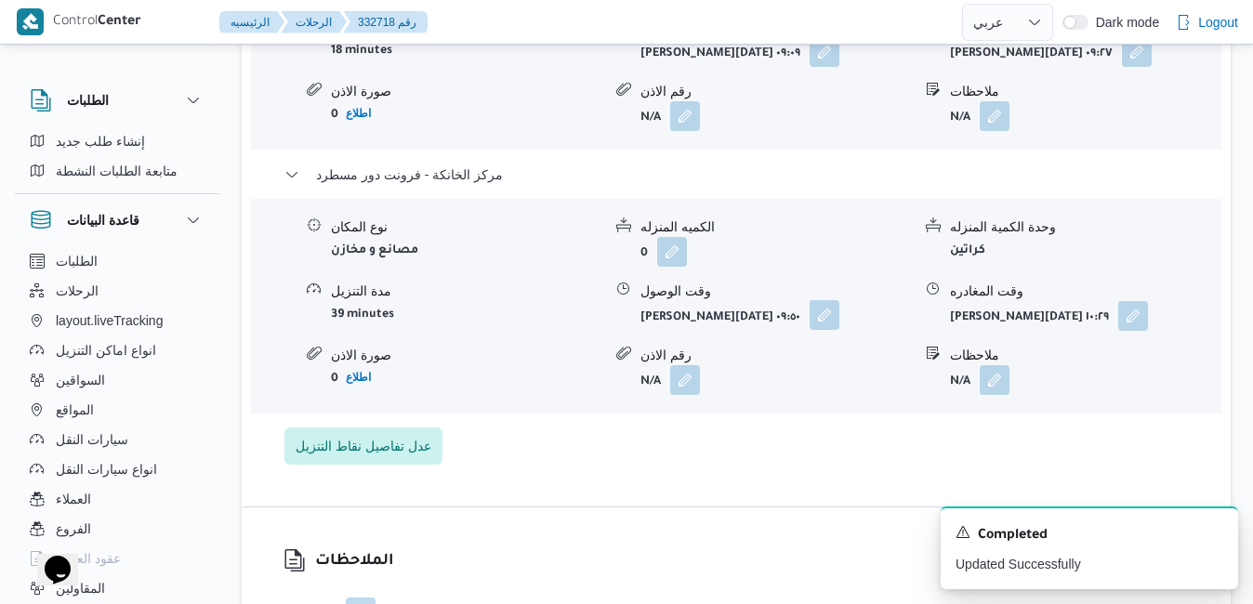
click at [833, 330] on button "button" at bounding box center [825, 315] width 30 height 30
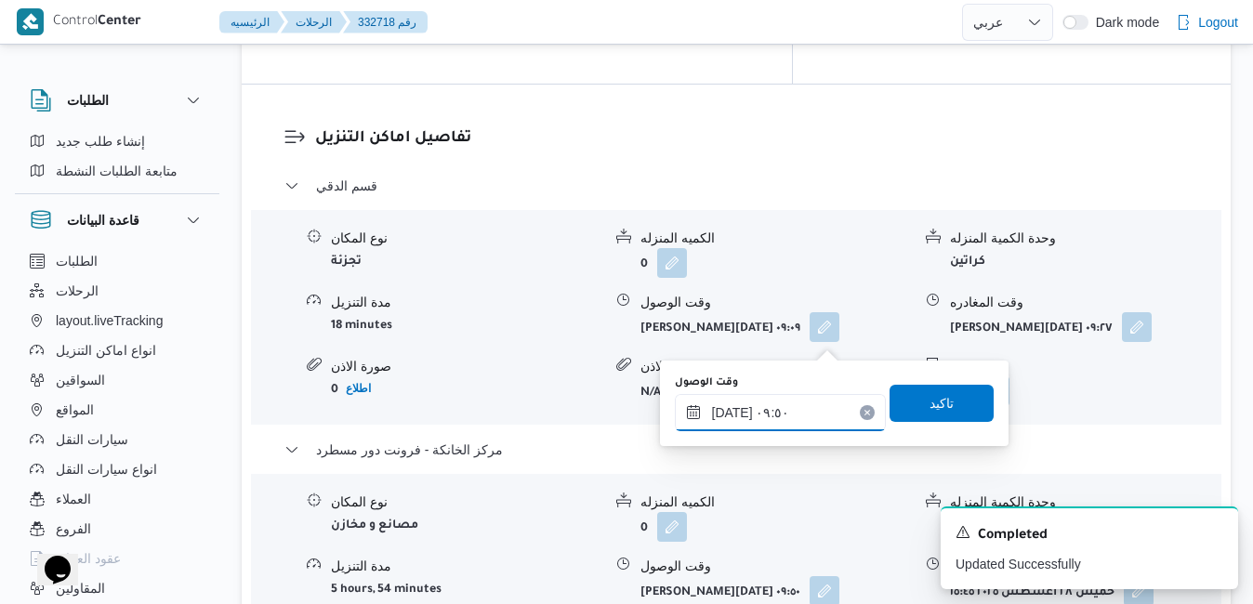
click at [785, 422] on input "٢٨/٠٨/٢٠٢٥ ٠٩:٥٠" at bounding box center [780, 412] width 211 height 37
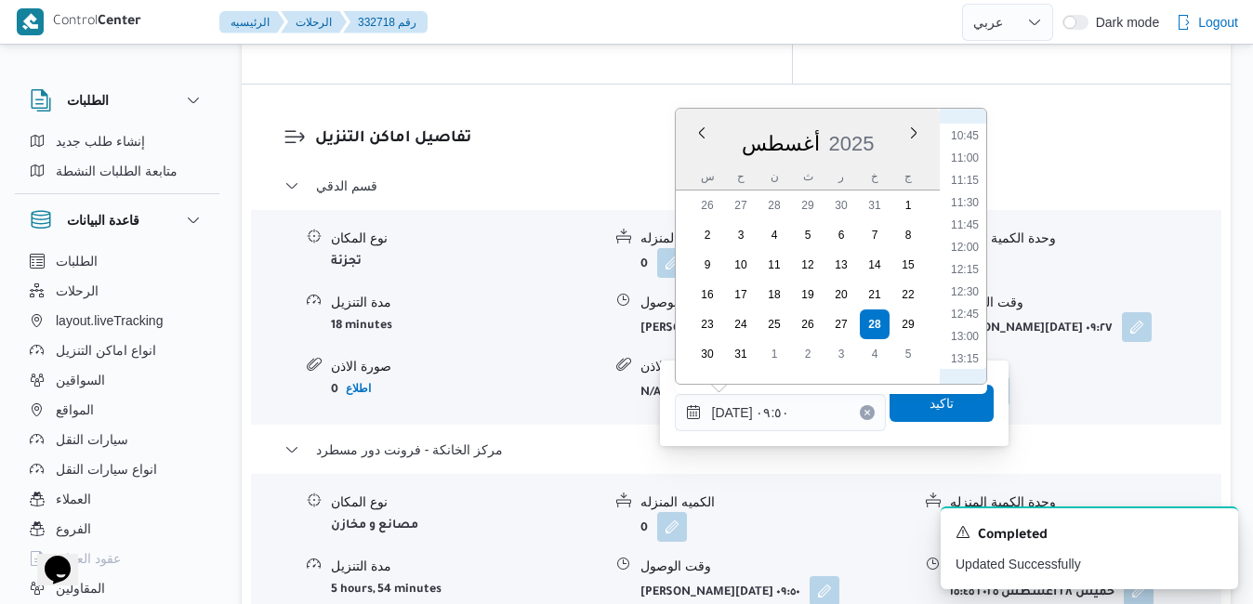
scroll to position [1172, 0]
click at [970, 350] on li "15:30" at bounding box center [965, 345] width 43 height 19
type input "٢٨/٠٨/٢٠٢٥ ١٥:٣٠"
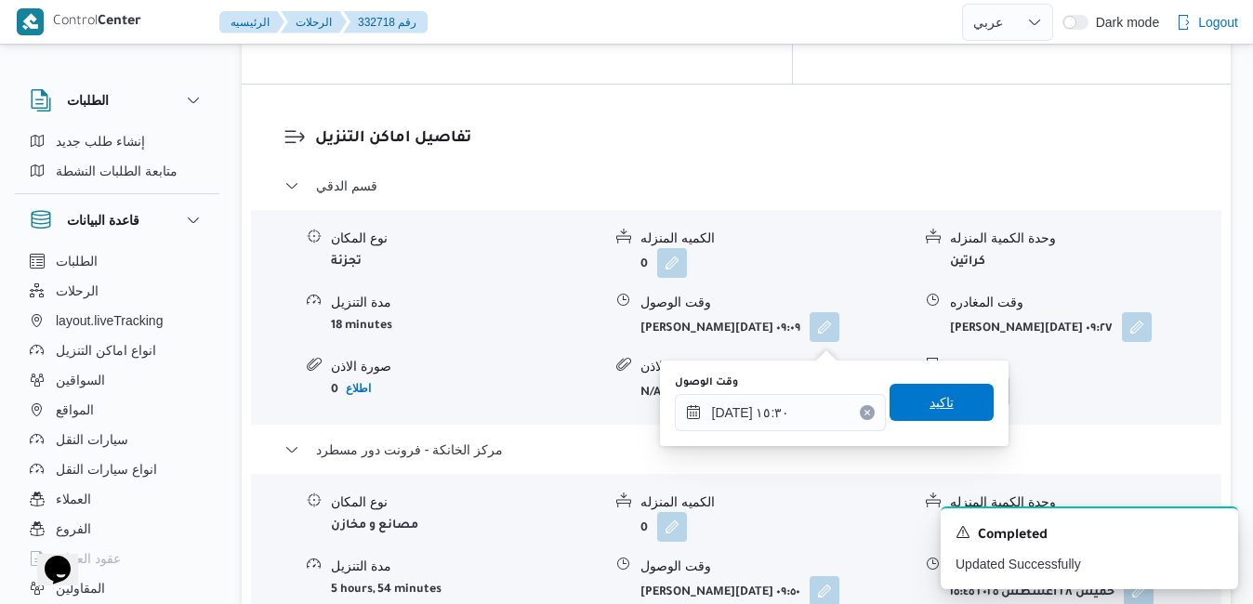
click at [930, 411] on span "تاكيد" at bounding box center [942, 402] width 24 height 22
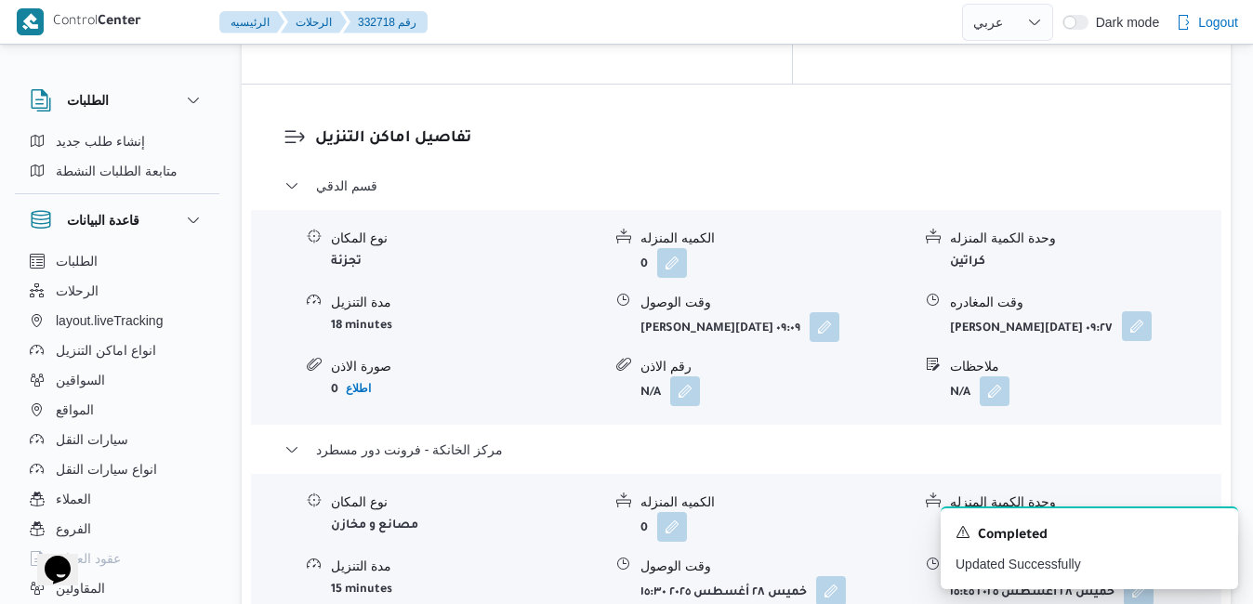
click at [1149, 311] on button "button" at bounding box center [1137, 326] width 30 height 30
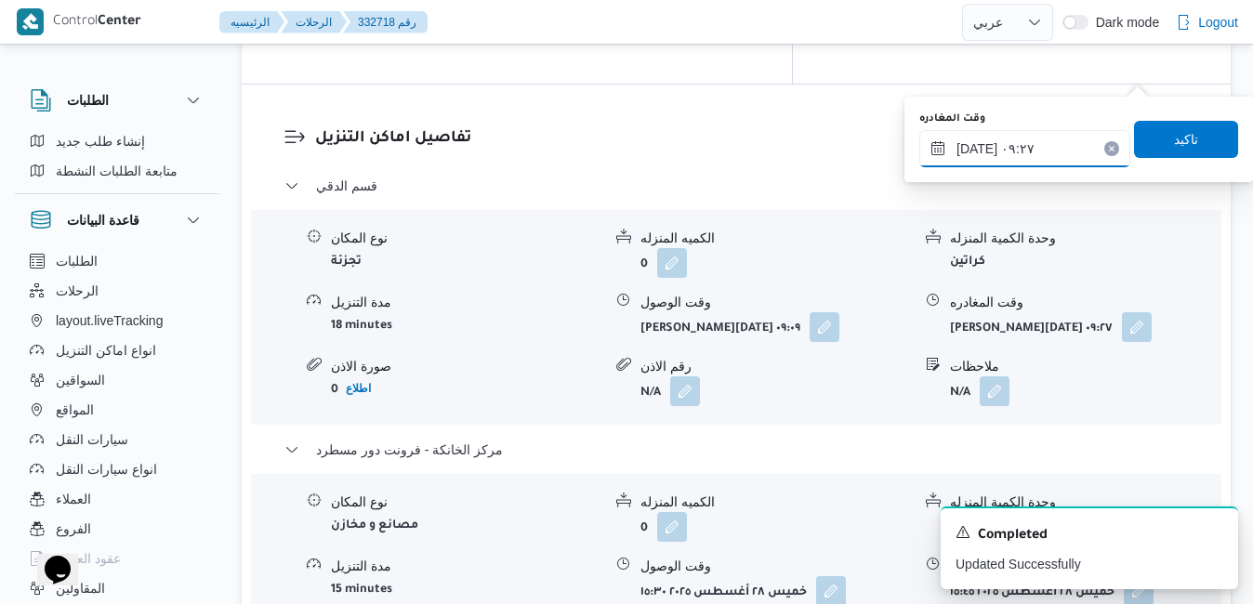
click at [1049, 147] on input "٢٨/٠٨/٢٠٢٥ ٠٩:٢٧" at bounding box center [1025, 148] width 211 height 37
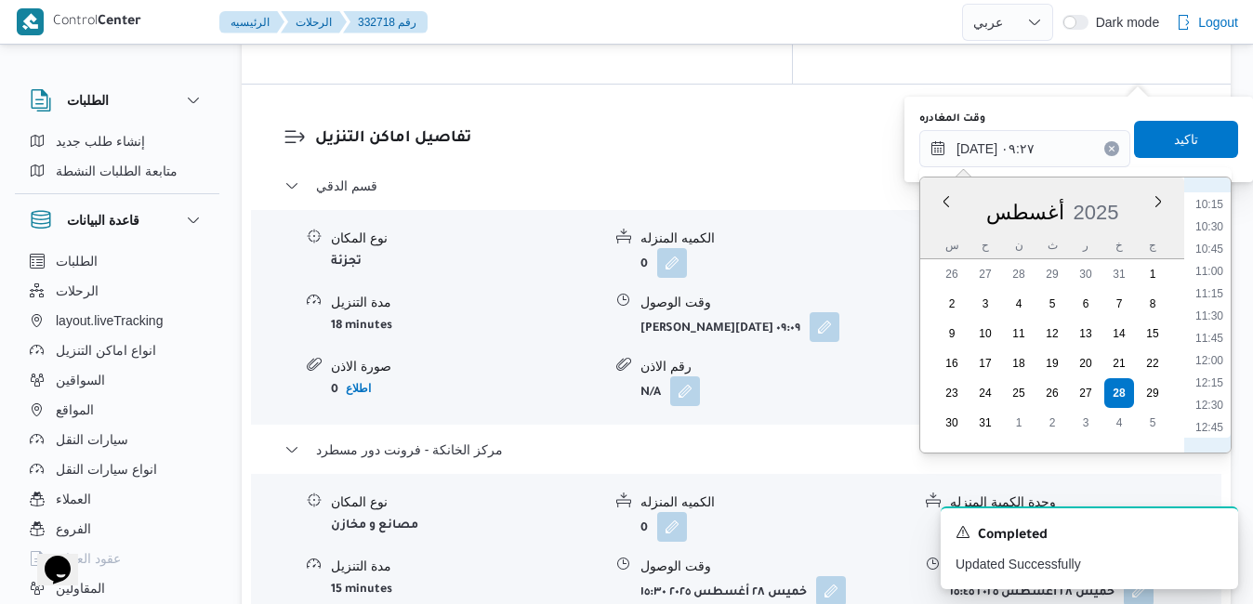
scroll to position [1127, 0]
click at [1209, 391] on li "14:45" at bounding box center [1209, 391] width 43 height 19
type input "٢٨/٠٨/٢٠٢٥ ١٤:٤٥"
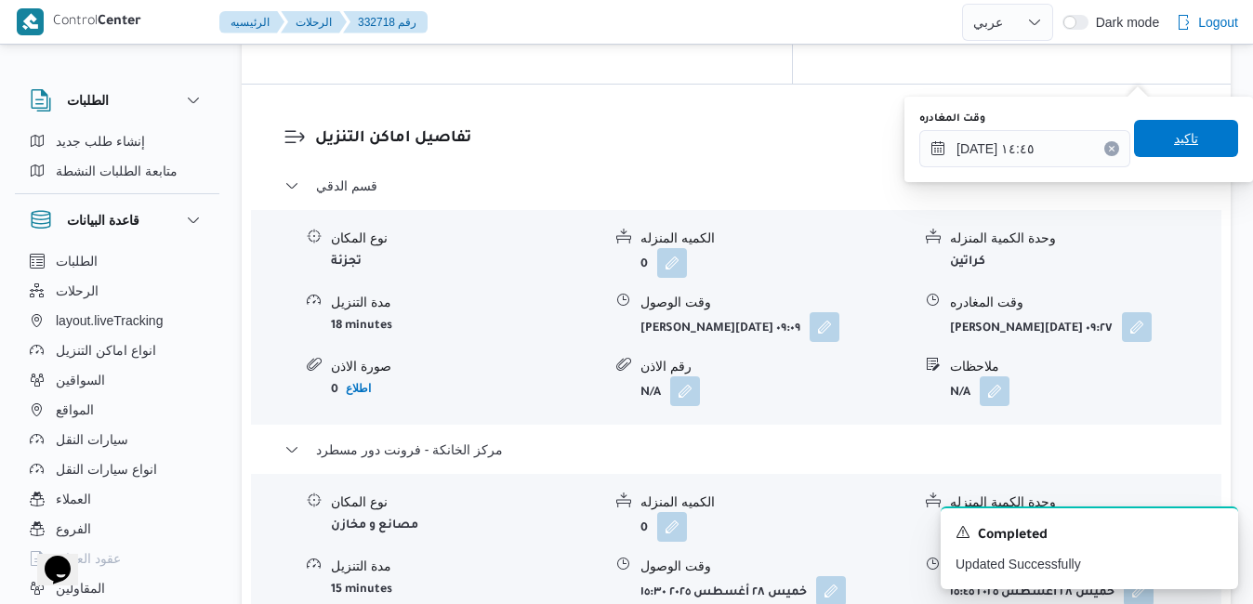
click at [1199, 146] on span "تاكيد" at bounding box center [1186, 138] width 104 height 37
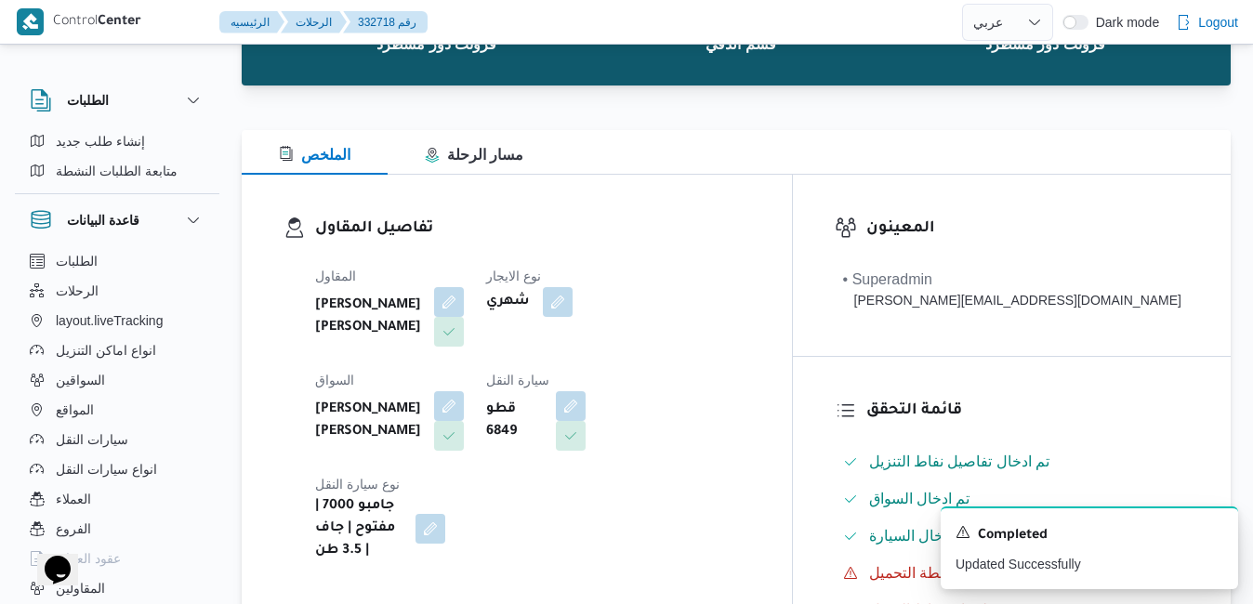
scroll to position [0, 0]
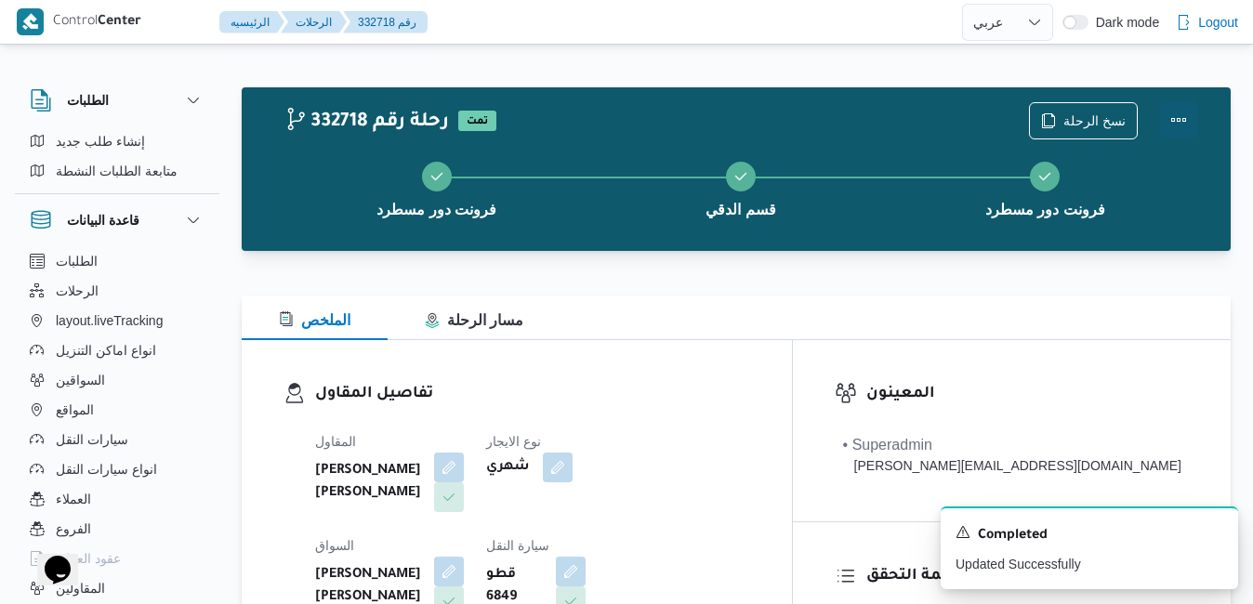
click at [1182, 119] on button "Actions" at bounding box center [1178, 119] width 37 height 37
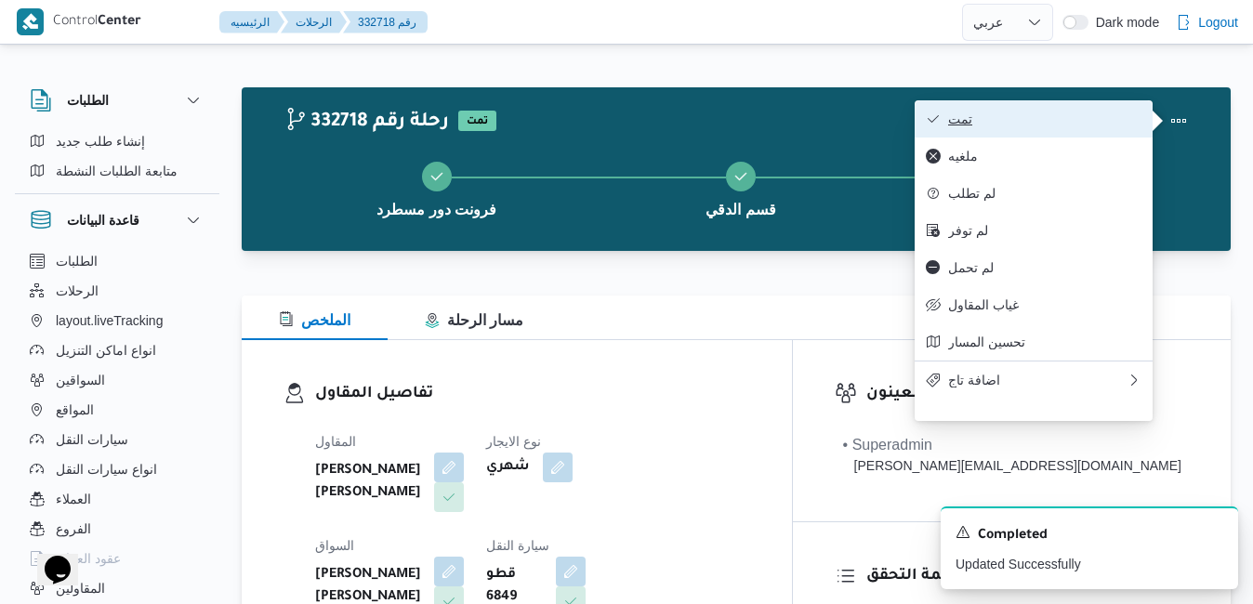
click at [1063, 107] on button "تمت" at bounding box center [1034, 118] width 238 height 37
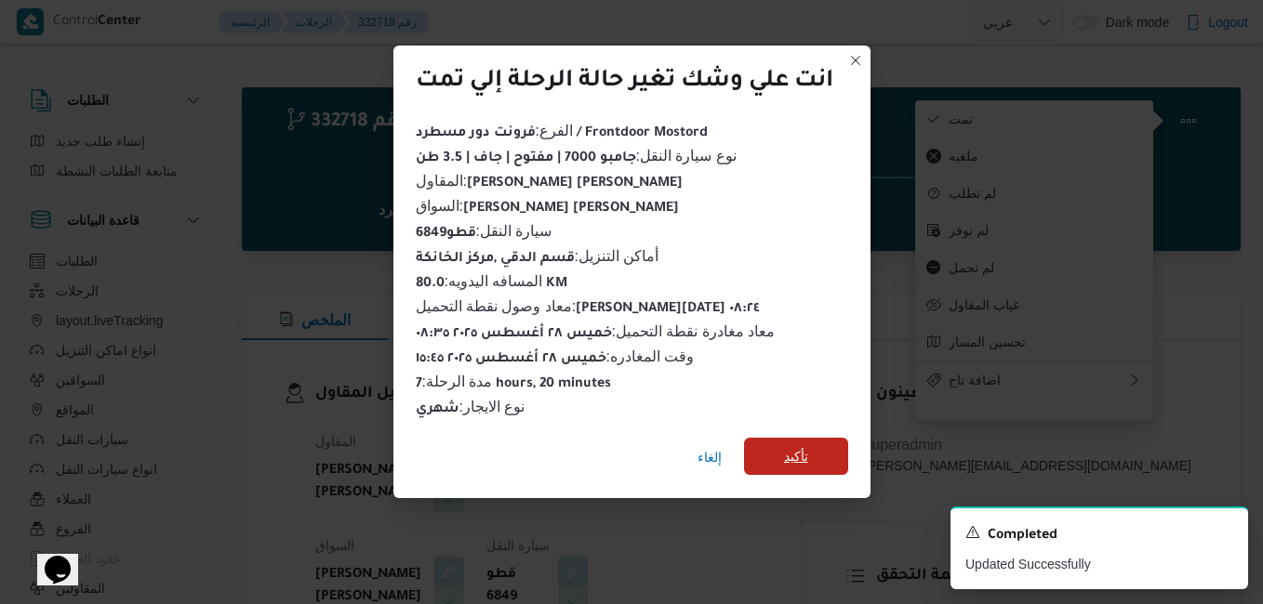
click at [807, 448] on span "تأكيد" at bounding box center [796, 456] width 24 height 22
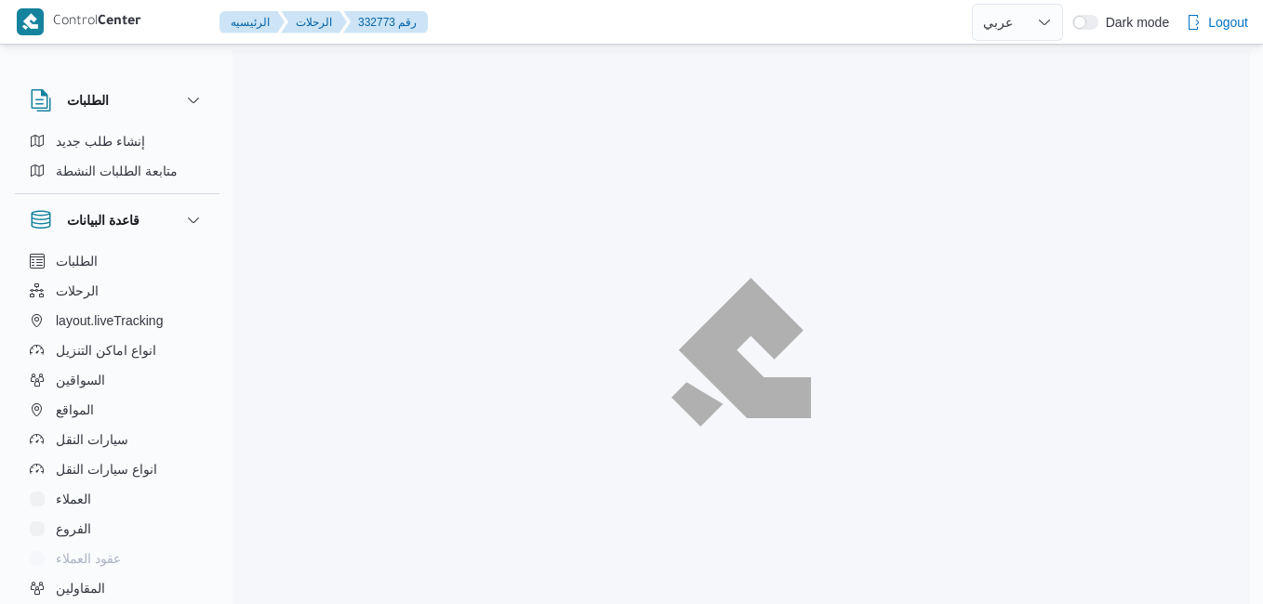
select select "ar"
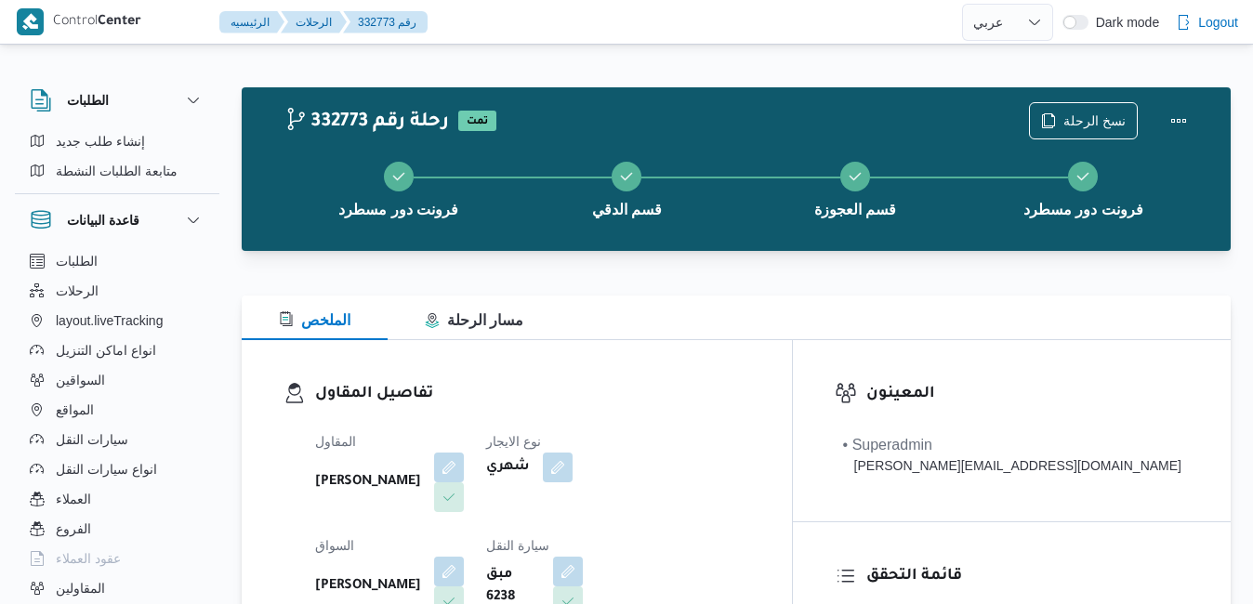
click at [630, 301] on div "الملخص مسار الرحلة" at bounding box center [736, 318] width 989 height 45
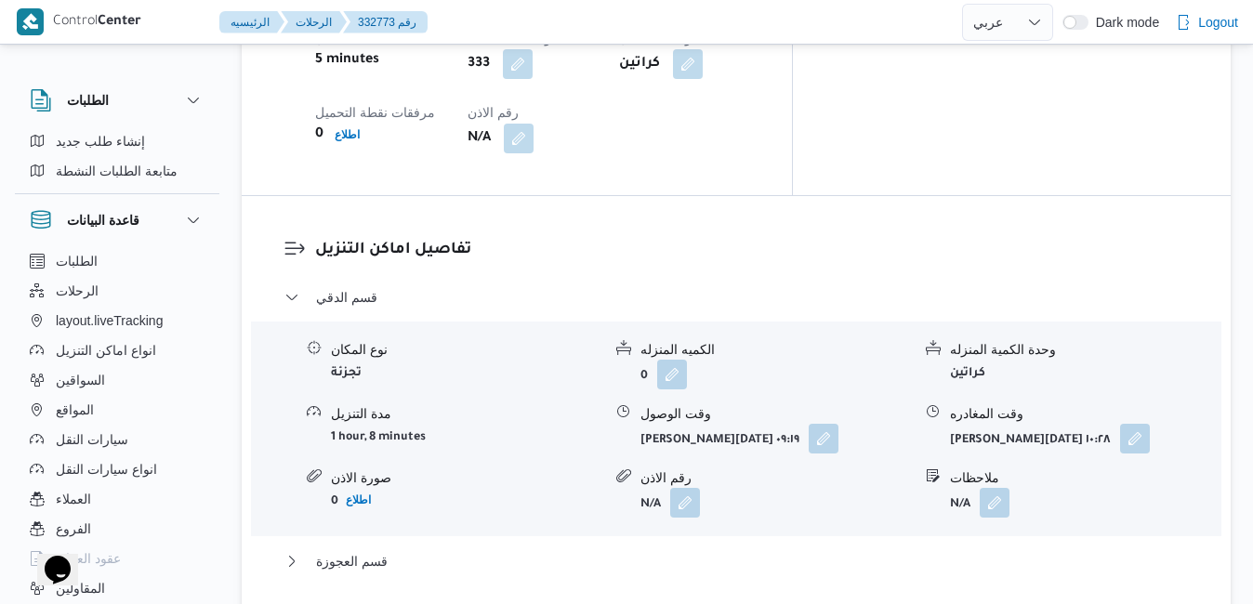
scroll to position [1711, 0]
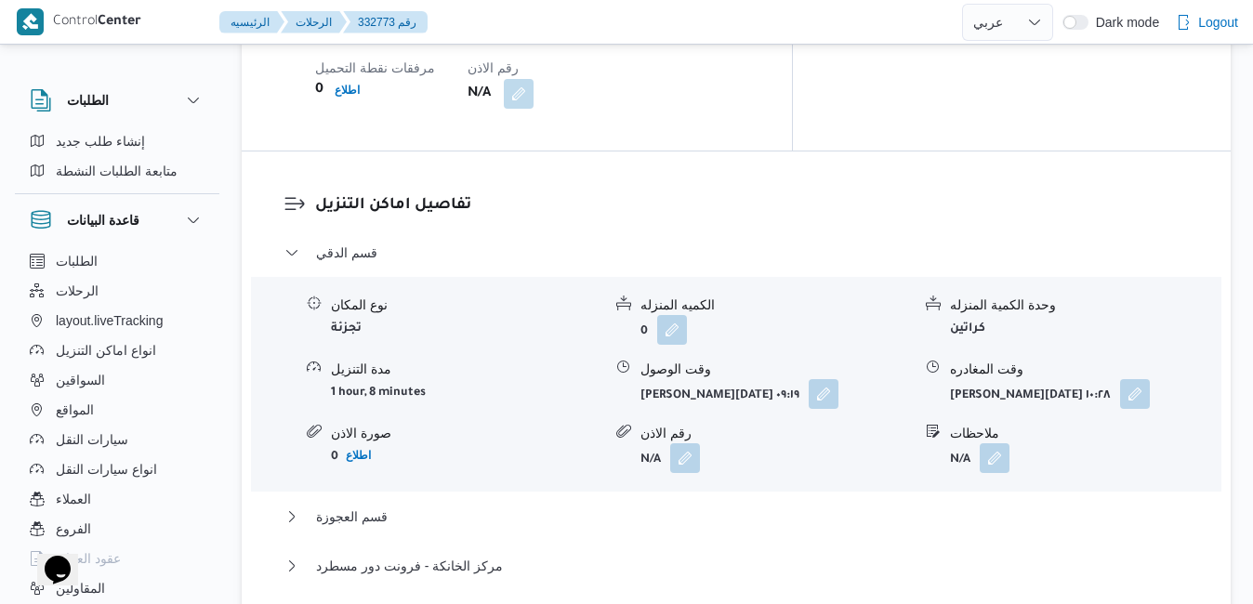
click at [636, 300] on div "قسم الدقي نوع المكان تجزئة الكميه المنزله 0 وحدة الكمية المنزله كراتين مدة التن…" at bounding box center [737, 442] width 905 height 400
click at [623, 506] on button "قسم العجوزة" at bounding box center [737, 517] width 905 height 22
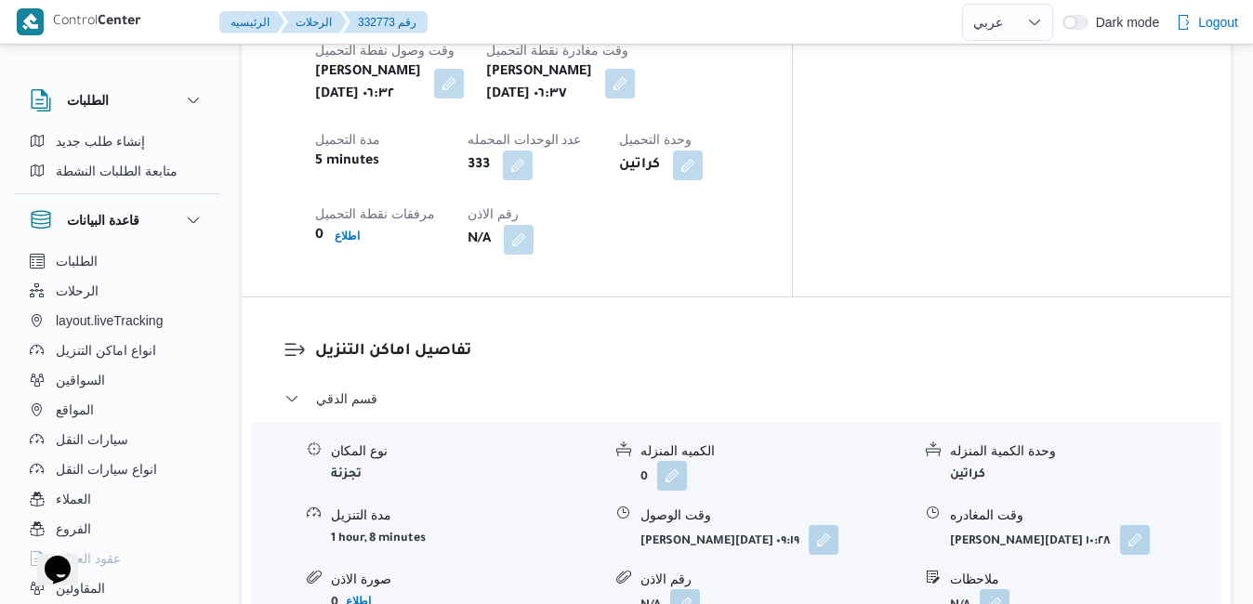
scroll to position [1568, 0]
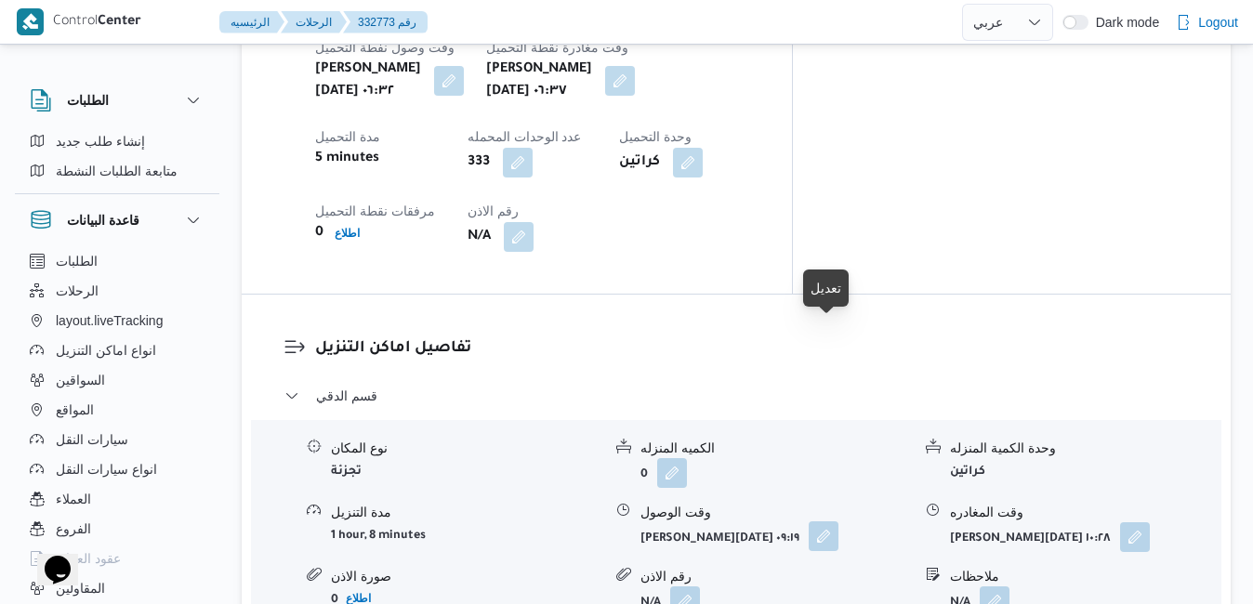
click at [829, 522] on button "button" at bounding box center [824, 537] width 30 height 30
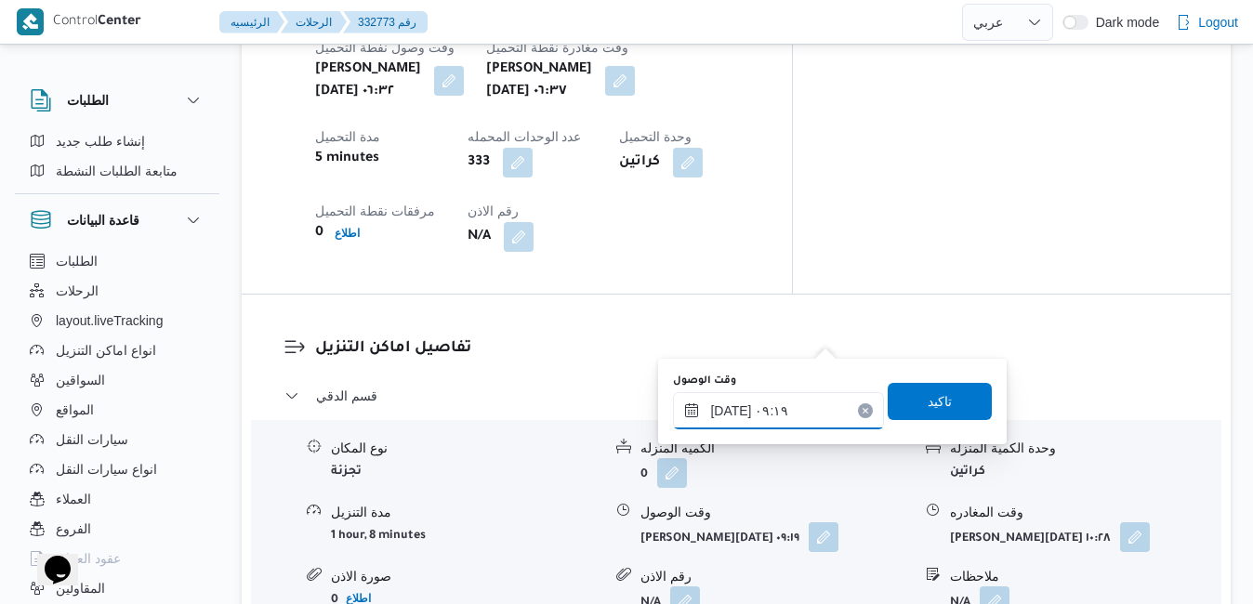
click at [759, 408] on input "[DATE] ٠٩:١٩" at bounding box center [778, 410] width 211 height 37
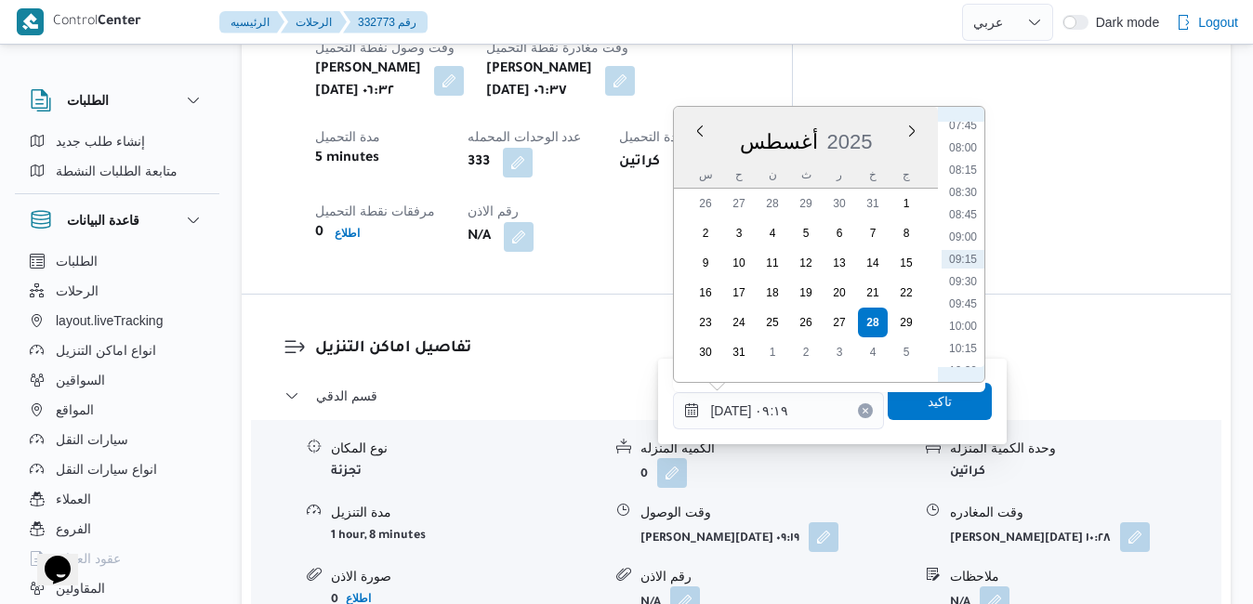
scroll to position [483, 0]
click at [964, 315] on li "07:30" at bounding box center [963, 318] width 43 height 19
type input "[DATE] ٠٧:٣٠"
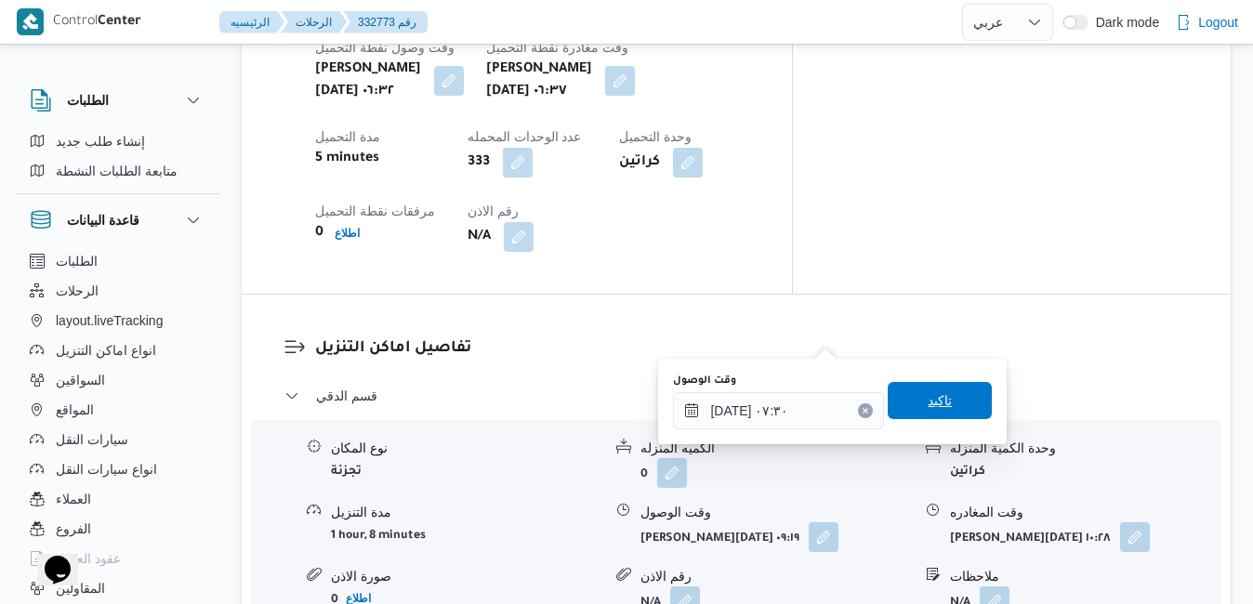
click at [928, 399] on span "تاكيد" at bounding box center [940, 401] width 24 height 22
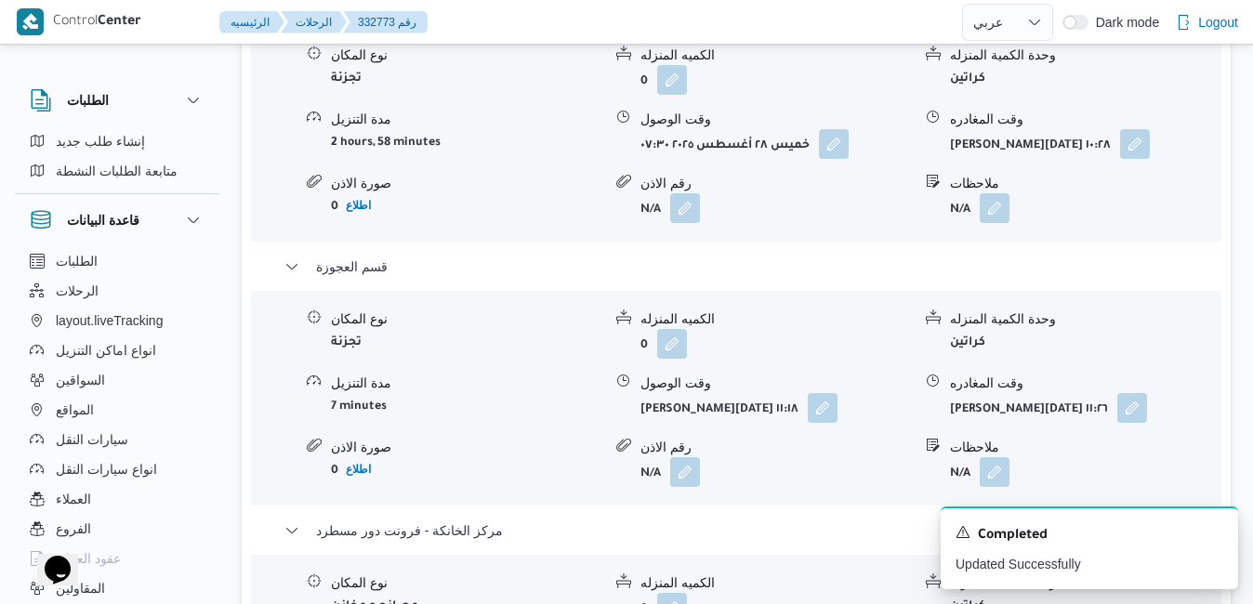
scroll to position [2014, 0]
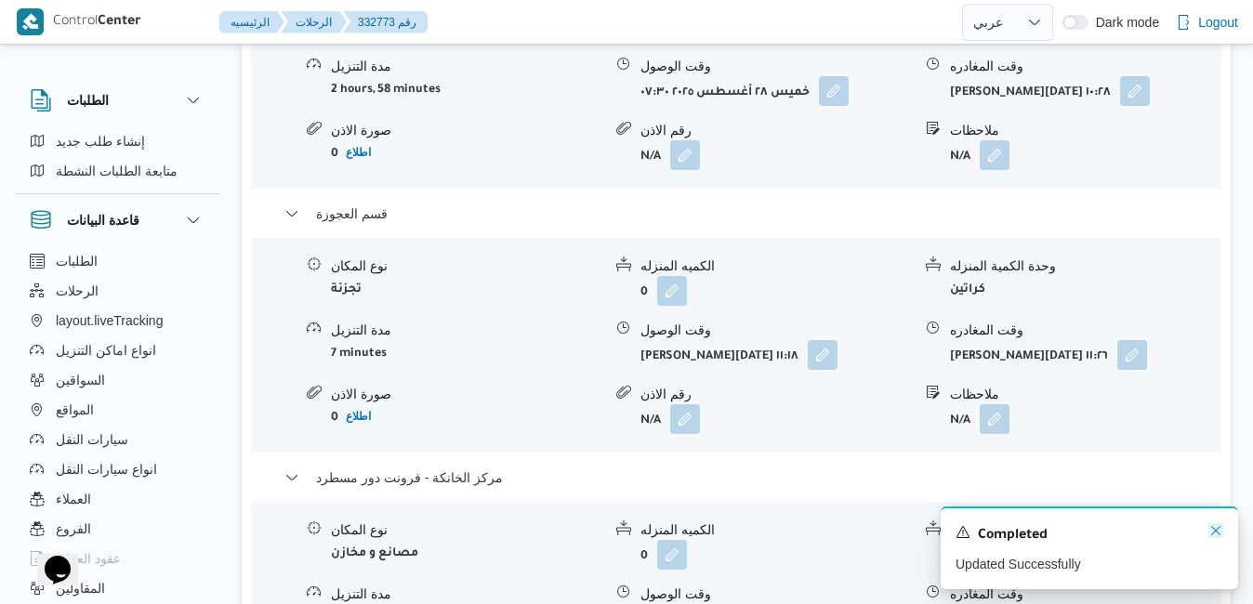
click at [1217, 533] on icon "Dismiss toast" at bounding box center [1216, 531] width 15 height 15
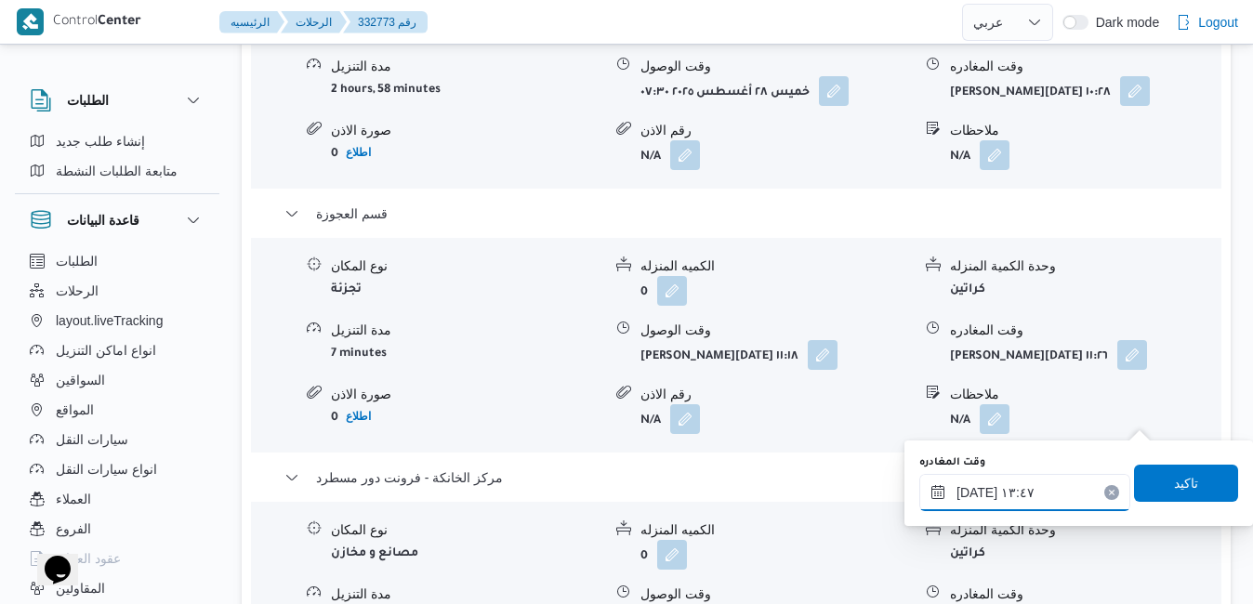
click at [1026, 504] on input "[DATE] ١٣:٤٧" at bounding box center [1025, 492] width 211 height 37
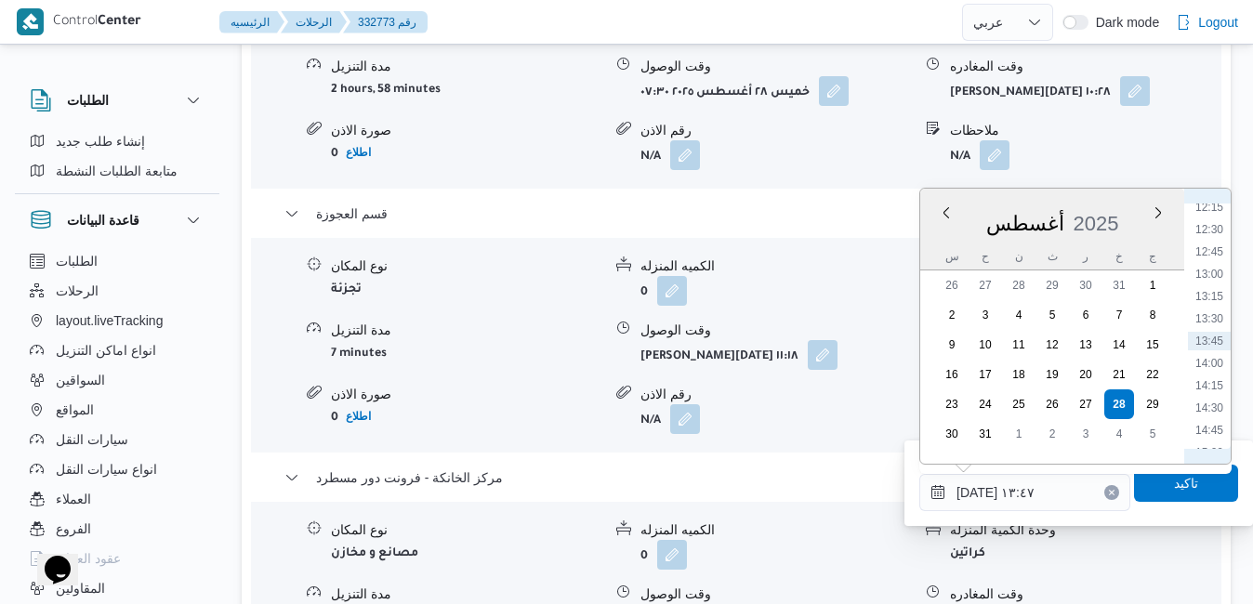
scroll to position [1314, 0]
click at [1218, 353] on li "16:15" at bounding box center [1209, 349] width 43 height 19
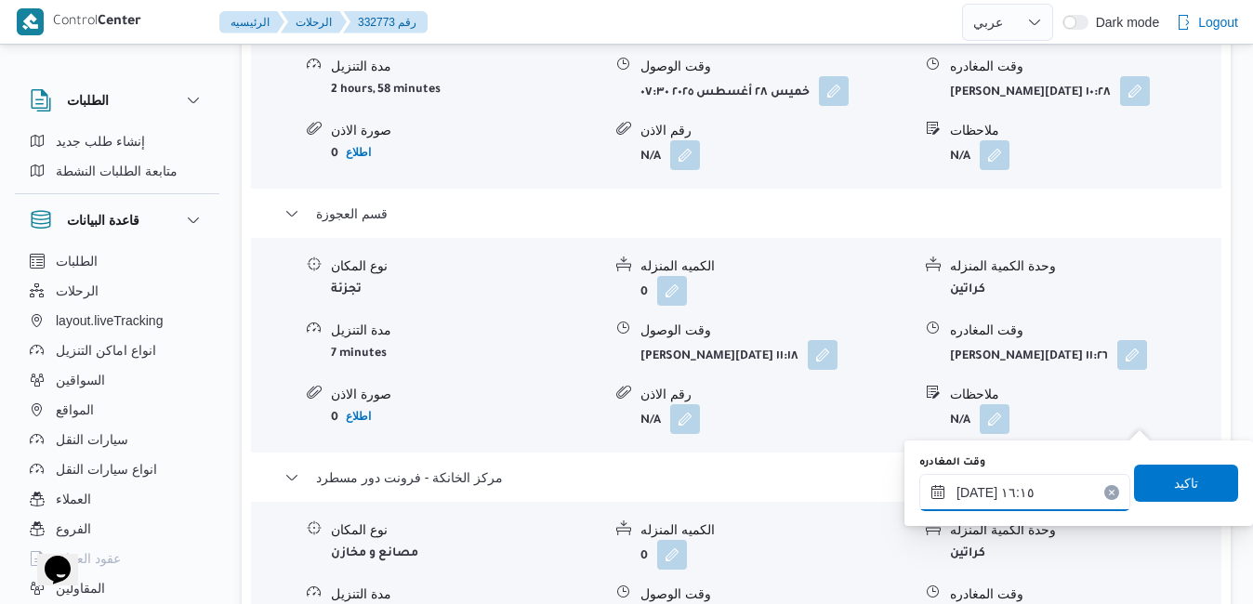
type input "[DATE] ١٦:١٥"
click at [1174, 485] on span "تاكيد" at bounding box center [1186, 482] width 24 height 22
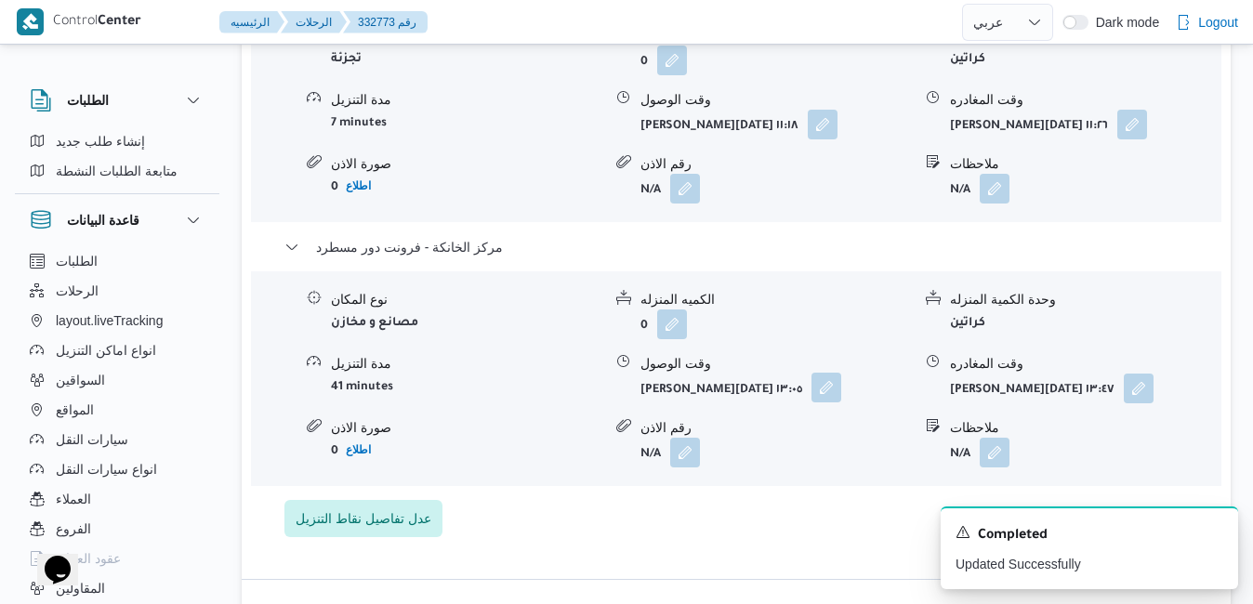
click at [834, 403] on button "button" at bounding box center [827, 388] width 30 height 30
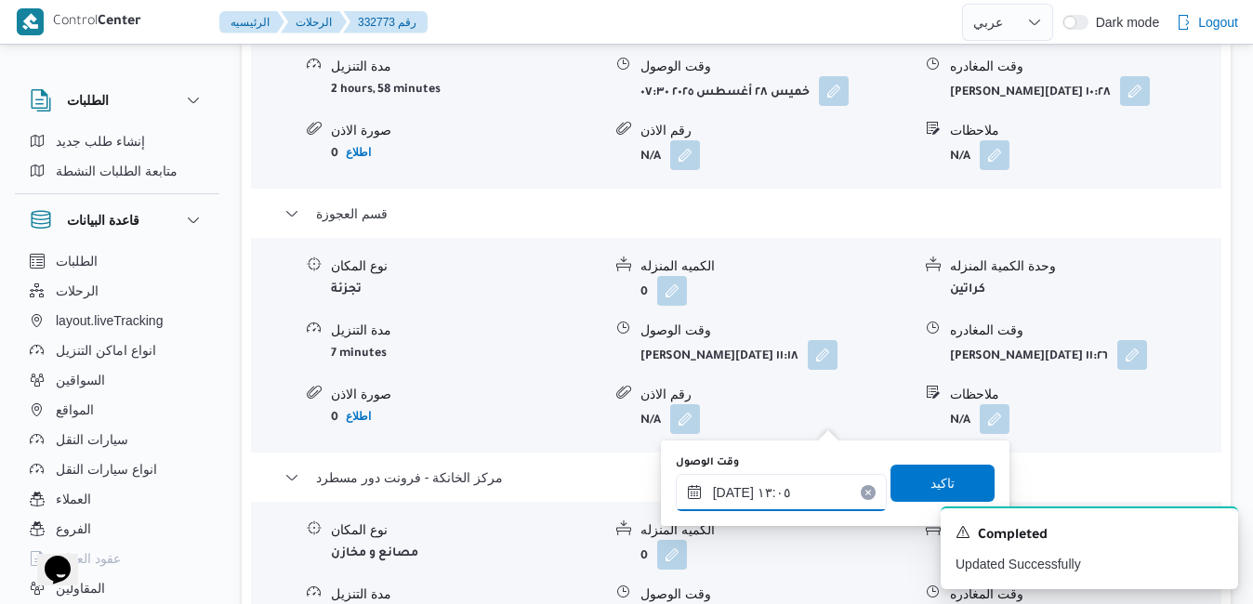
click at [791, 504] on input "[DATE] ١٣:٠٥" at bounding box center [781, 492] width 211 height 37
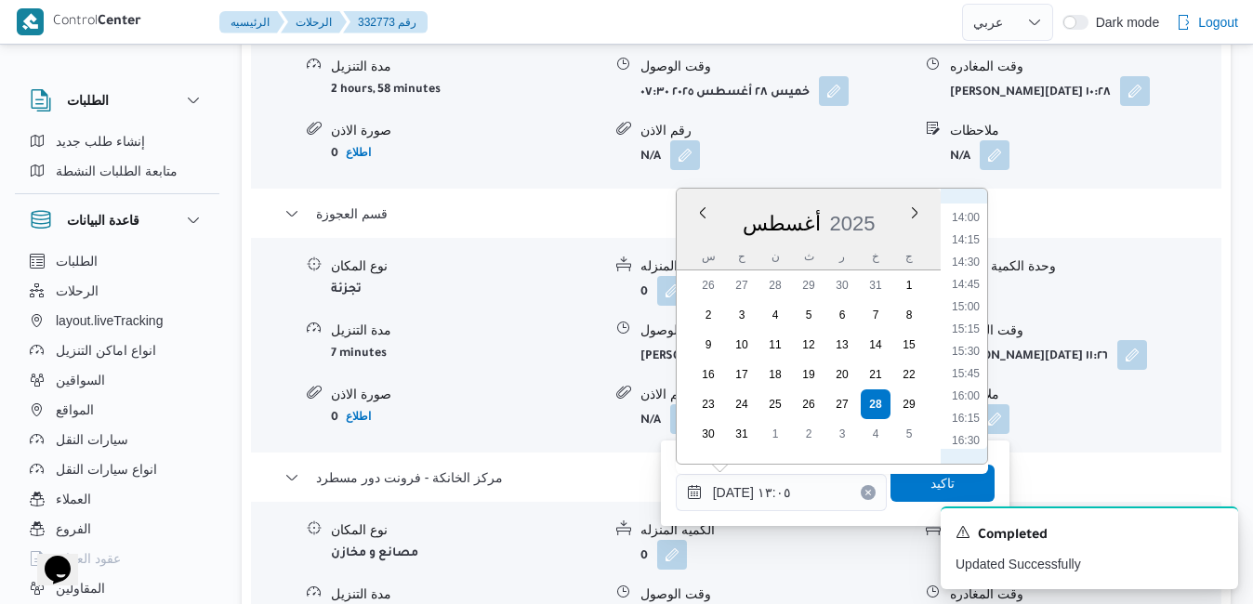
scroll to position [1247, 0]
click at [975, 393] on li "16:00" at bounding box center [966, 394] width 43 height 19
type input "[DATE] ١٦:٠٠"
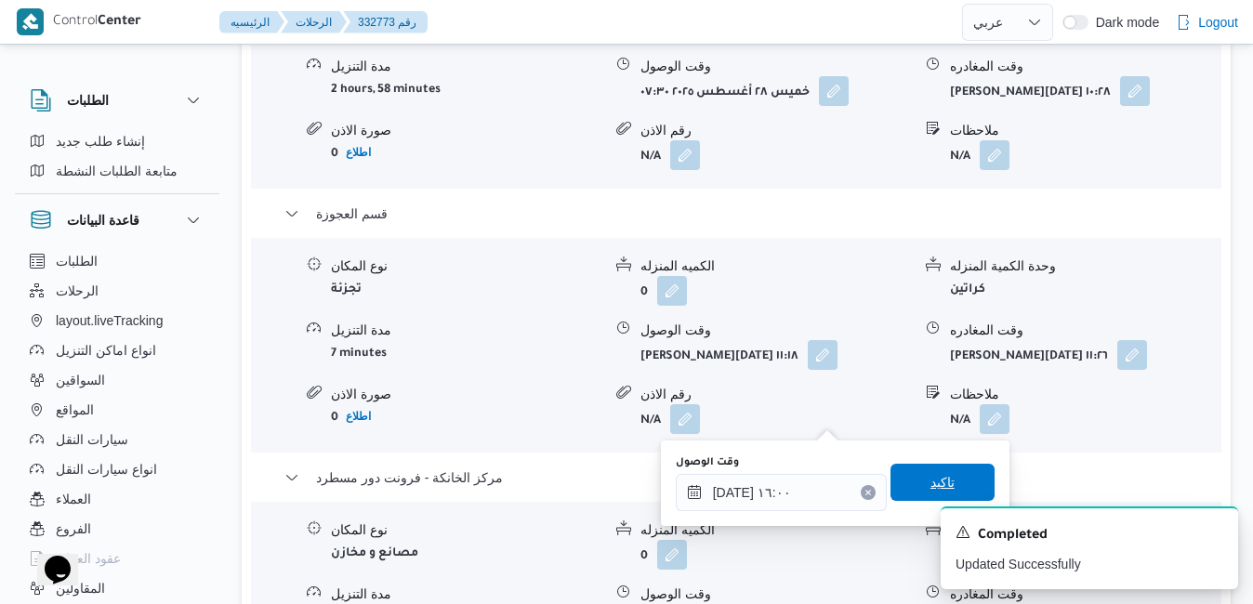
click at [931, 483] on span "تاكيد" at bounding box center [943, 482] width 24 height 22
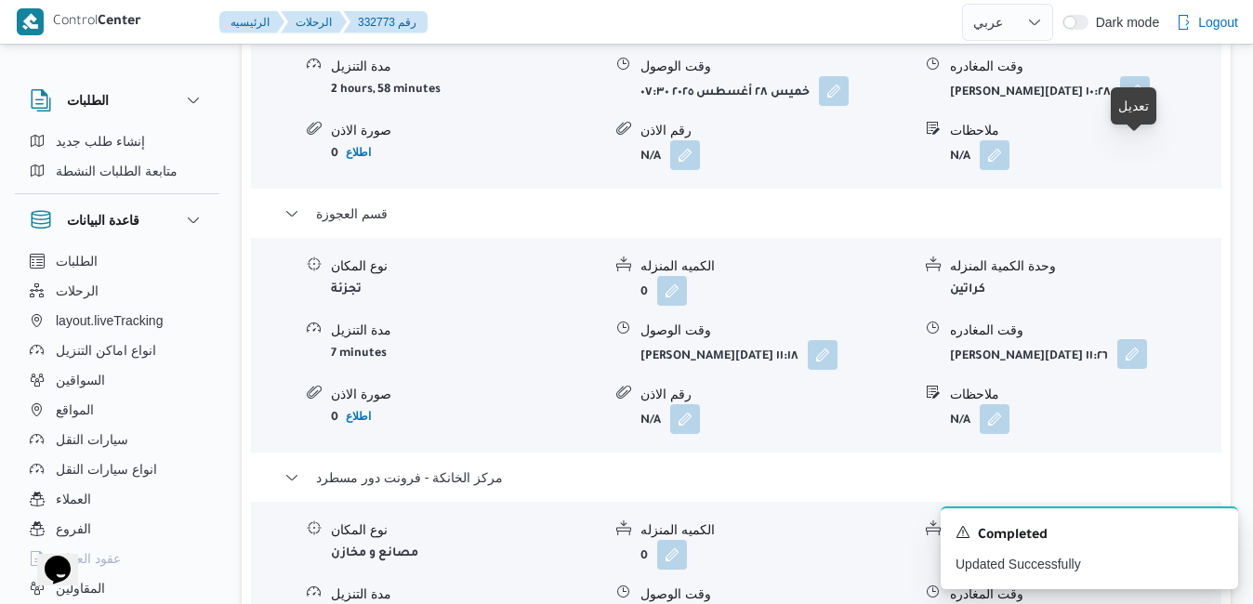
click at [1143, 339] on button "button" at bounding box center [1133, 354] width 30 height 30
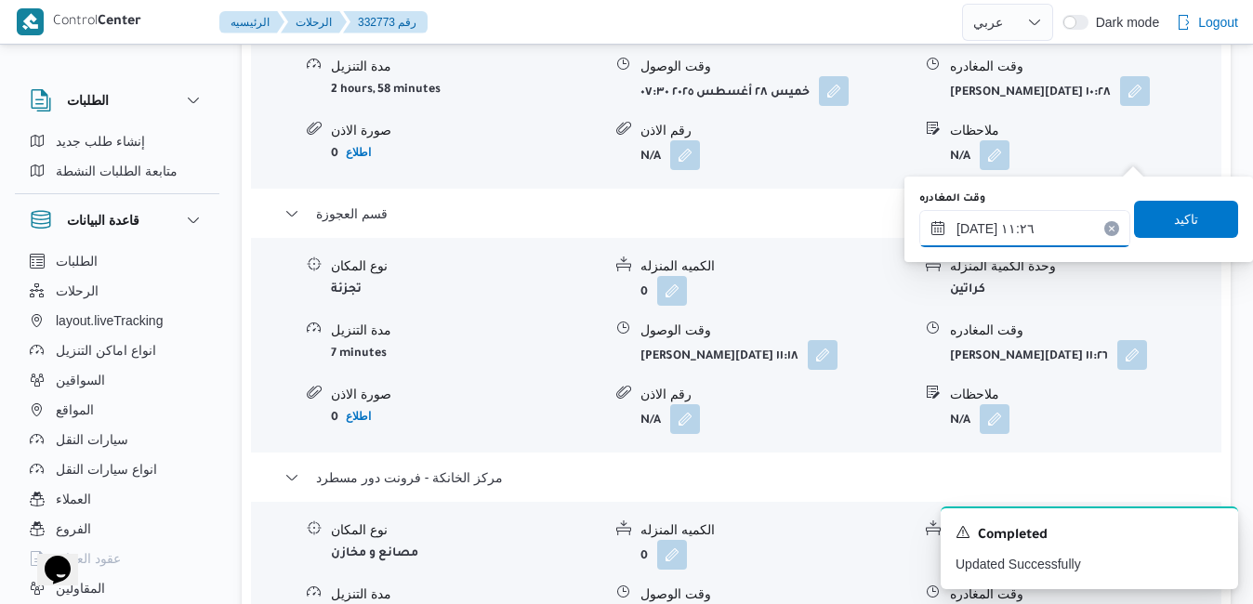
click at [1020, 232] on input "[DATE] ١١:٢٦" at bounding box center [1025, 228] width 211 height 37
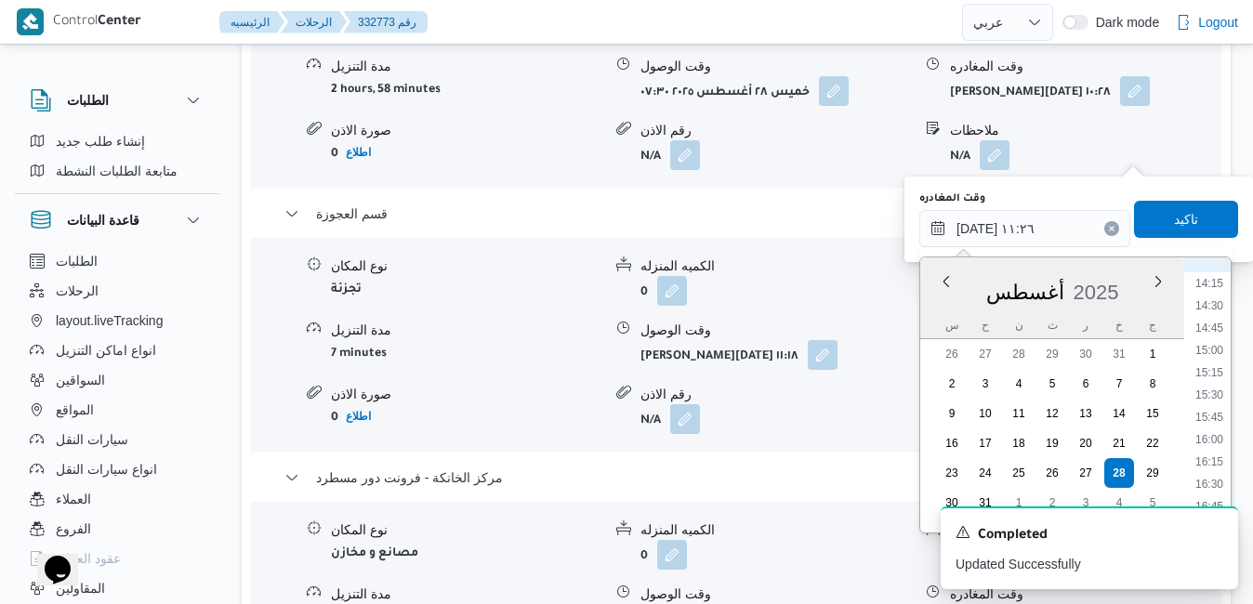
scroll to position [1306, 0]
click at [1222, 374] on li "15:45" at bounding box center [1209, 382] width 43 height 19
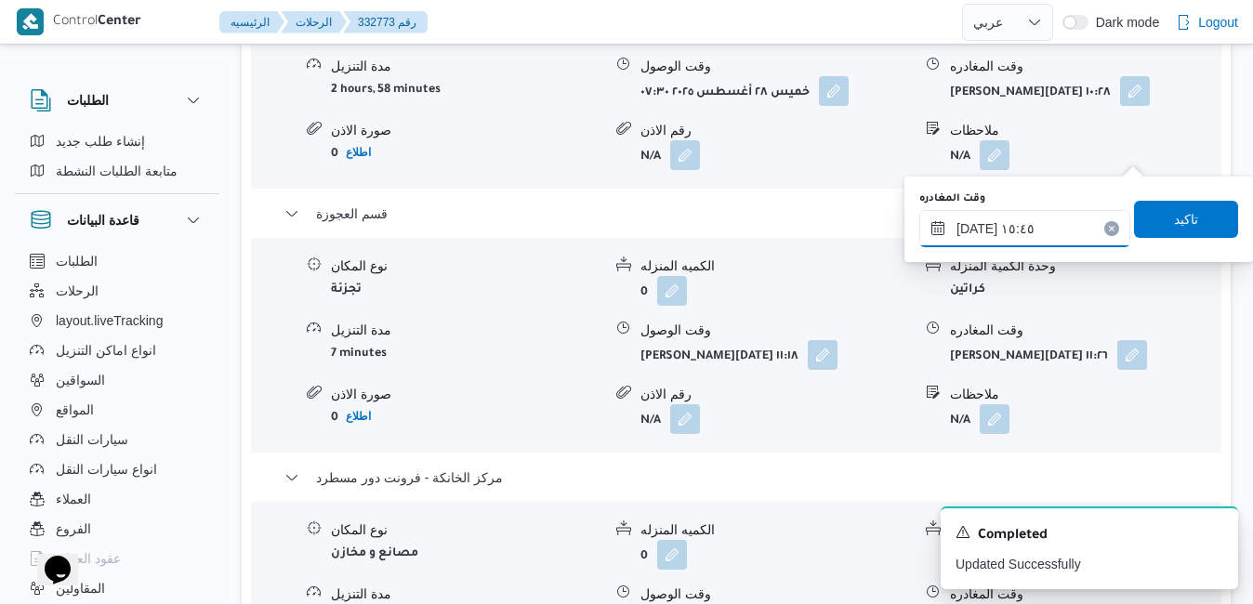
click at [975, 230] on input "[DATE] ١٥:٤٥" at bounding box center [1025, 228] width 211 height 37
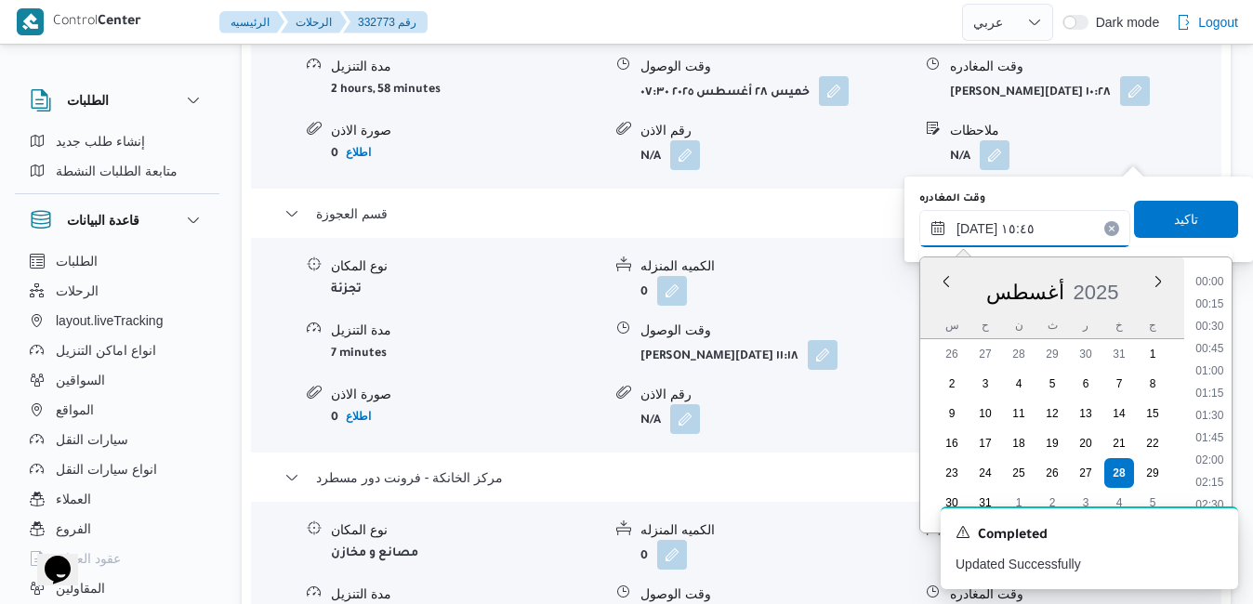
scroll to position [1278, 0]
type input "[DATE] ١٥:25"
click at [1174, 218] on span "تاكيد" at bounding box center [1186, 218] width 24 height 22
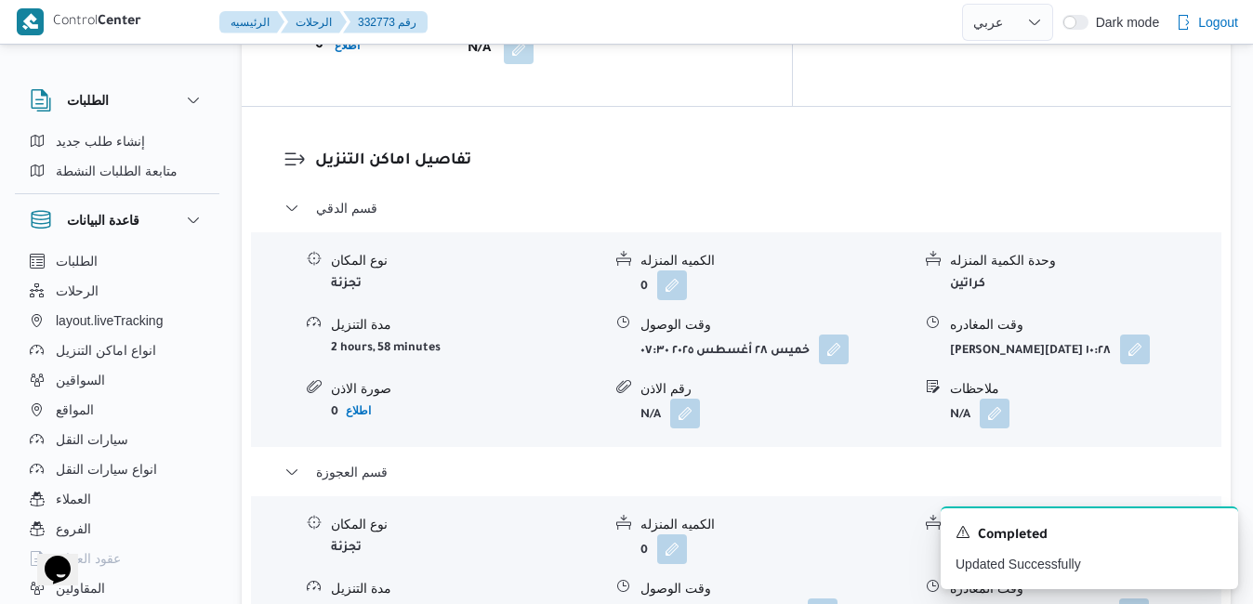
scroll to position [1754, 0]
click at [1214, 532] on icon "Dismiss toast" at bounding box center [1216, 531] width 15 height 15
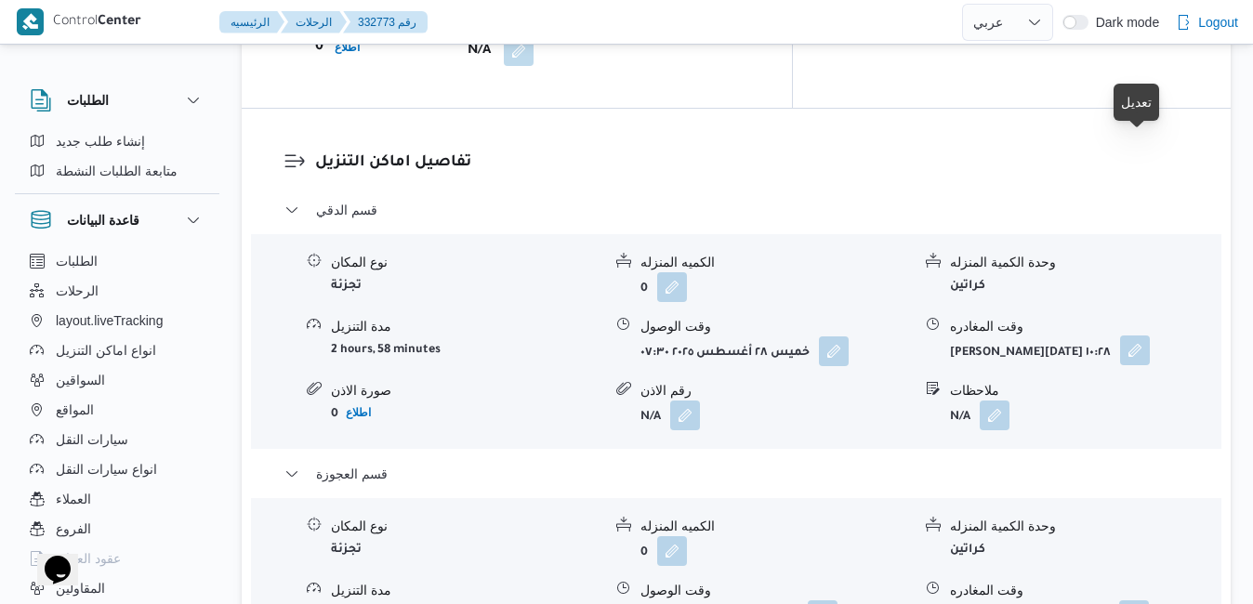
click at [1146, 336] on button "button" at bounding box center [1135, 351] width 30 height 30
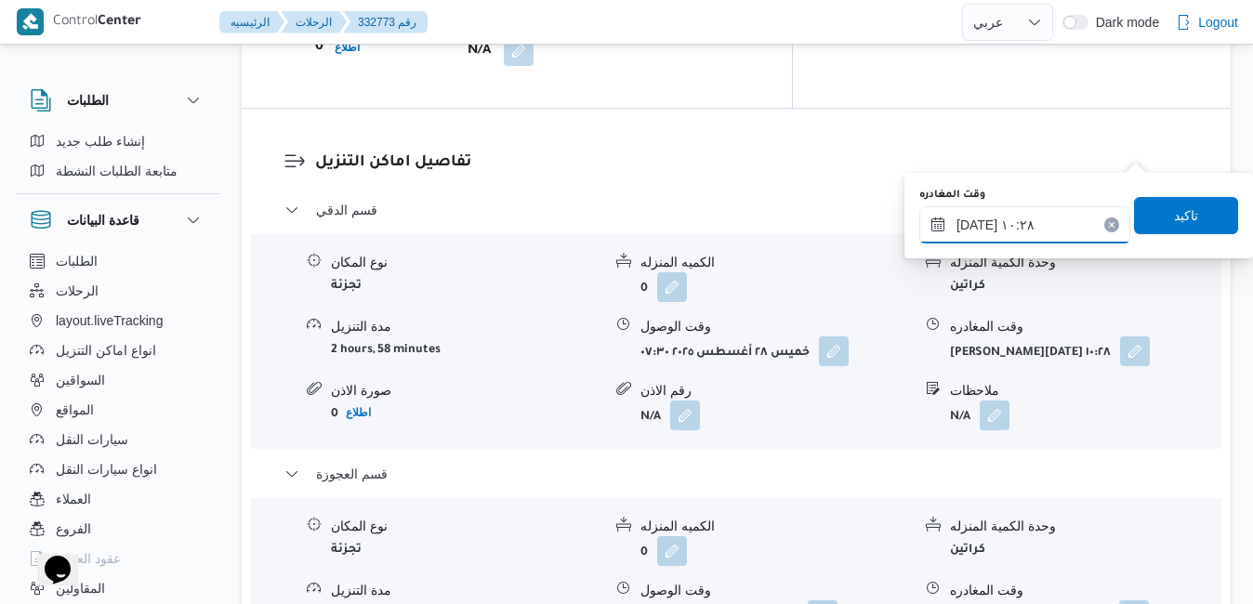
click at [1041, 226] on input "[DATE] ١٠:٢٨" at bounding box center [1025, 224] width 211 height 37
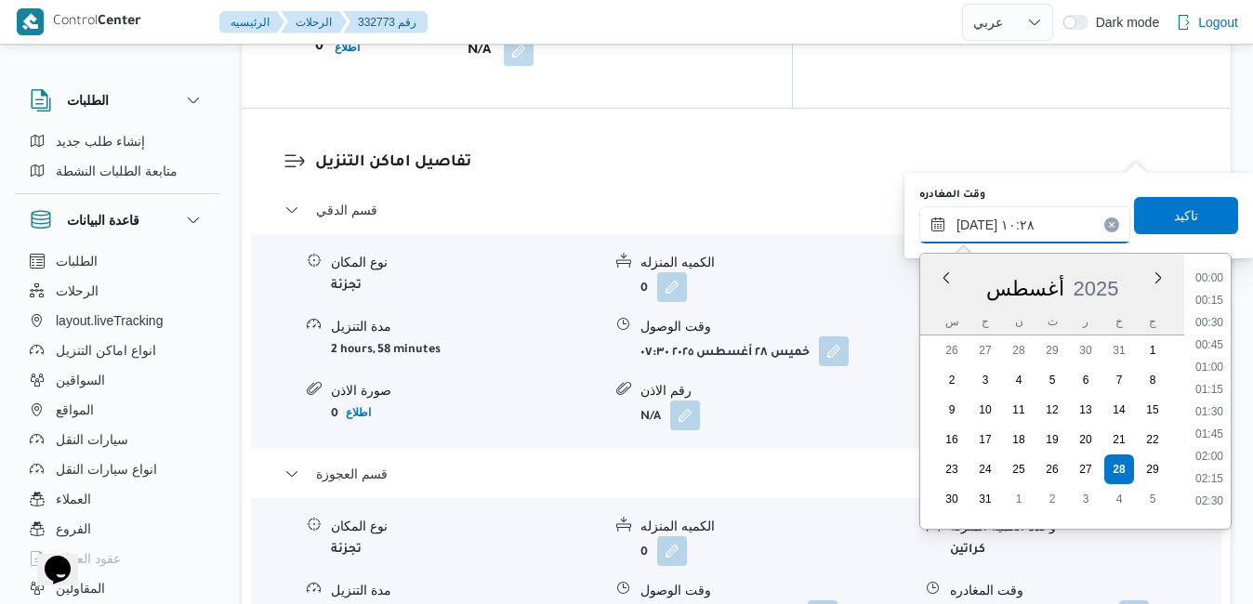
scroll to position [787, 0]
click at [1215, 475] on li "11:00" at bounding box center [1209, 473] width 43 height 19
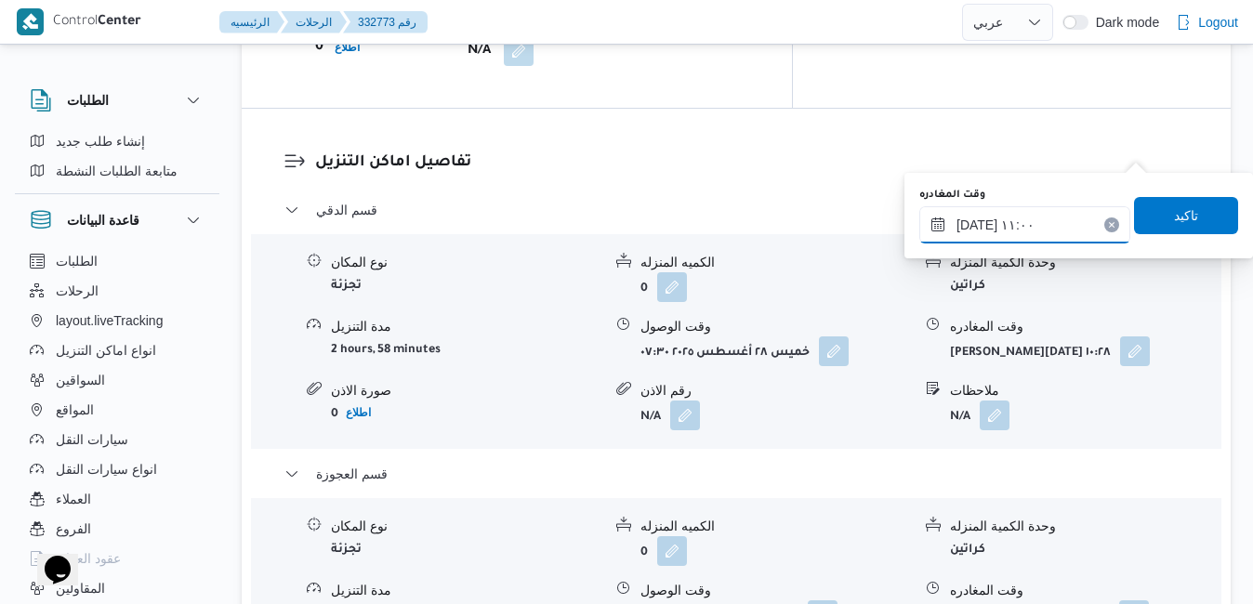
click at [1054, 229] on input "[DATE] ١١:٠٠" at bounding box center [1025, 224] width 211 height 37
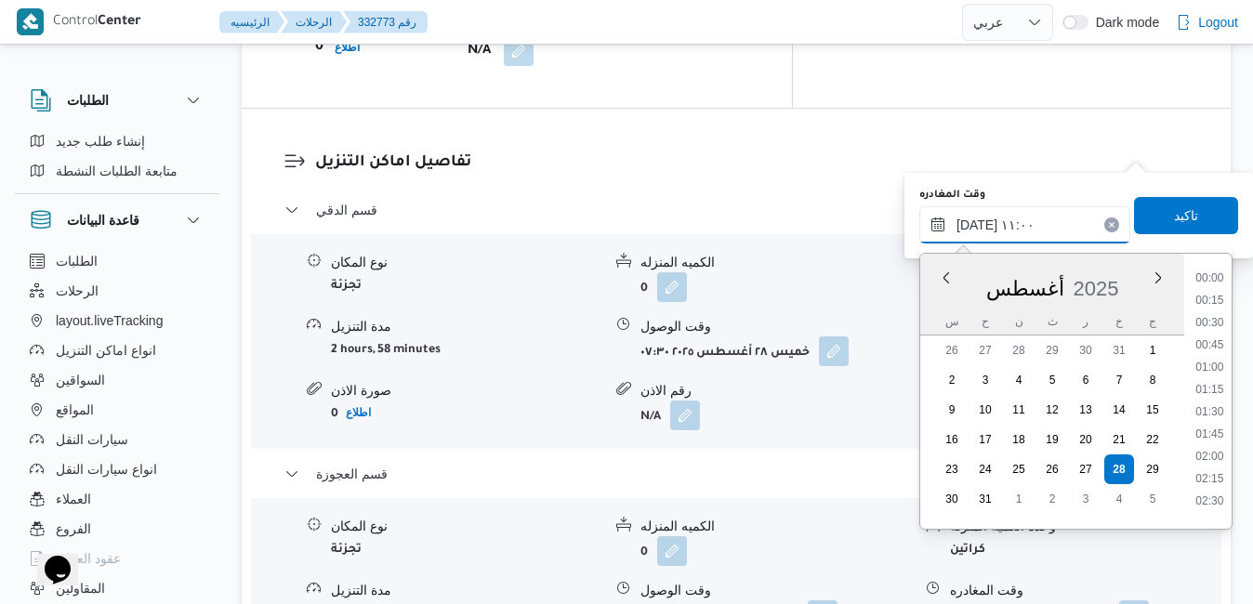
scroll to position [854, 0]
click at [1222, 434] on li "11:15" at bounding box center [1209, 428] width 43 height 19
type input "[DATE] ١١:١٥"
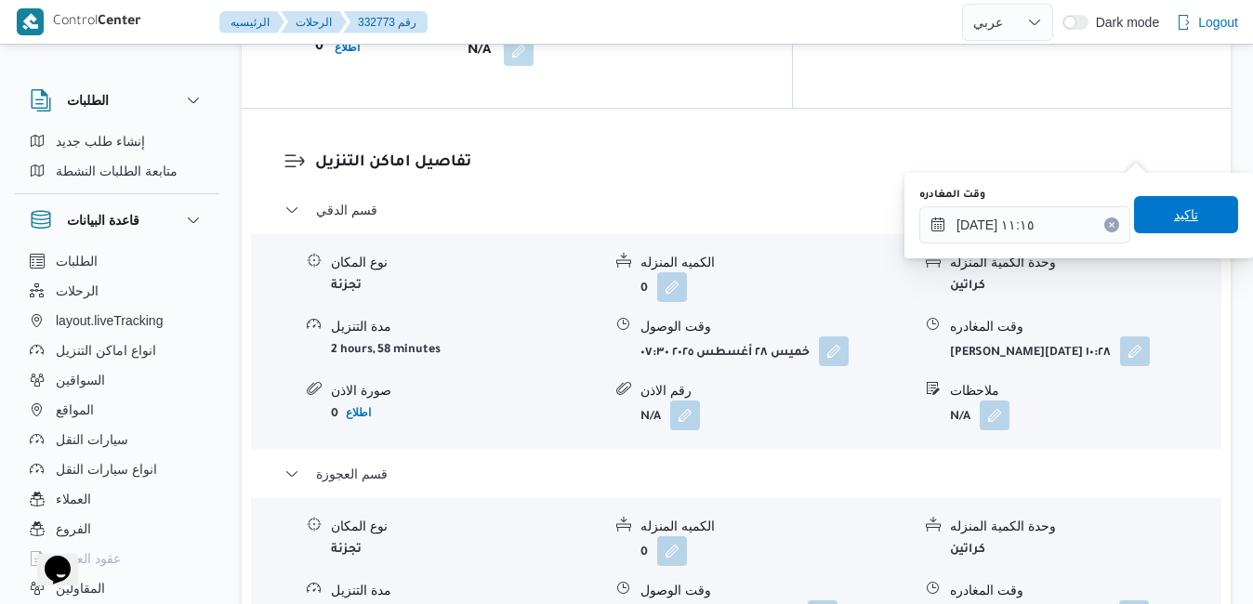
click at [1183, 210] on span "تاكيد" at bounding box center [1186, 215] width 24 height 22
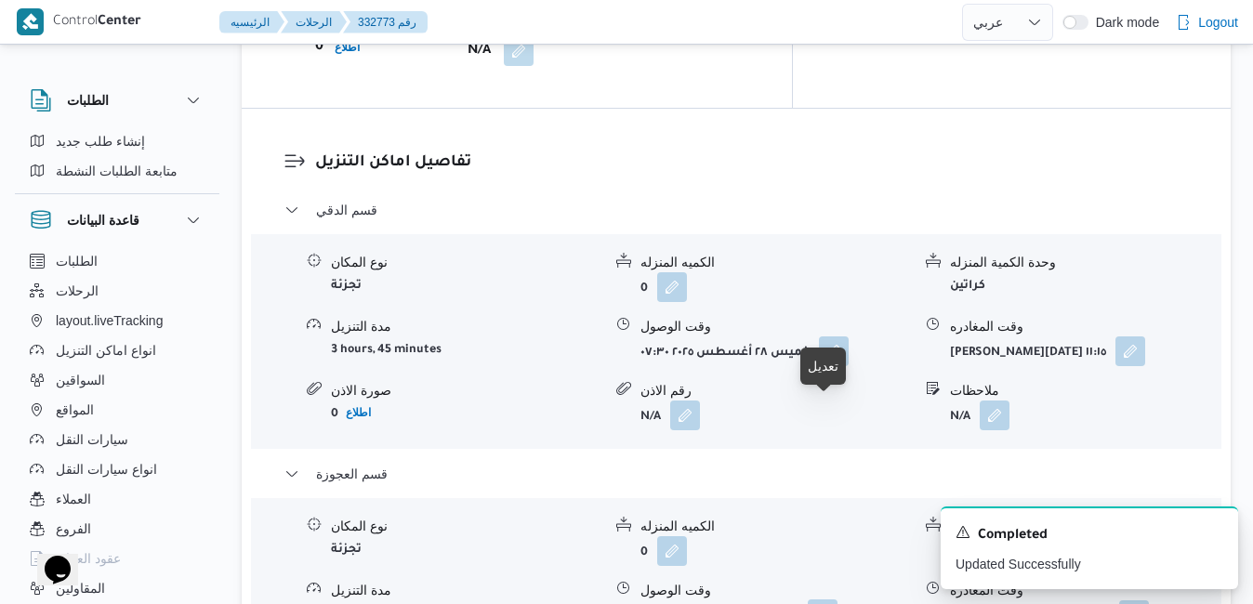
click at [826, 600] on button "button" at bounding box center [823, 615] width 30 height 30
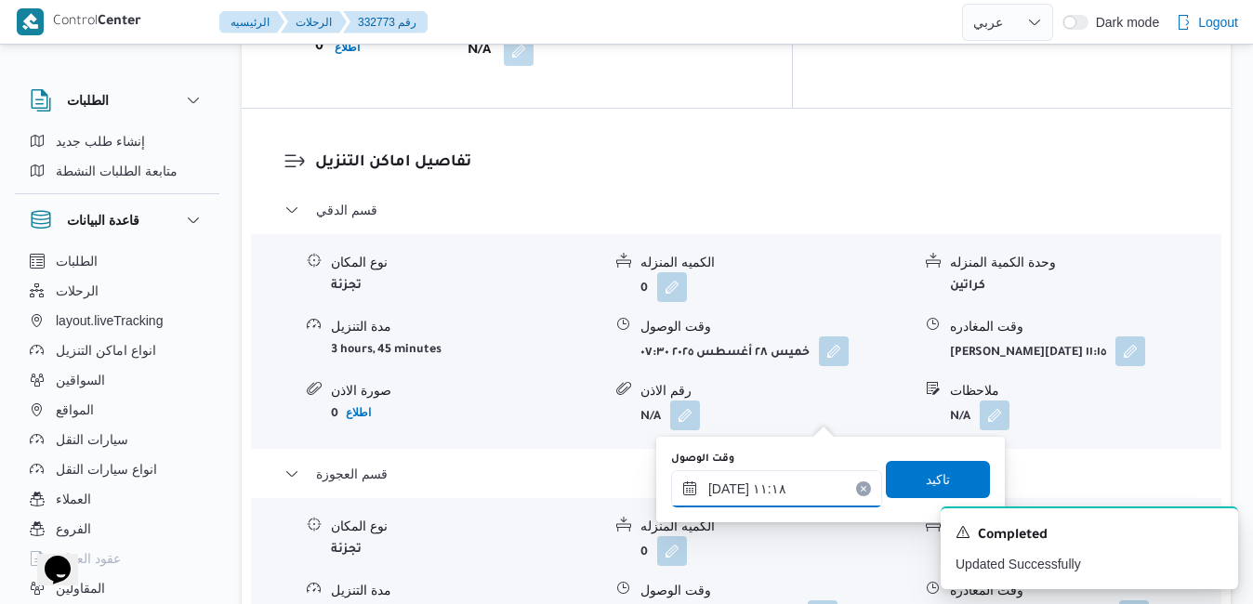
click at [735, 489] on input "[DATE] ١١:١٨" at bounding box center [776, 489] width 211 height 37
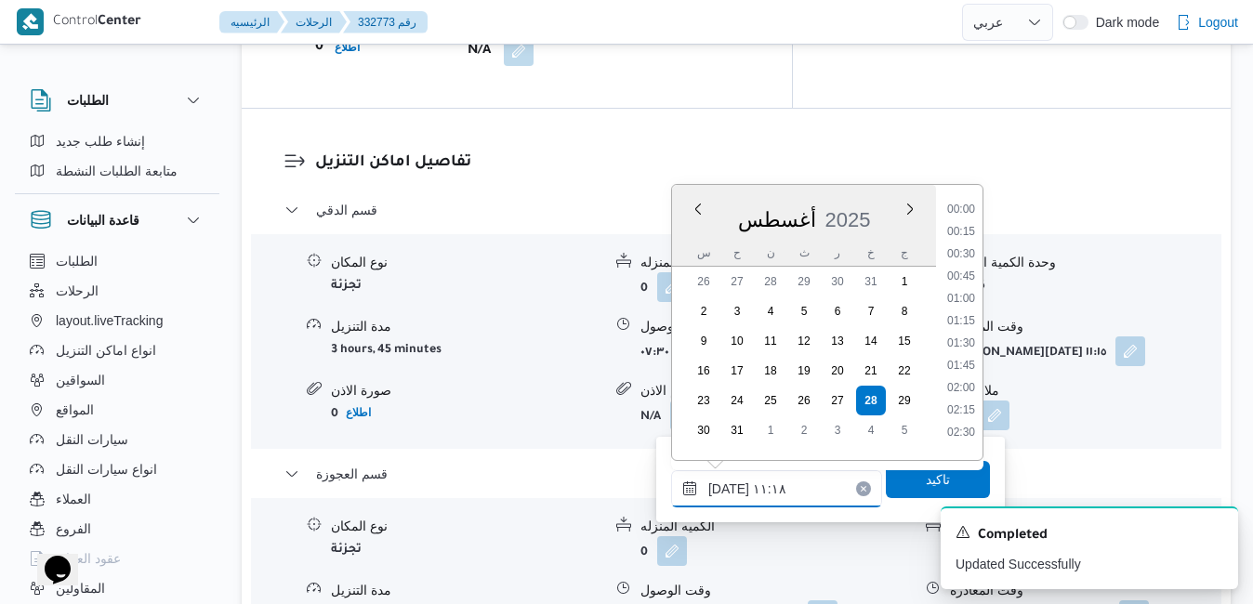
scroll to position [876, 0]
click at [970, 373] on li "11:45" at bounding box center [961, 382] width 43 height 19
type input "[DATE] ١١:٤٥"
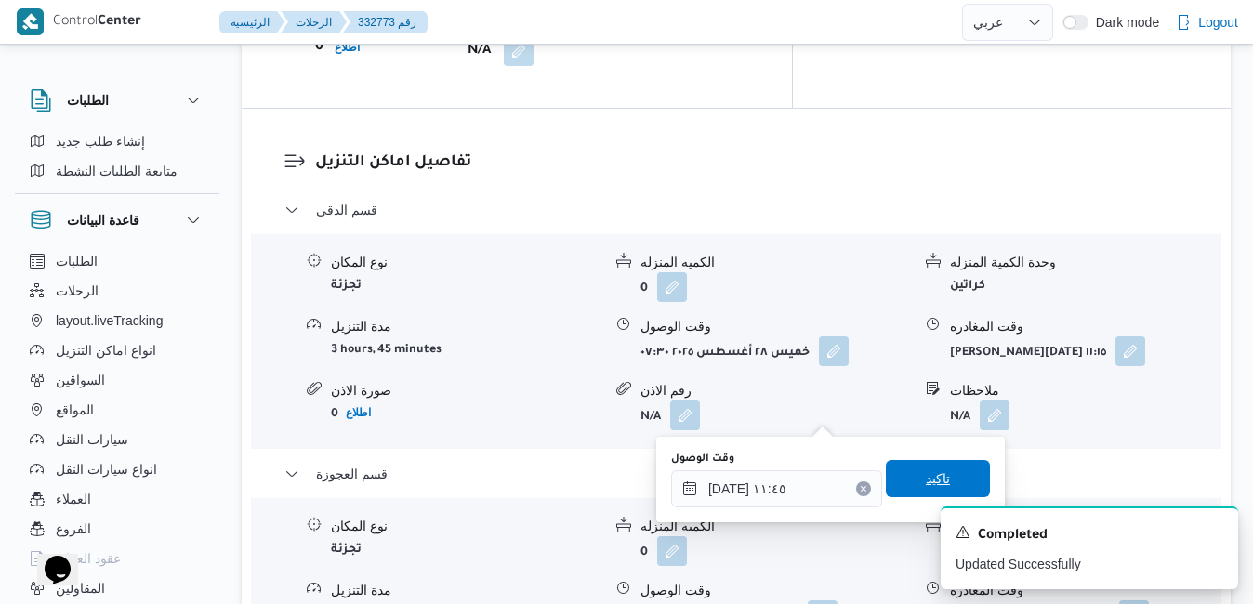
click at [926, 476] on span "تاكيد" at bounding box center [938, 479] width 24 height 22
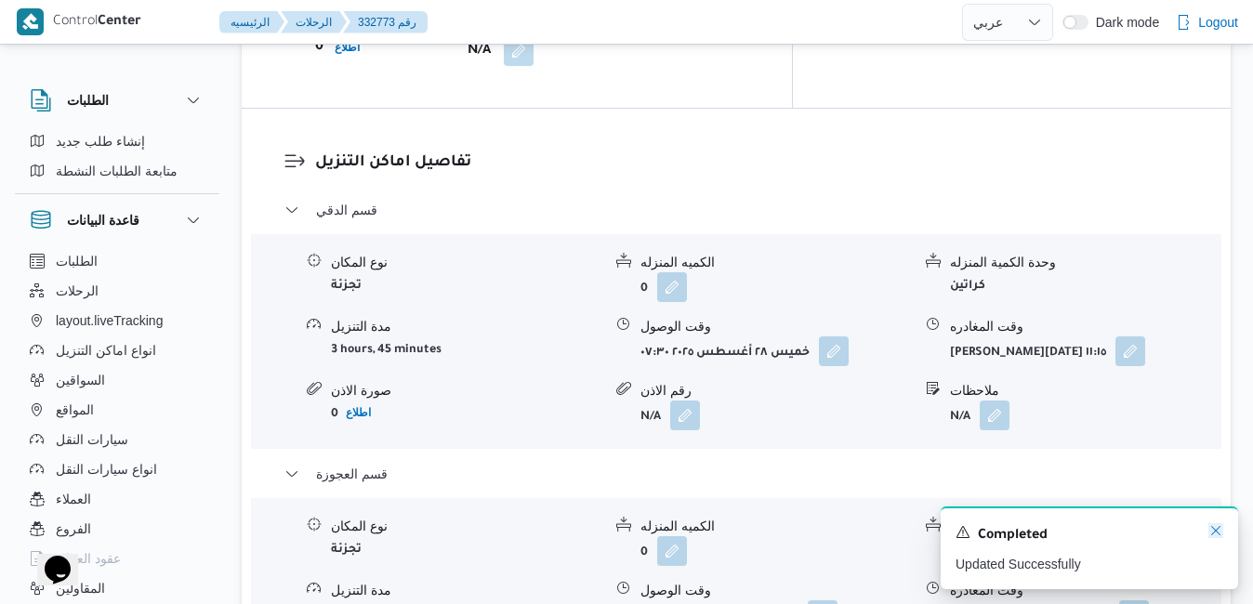
click at [1215, 532] on icon "Dismiss toast" at bounding box center [1216, 530] width 9 height 9
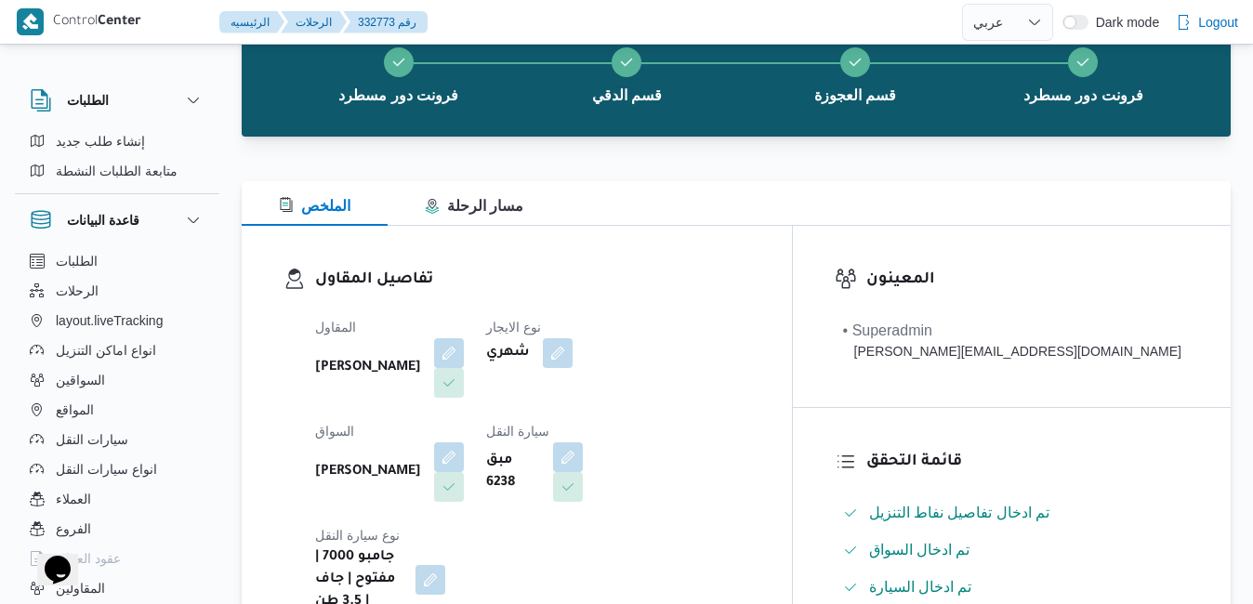
scroll to position [43, 0]
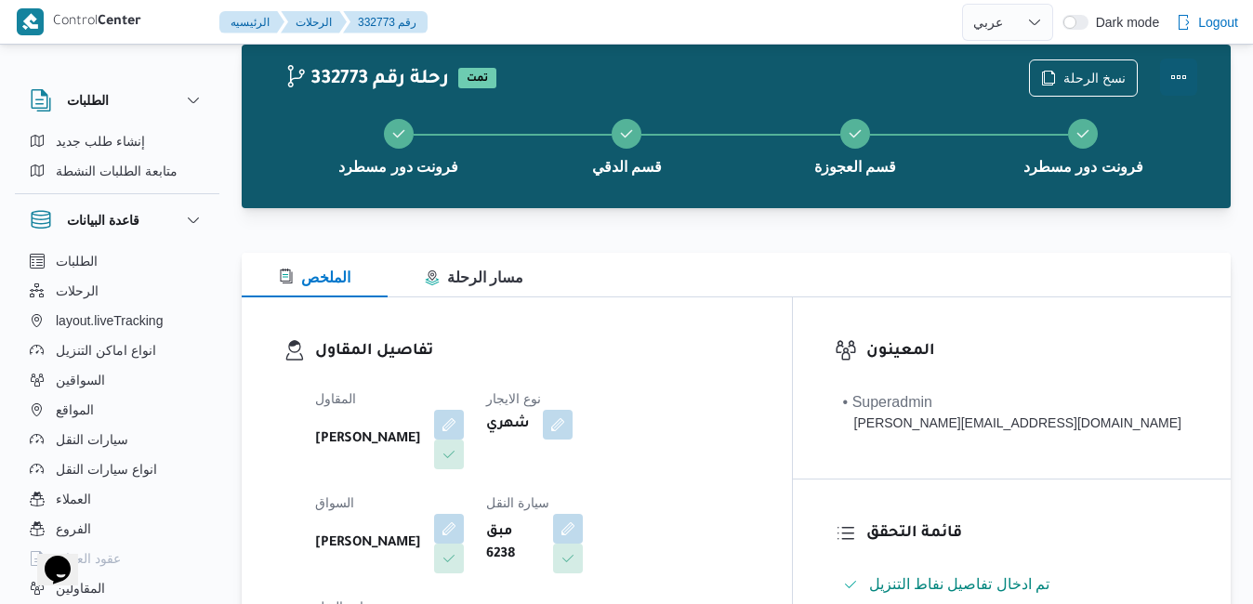
click at [1173, 79] on button "Actions" at bounding box center [1178, 77] width 37 height 37
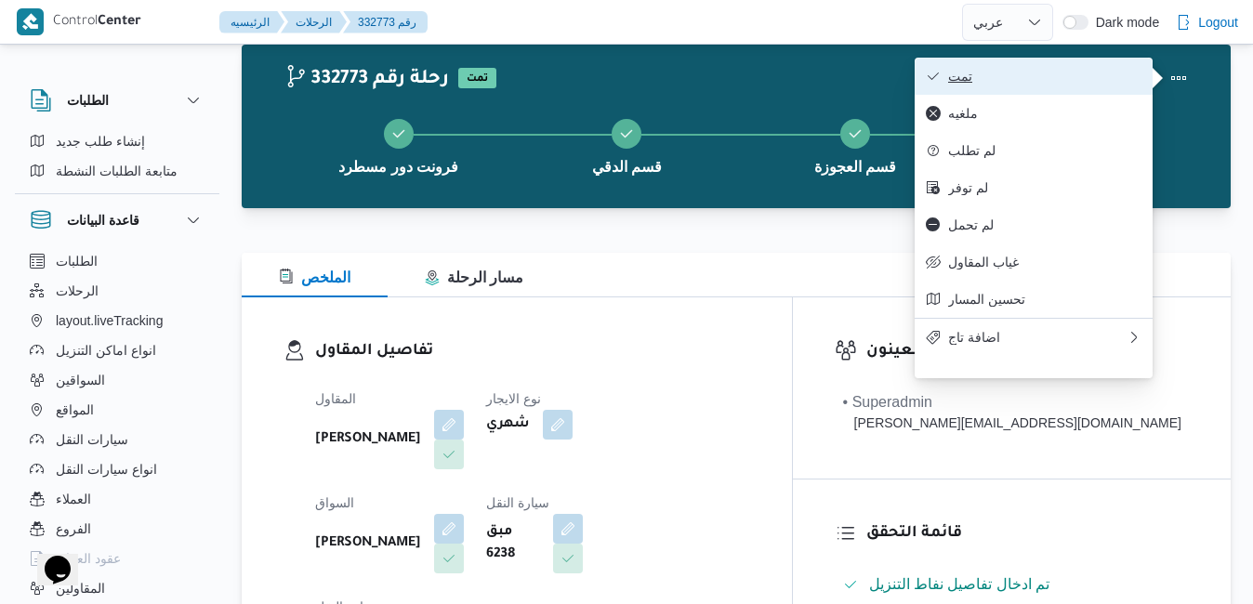
click at [1069, 89] on button "تمت" at bounding box center [1034, 76] width 238 height 37
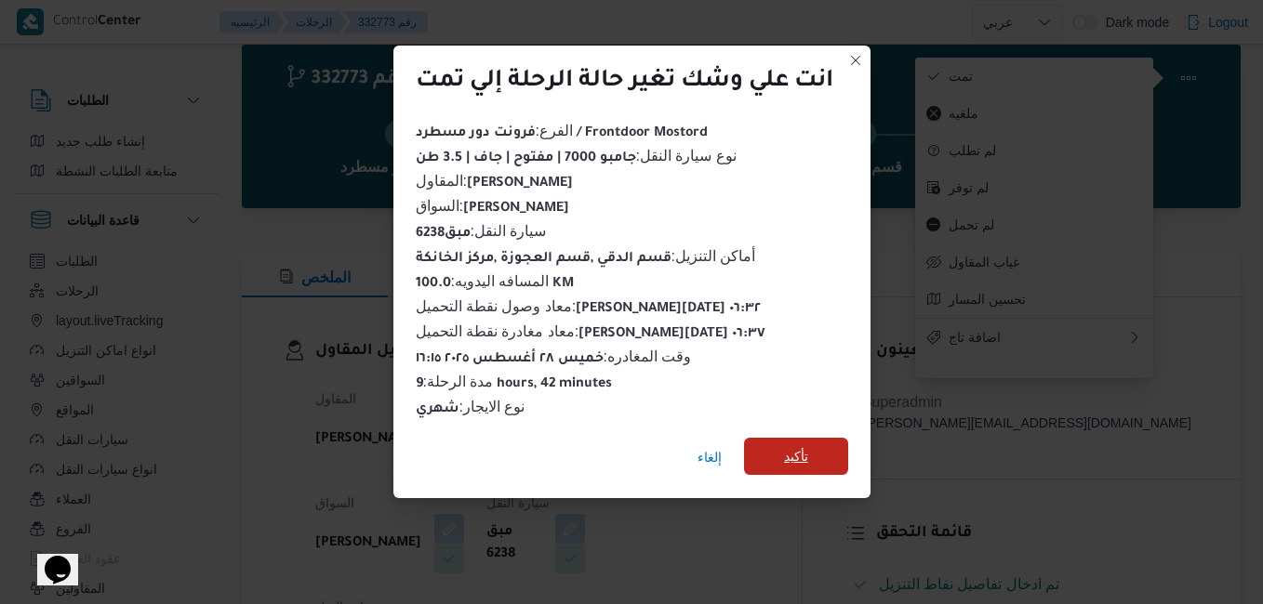
click at [785, 454] on span "تأكيد" at bounding box center [796, 456] width 24 height 22
